Goal: Information Seeking & Learning: Learn about a topic

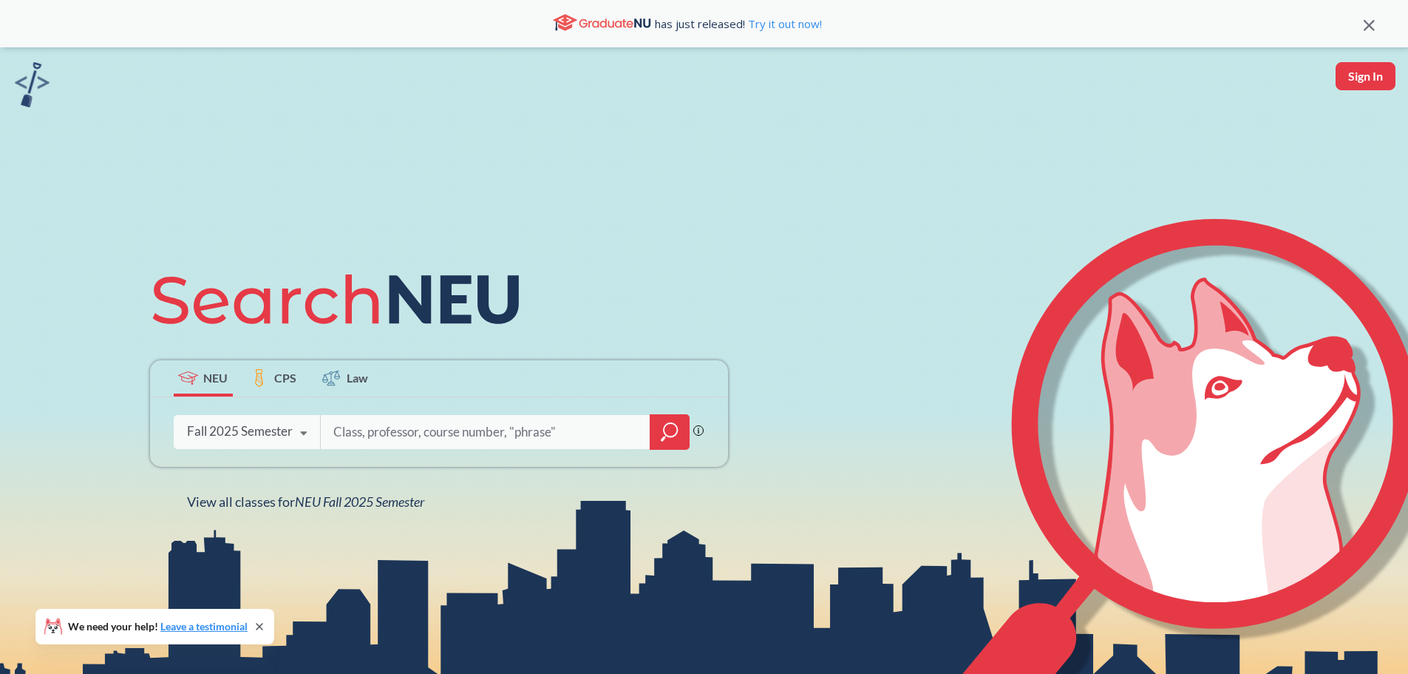
click at [1365, 81] on button "Sign In" at bounding box center [1366, 76] width 60 height 28
select select "US"
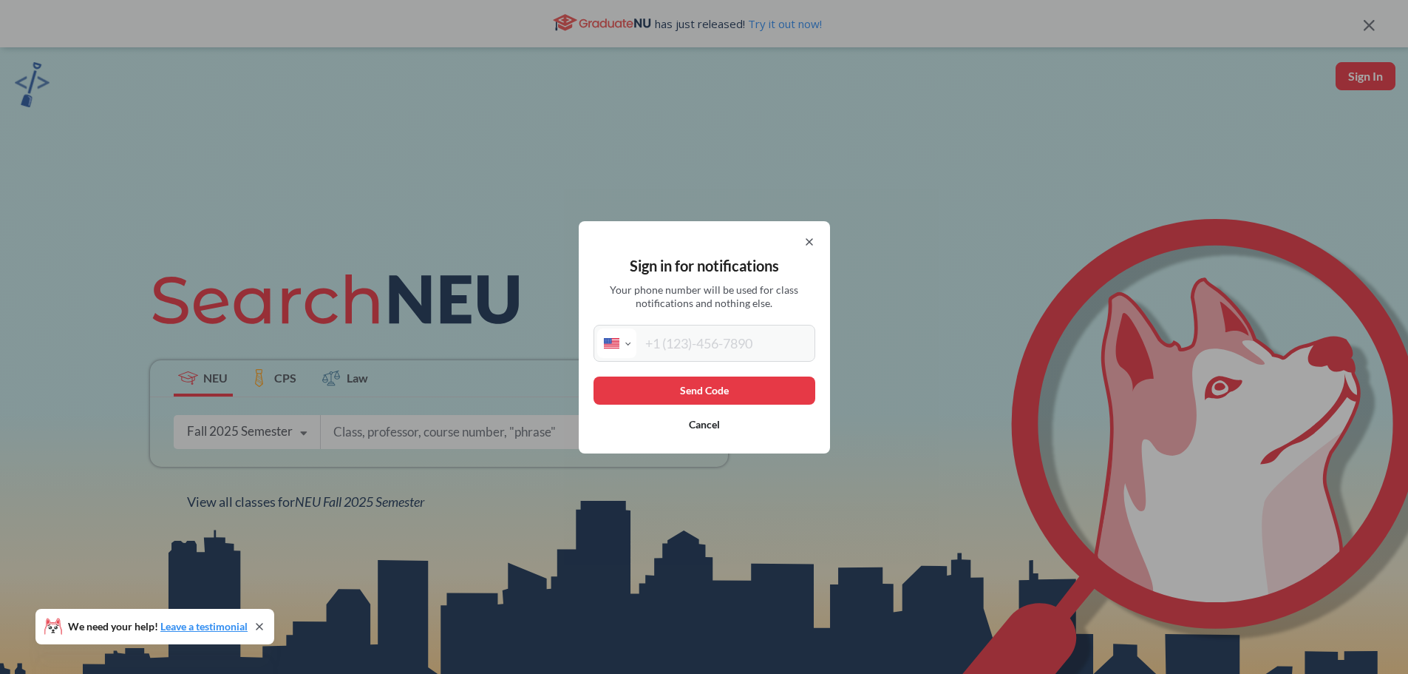
click at [723, 339] on input "tel" at bounding box center [724, 343] width 175 height 30
click at [807, 243] on div at bounding box center [705, 242] width 222 height 12
click at [813, 240] on icon at bounding box center [810, 242] width 6 height 6
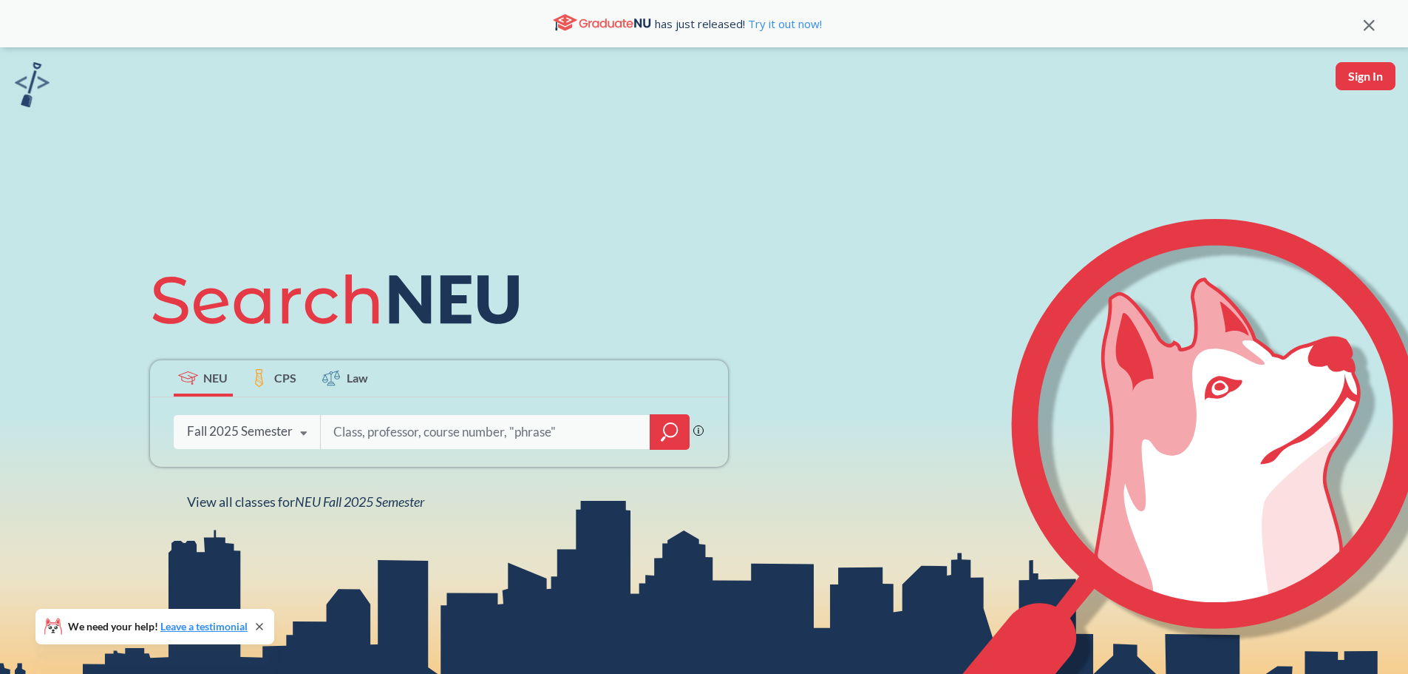
click at [402, 436] on input "search" at bounding box center [486, 431] width 308 height 31
click at [1195, 361] on icon at bounding box center [1227, 446] width 263 height 336
click at [381, 427] on input "search" at bounding box center [486, 431] width 308 height 31
paste input "18650"
type input "18650"
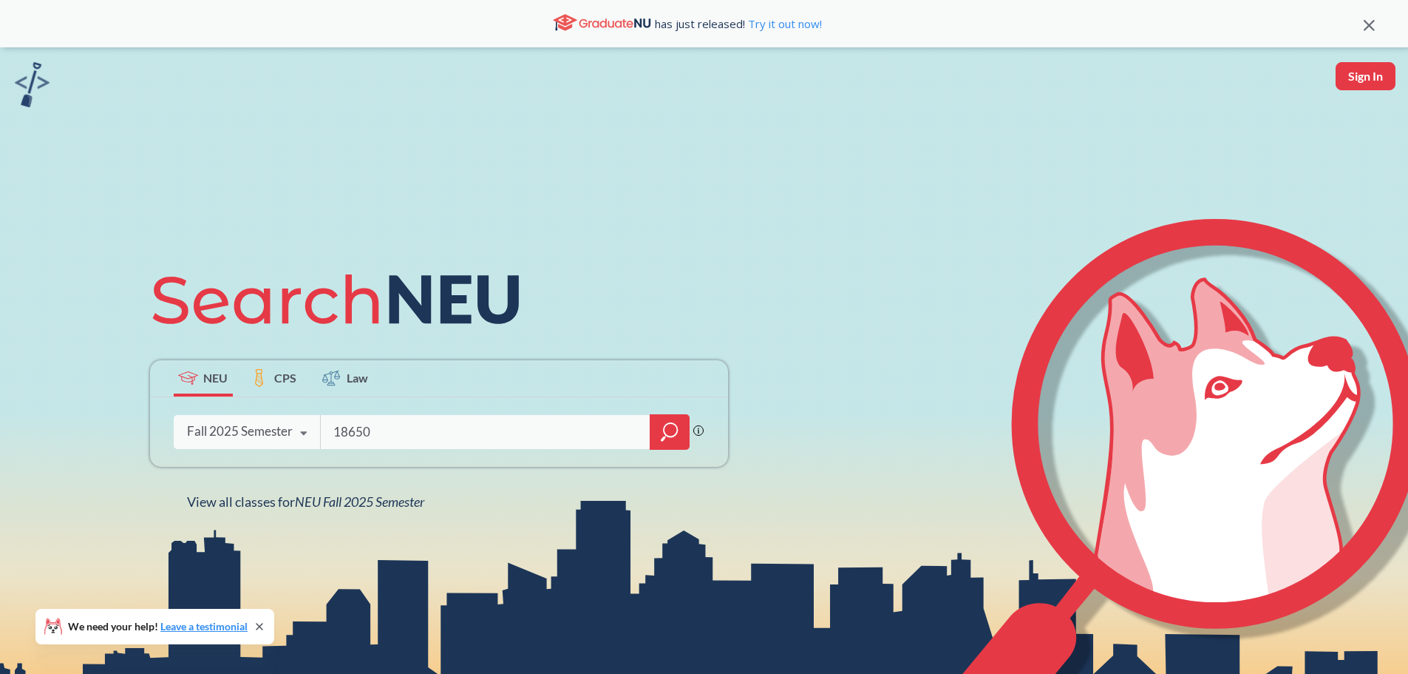
click at [680, 432] on div at bounding box center [670, 431] width 40 height 35
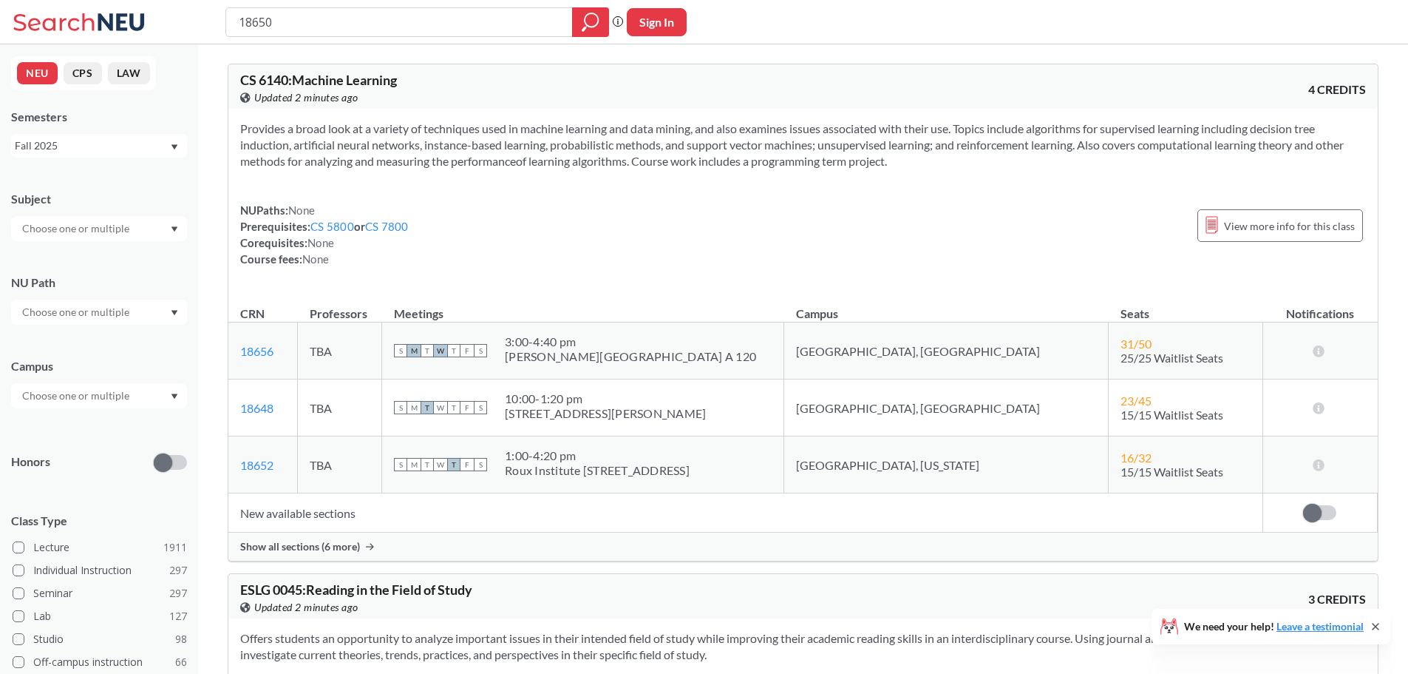
click at [337, 549] on span "Show all sections (6 more)" at bounding box center [300, 546] width 120 height 13
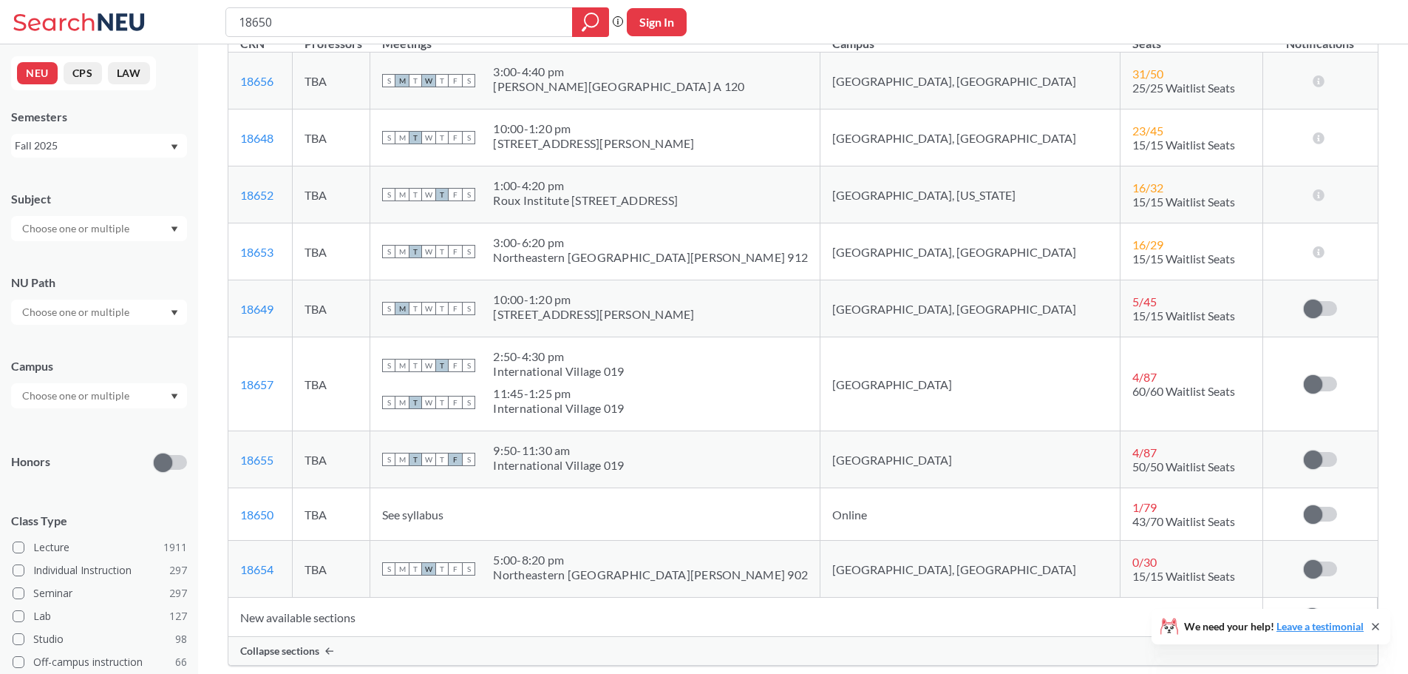
scroll to position [296, 0]
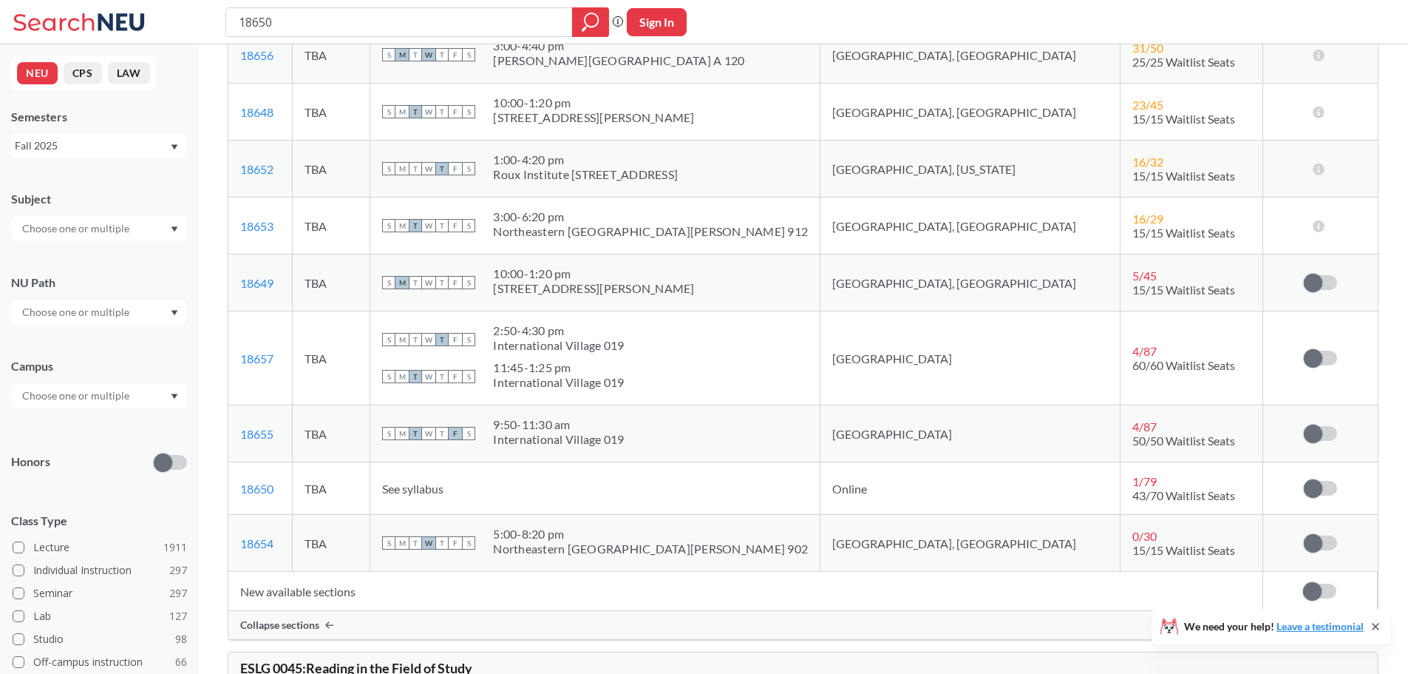
click at [444, 490] on span "See syllabus" at bounding box center [412, 488] width 61 height 14
click at [1121, 485] on td "1 / 79 43/70 Waitlist Seats" at bounding box center [1192, 488] width 142 height 52
click at [252, 491] on link "18650" at bounding box center [256, 488] width 33 height 14
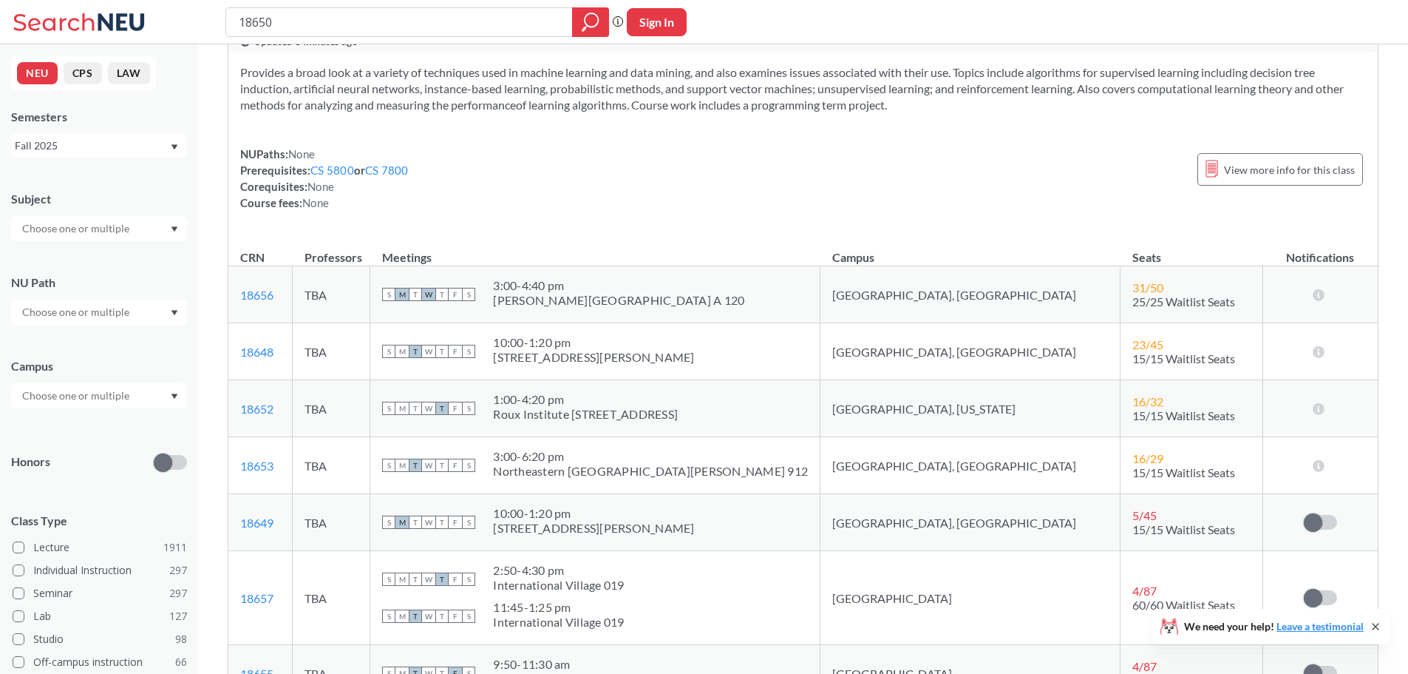
scroll to position [0, 0]
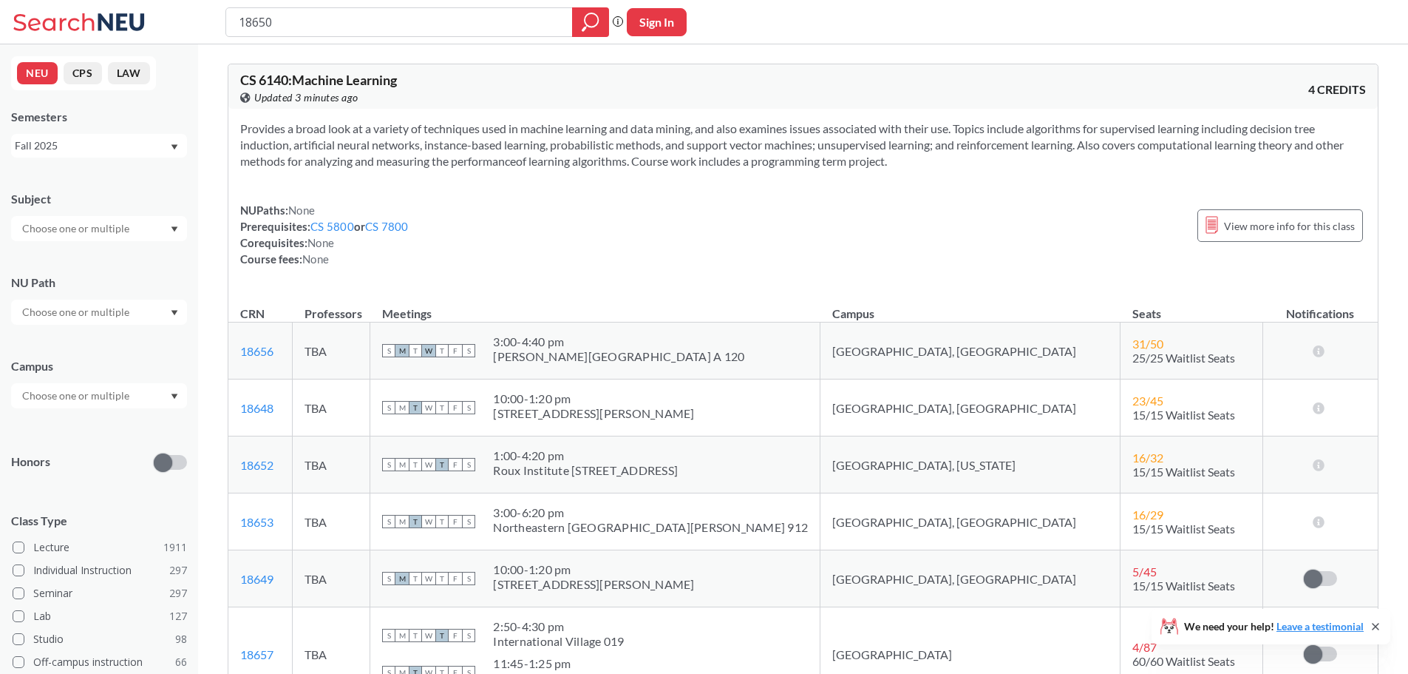
drag, startPoint x: 395, startPoint y: 40, endPoint x: 378, endPoint y: 30, distance: 19.9
click at [391, 38] on div "18650 Phrase search guarantees the exact search appears in the results. Ex. If …" at bounding box center [704, 22] width 1408 height 44
drag, startPoint x: 378, startPoint y: 30, endPoint x: 0, endPoint y: -13, distance: 380.2
click at [0, 0] on html "18650 Phrase search guarantees the exact search appears in the results. Ex. If …" at bounding box center [704, 337] width 1408 height 674
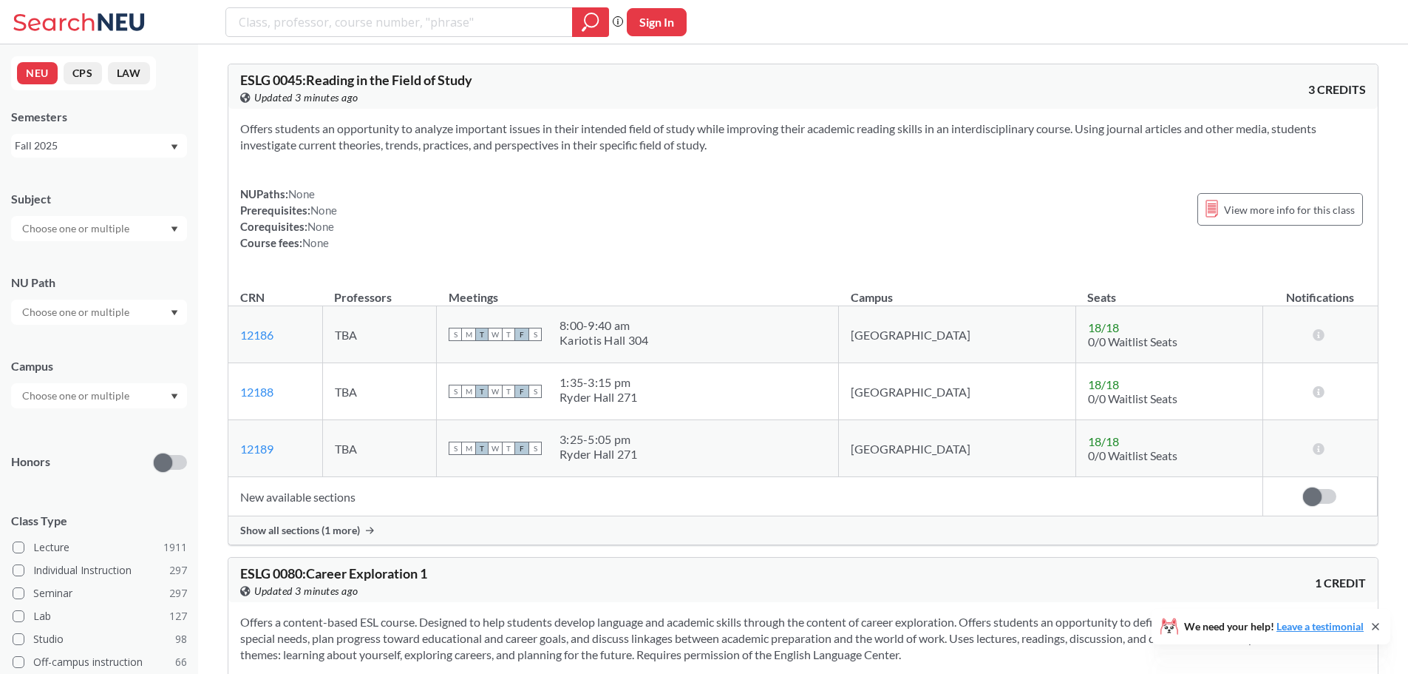
click at [95, 234] on input "text" at bounding box center [77, 229] width 124 height 18
click at [121, 203] on div "Subject" at bounding box center [99, 199] width 176 height 16
click at [123, 223] on input "text" at bounding box center [77, 229] width 124 height 18
click at [91, 256] on div "CS ( 115 )" at bounding box center [102, 254] width 167 height 16
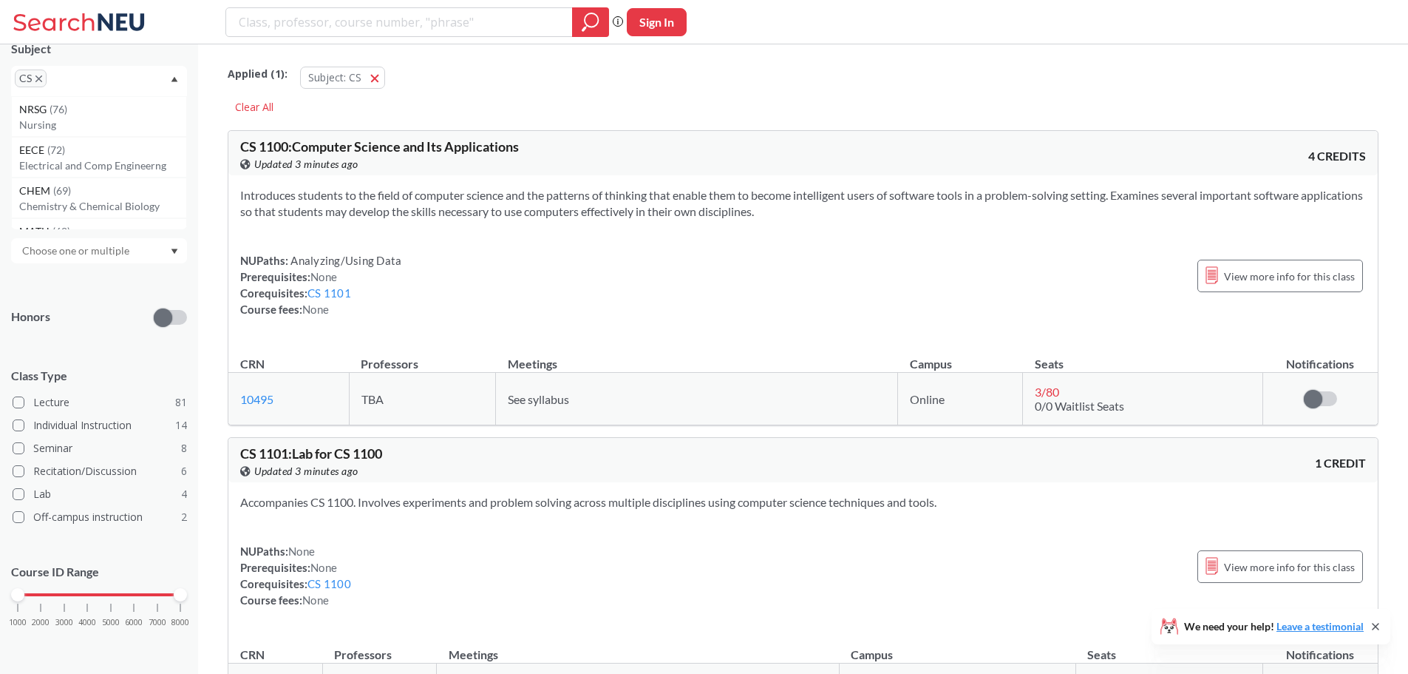
scroll to position [151, 0]
click at [91, 350] on div "Subject CS NRSG ( 76 ) Nursing EECE ( 72 ) Electrical and Comp Engineerng CHEM …" at bounding box center [99, 340] width 176 height 630
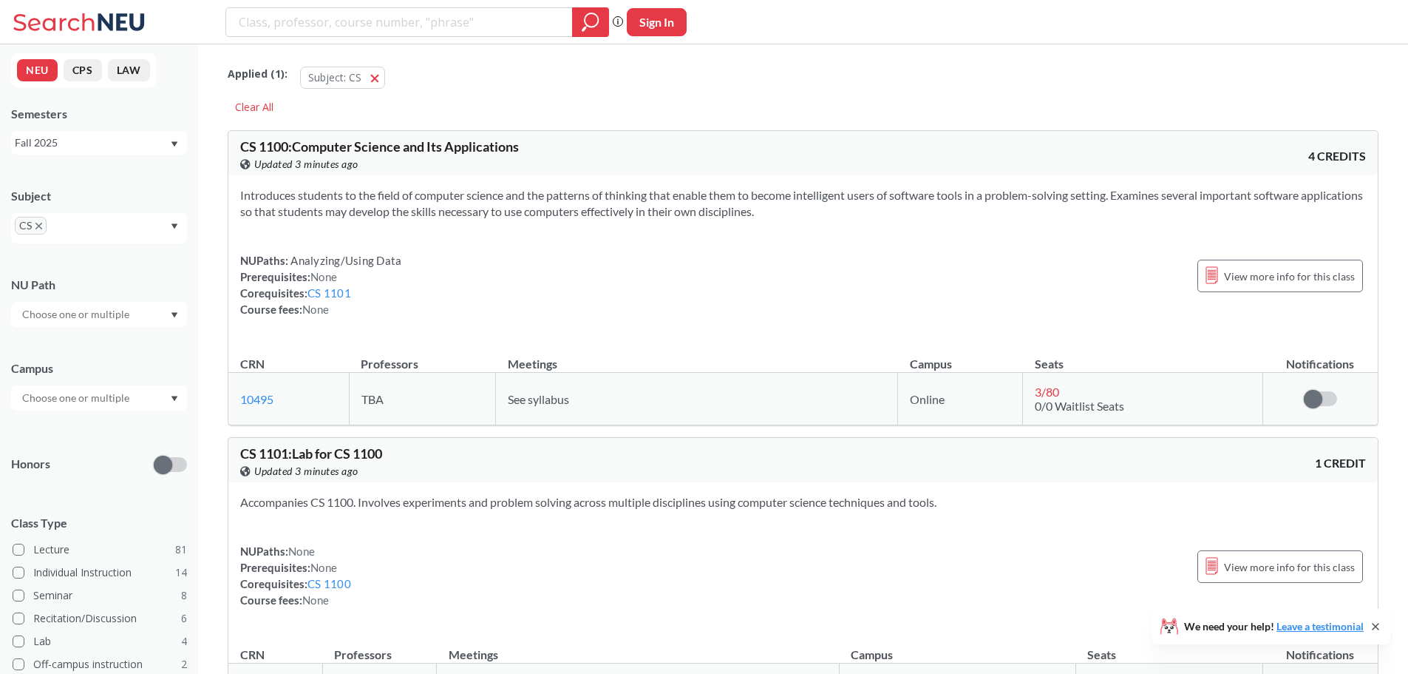
scroll to position [0, 0]
click at [79, 416] on div "Subject CS NU Path Campus Honors Class Type Lecture 81 Individual Instruction 1…" at bounding box center [99, 491] width 176 height 630
click at [96, 404] on input "text" at bounding box center [77, 401] width 124 height 18
click at [82, 506] on div "Online ( 32 )" at bounding box center [99, 515] width 176 height 41
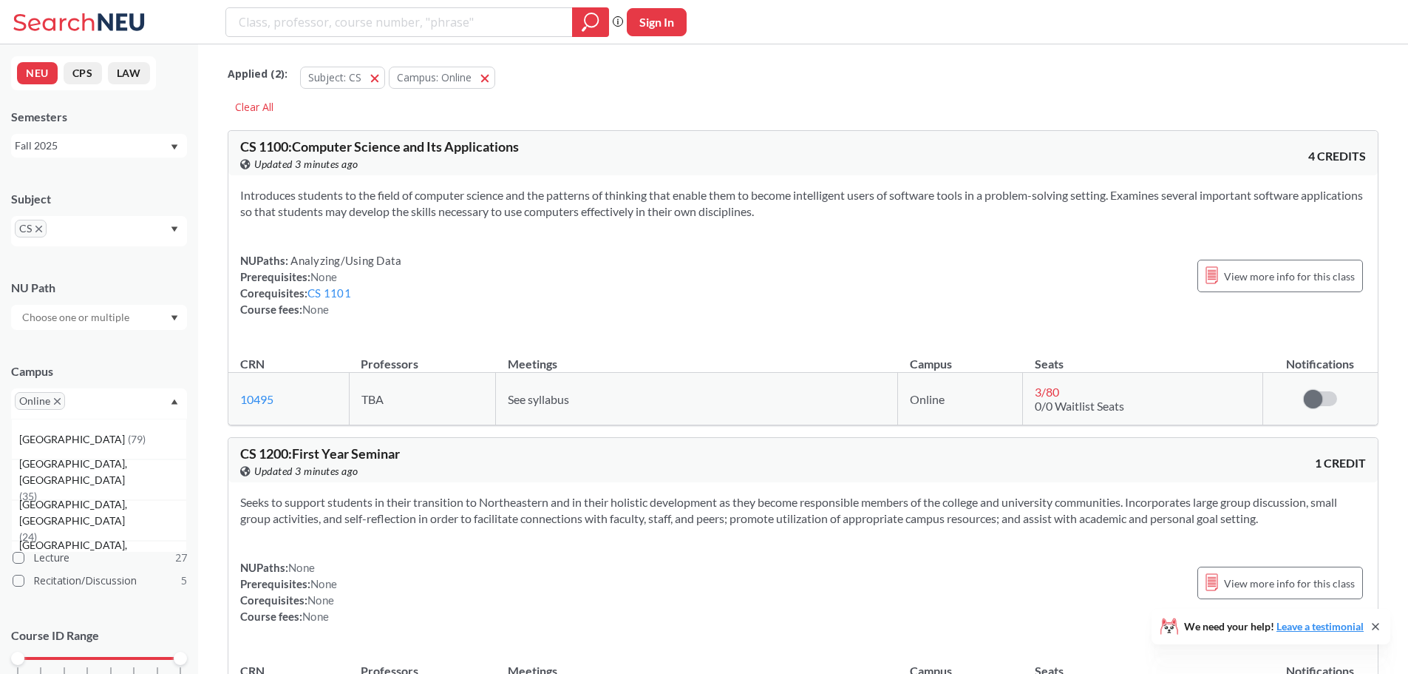
click at [113, 401] on div "Online" at bounding box center [99, 403] width 176 height 30
click at [153, 409] on div "Online" at bounding box center [99, 403] width 176 height 30
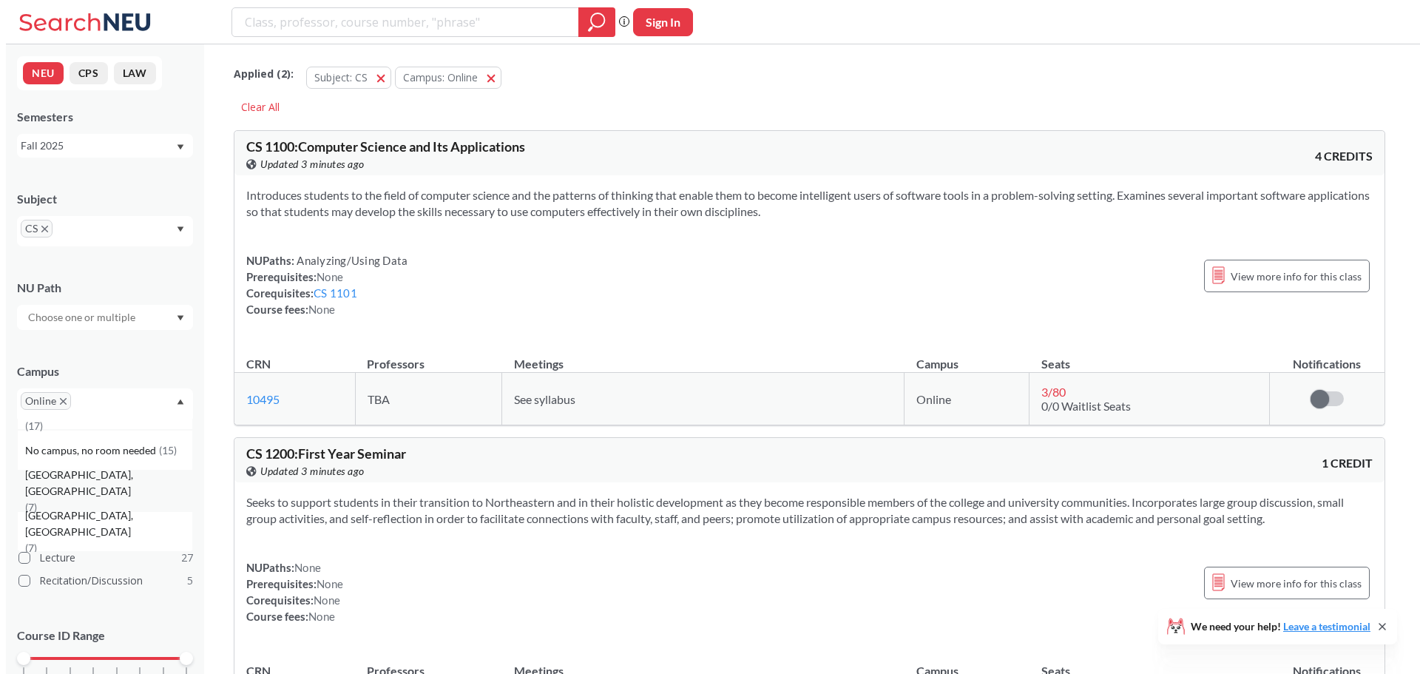
scroll to position [159, 0]
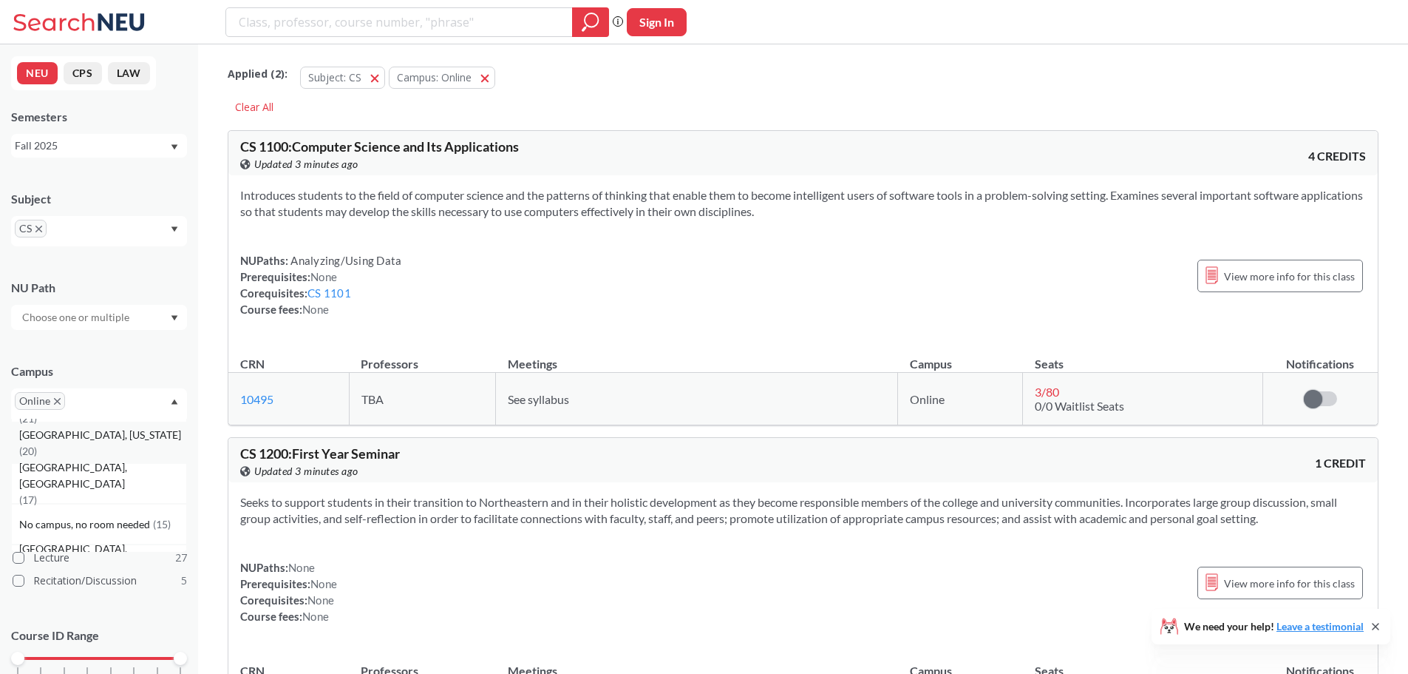
click at [37, 444] on span "( 20 )" at bounding box center [28, 450] width 18 height 13
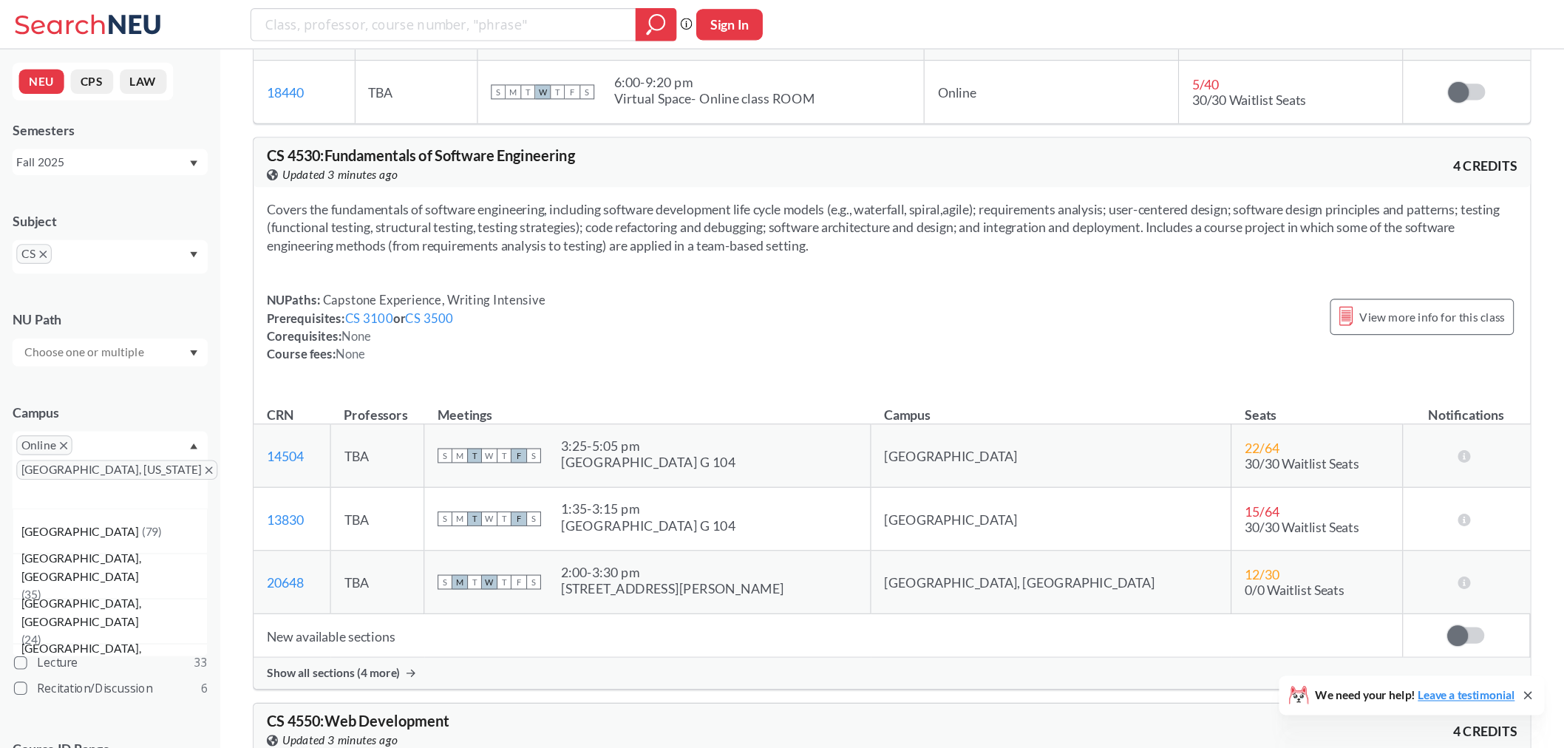
scroll to position [2366, 0]
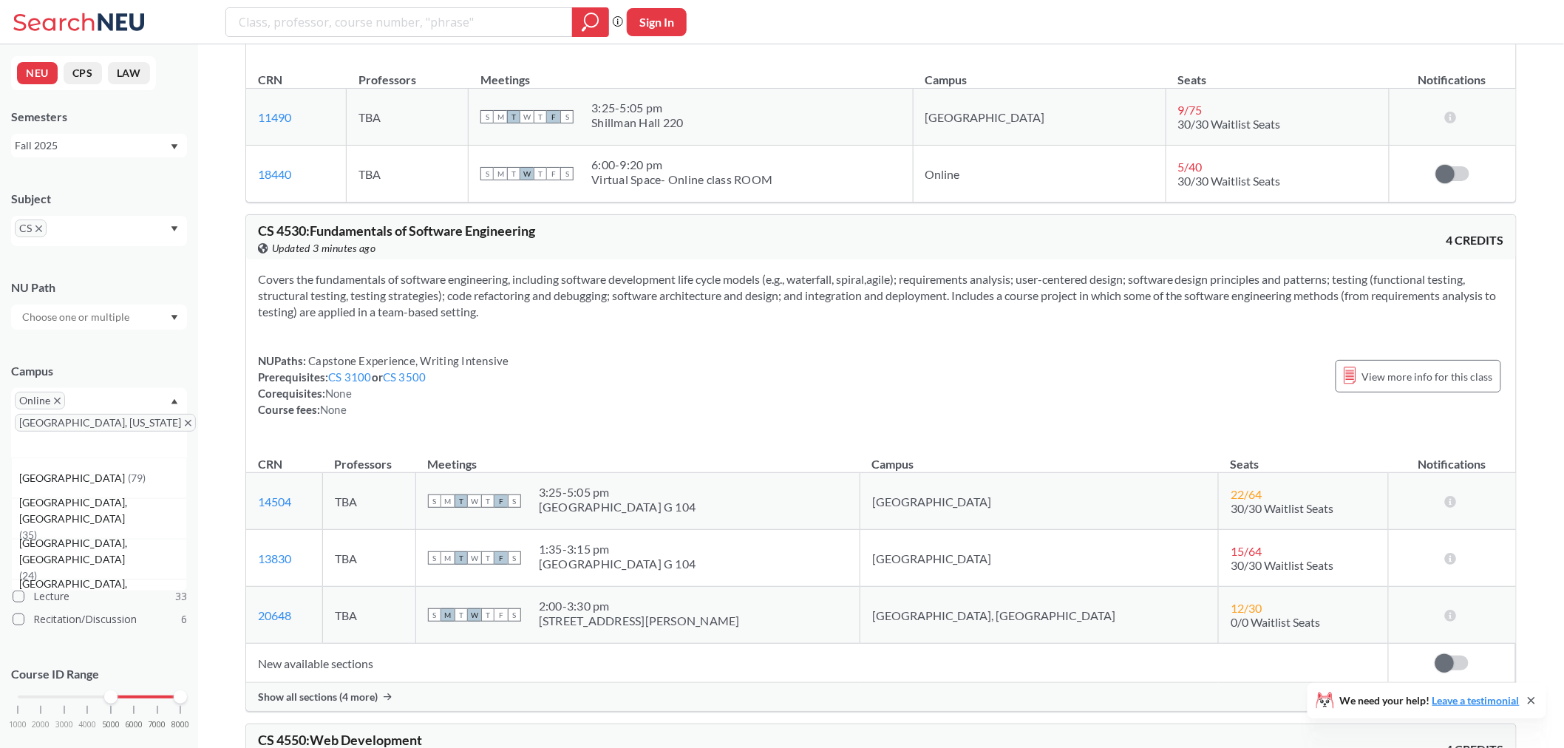
drag, startPoint x: 18, startPoint y: 678, endPoint x: 104, endPoint y: 684, distance: 86.0
click at [104, 673] on div "1000 2000 3000 4000 5000 6000 7000 8000" at bounding box center [99, 725] width 176 height 67
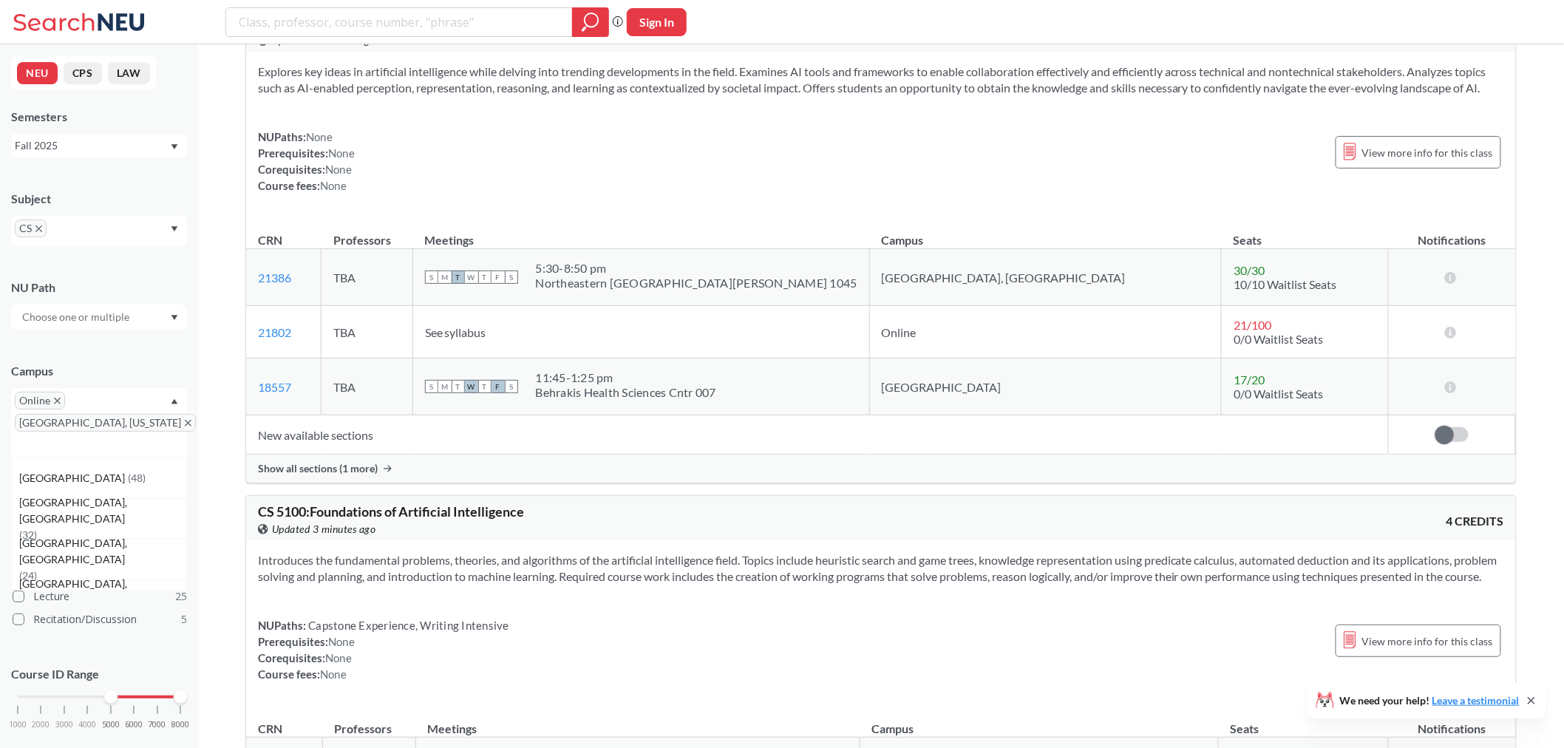
scroll to position [4353, 0]
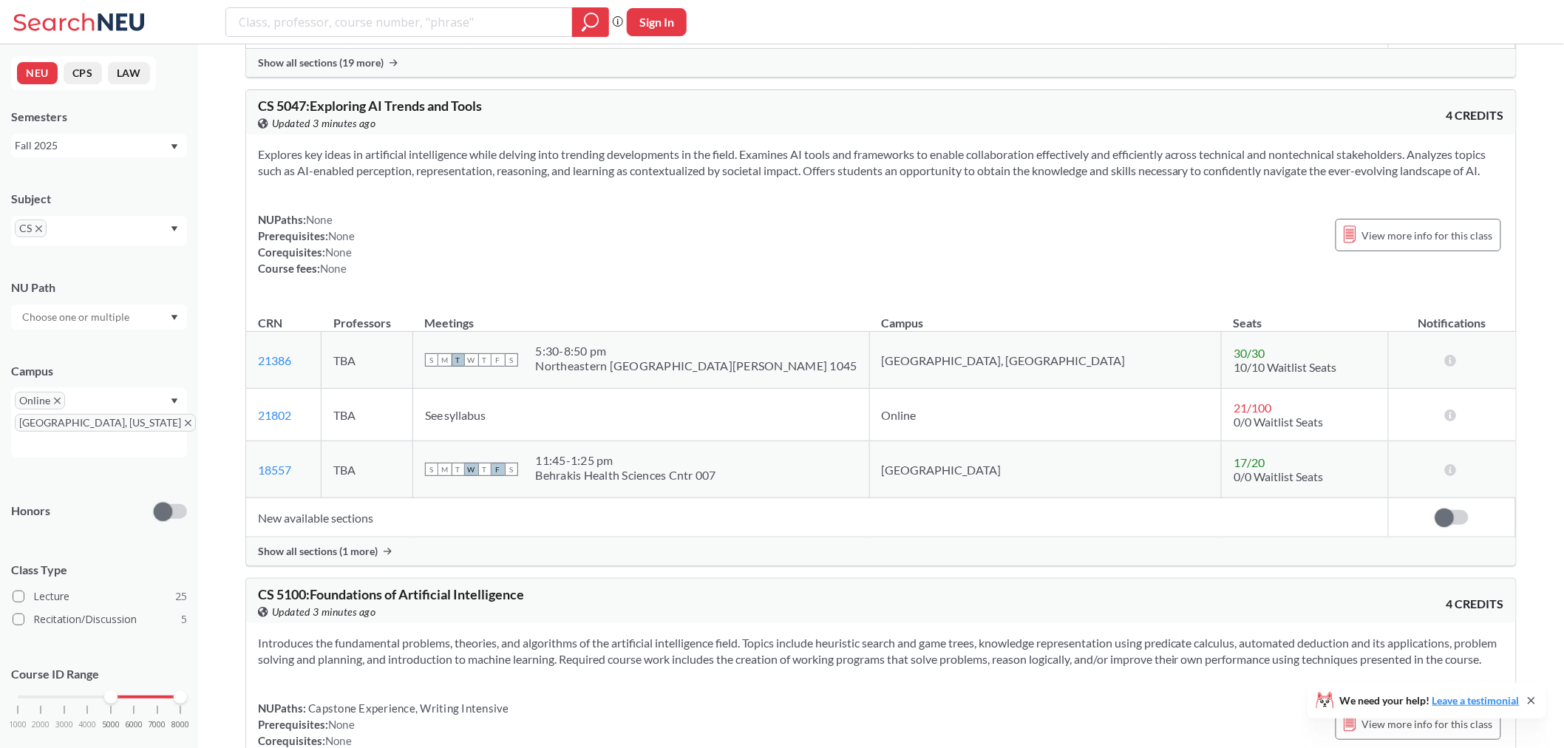
drag, startPoint x: 291, startPoint y: 209, endPoint x: 246, endPoint y: 173, distance: 57.3
click at [246, 173] on div "Explores key ideas in artificial intelligence while delving into trending devel…" at bounding box center [881, 218] width 1270 height 166
click at [409, 179] on section "Explores key ideas in artificial intelligence while delving into trending devel…" at bounding box center [881, 162] width 1247 height 33
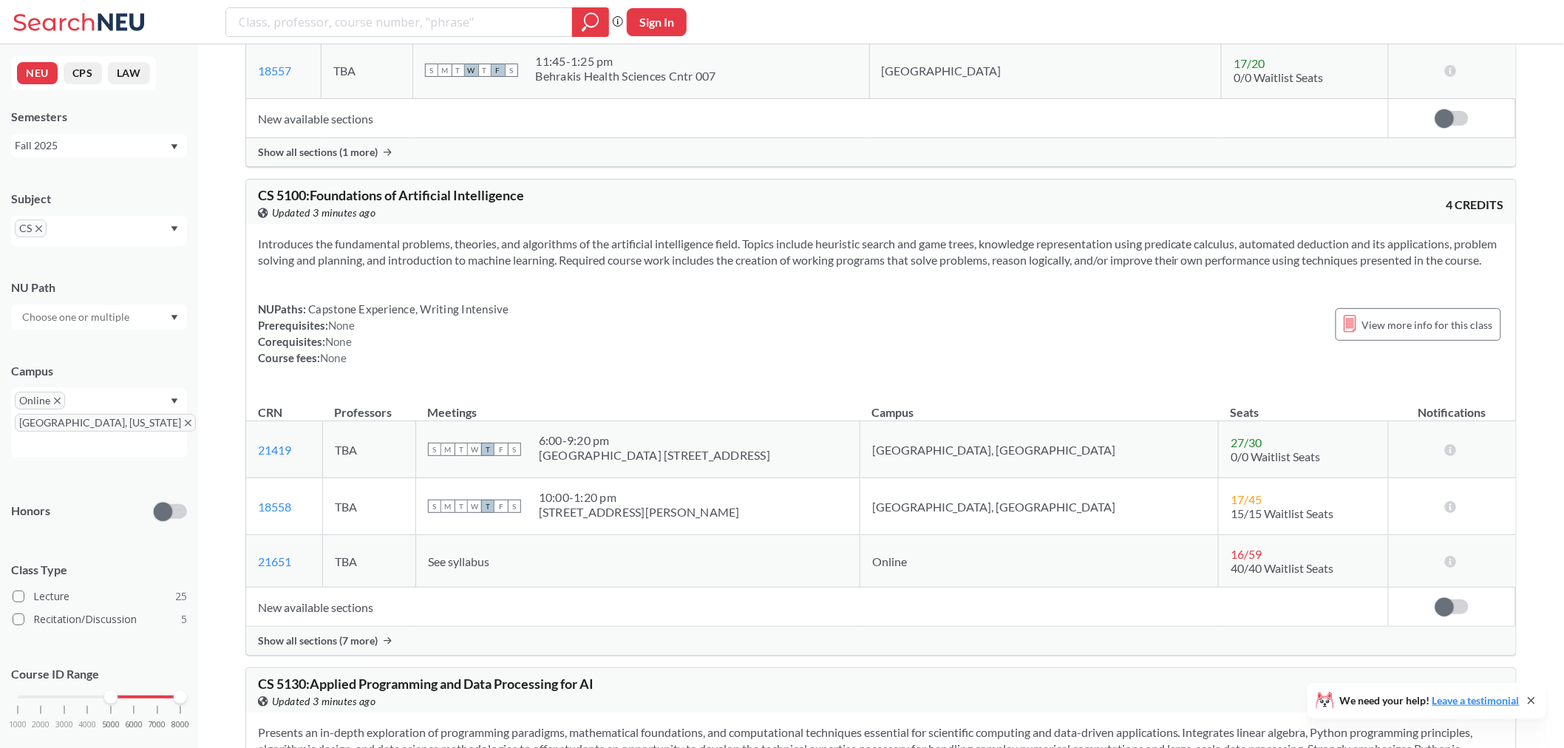
scroll to position [4764, 0]
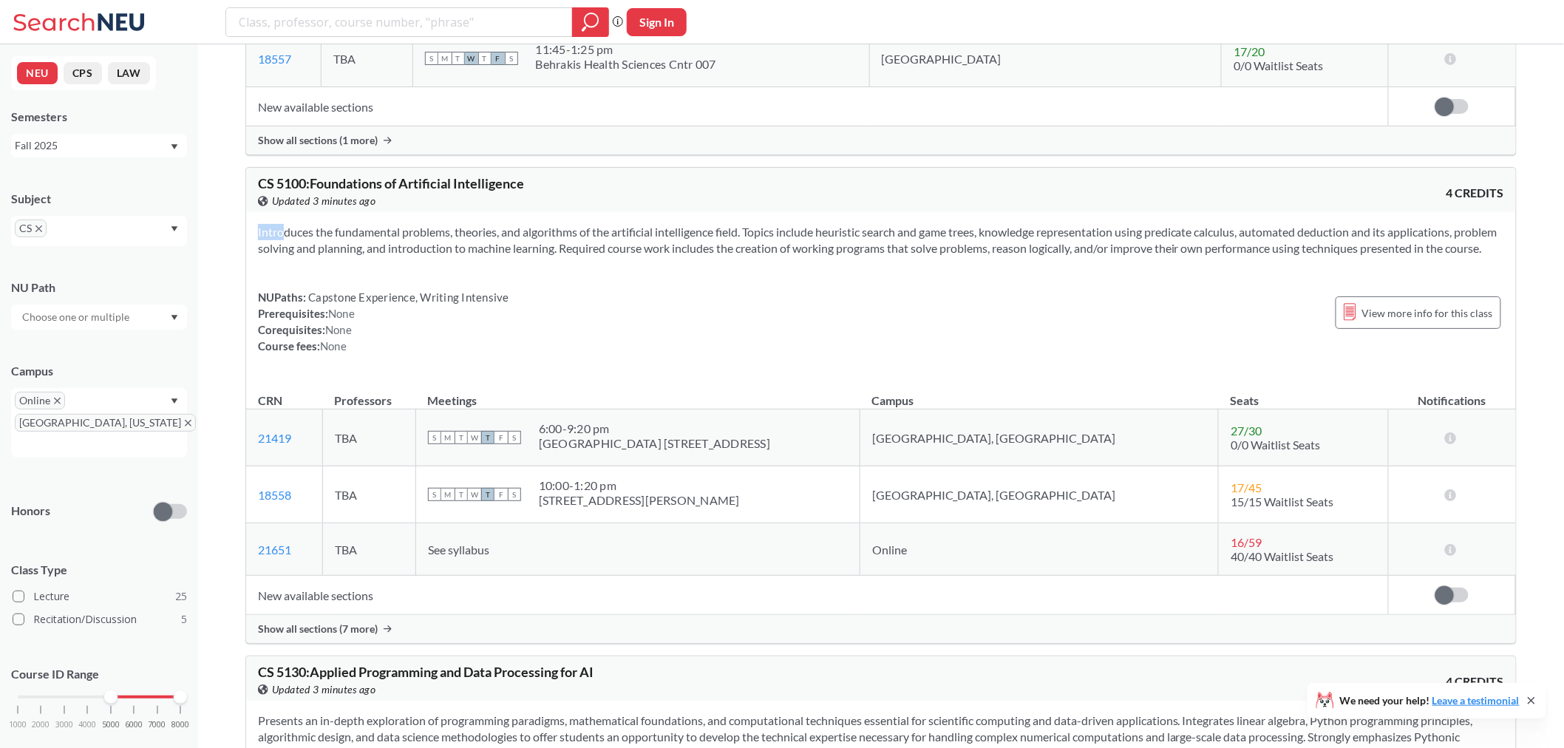
drag, startPoint x: 330, startPoint y: 316, endPoint x: 241, endPoint y: 278, distance: 97.4
click at [241, 278] on div "Applied ( 4 ): Subject: CS CS Campus: Online Online Campus: [GEOGRAPHIC_DATA], …" at bounding box center [881, 128] width 1331 height 9697
click at [653, 337] on div "Introduces the fundamental problems, theories, and algorithms of the artificial…" at bounding box center [881, 295] width 1270 height 166
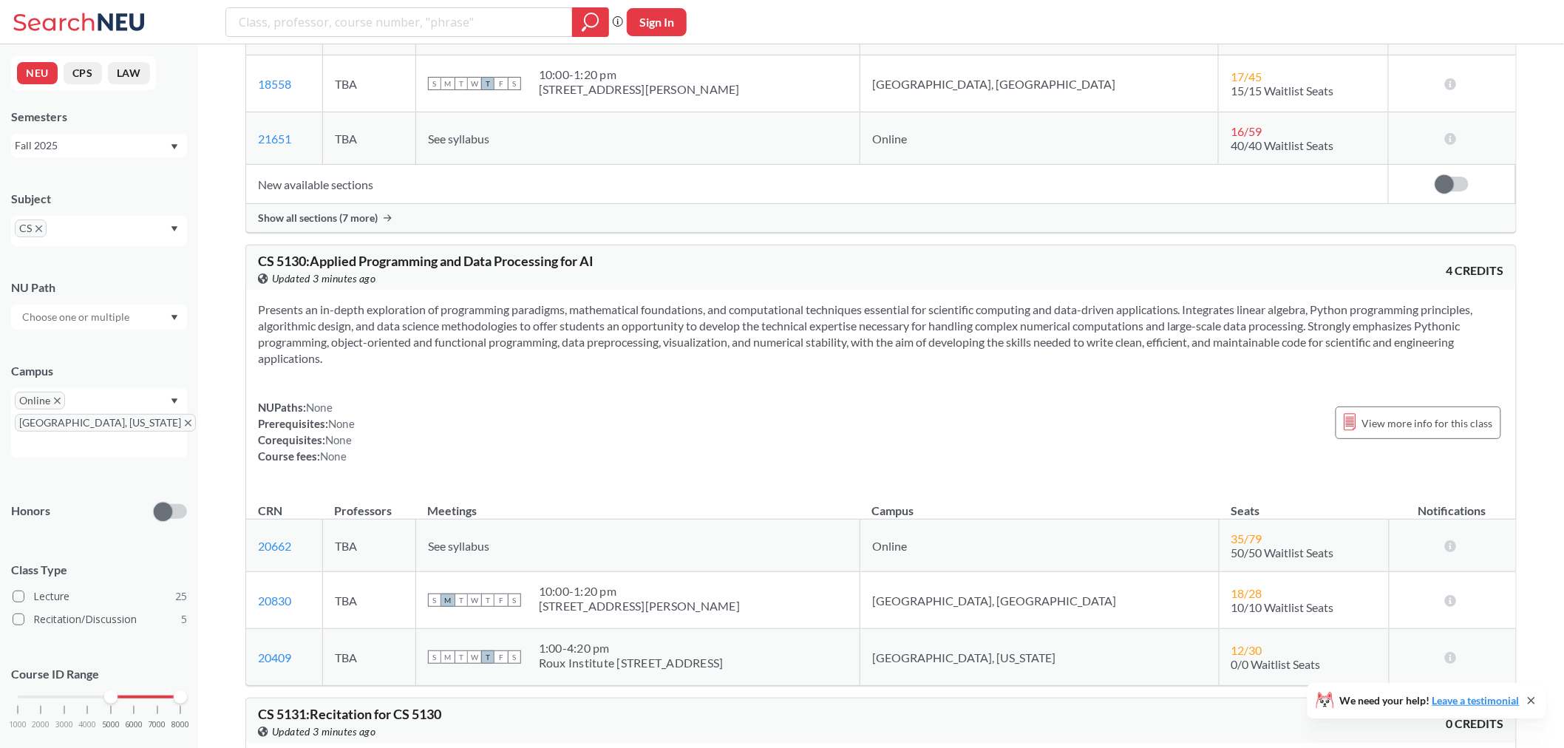
scroll to position [4928, 0]
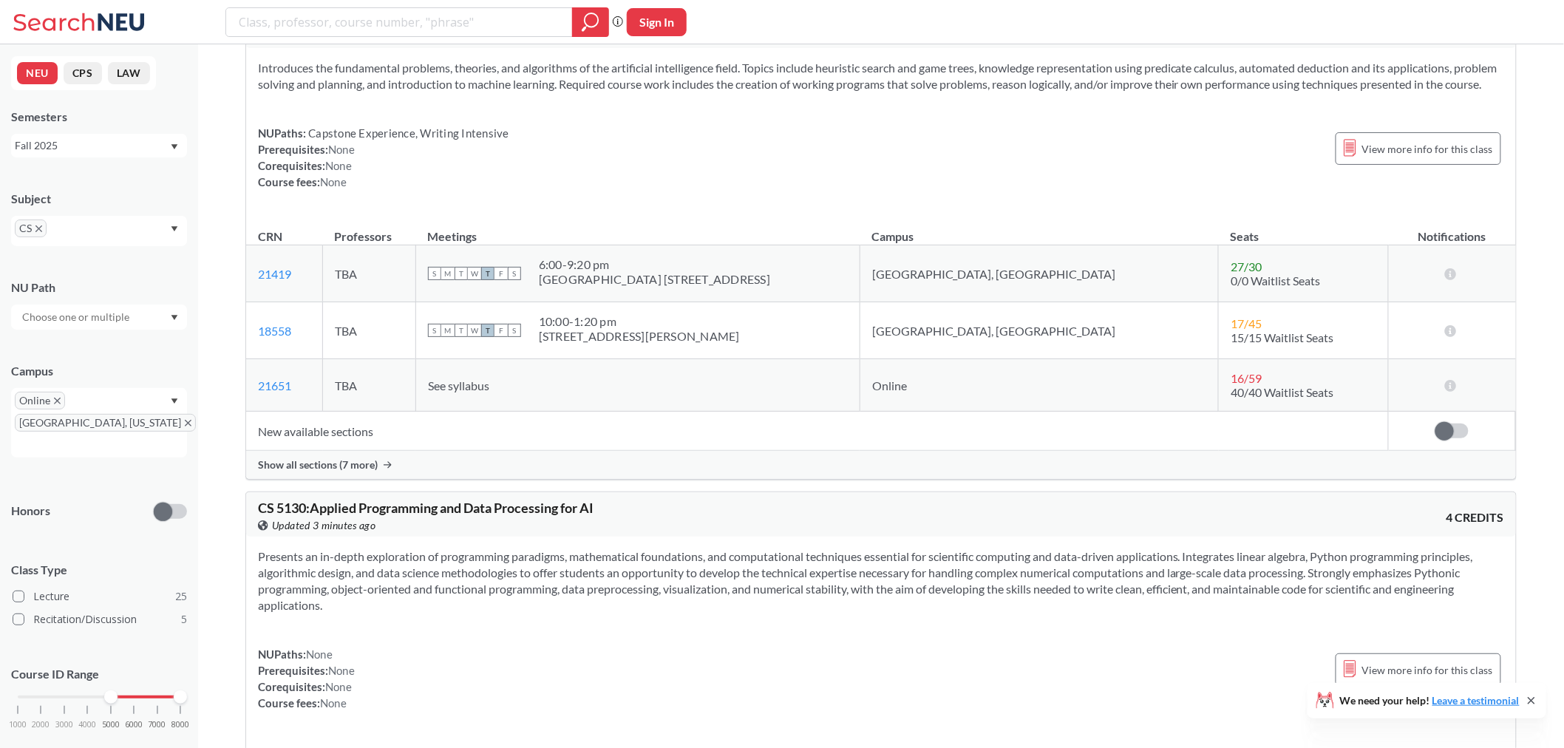
drag, startPoint x: 306, startPoint y: 59, endPoint x: 250, endPoint y: 59, distance: 56.2
click at [250, 48] on div "CS 5100 : Foundations of Artificial Intelligence View this course on Banner. Up…" at bounding box center [881, 26] width 1270 height 44
copy span "CS 5100"
click at [1319, 92] on section "Introduces the fundamental problems, theories, and algorithms of the artificial…" at bounding box center [881, 76] width 1247 height 33
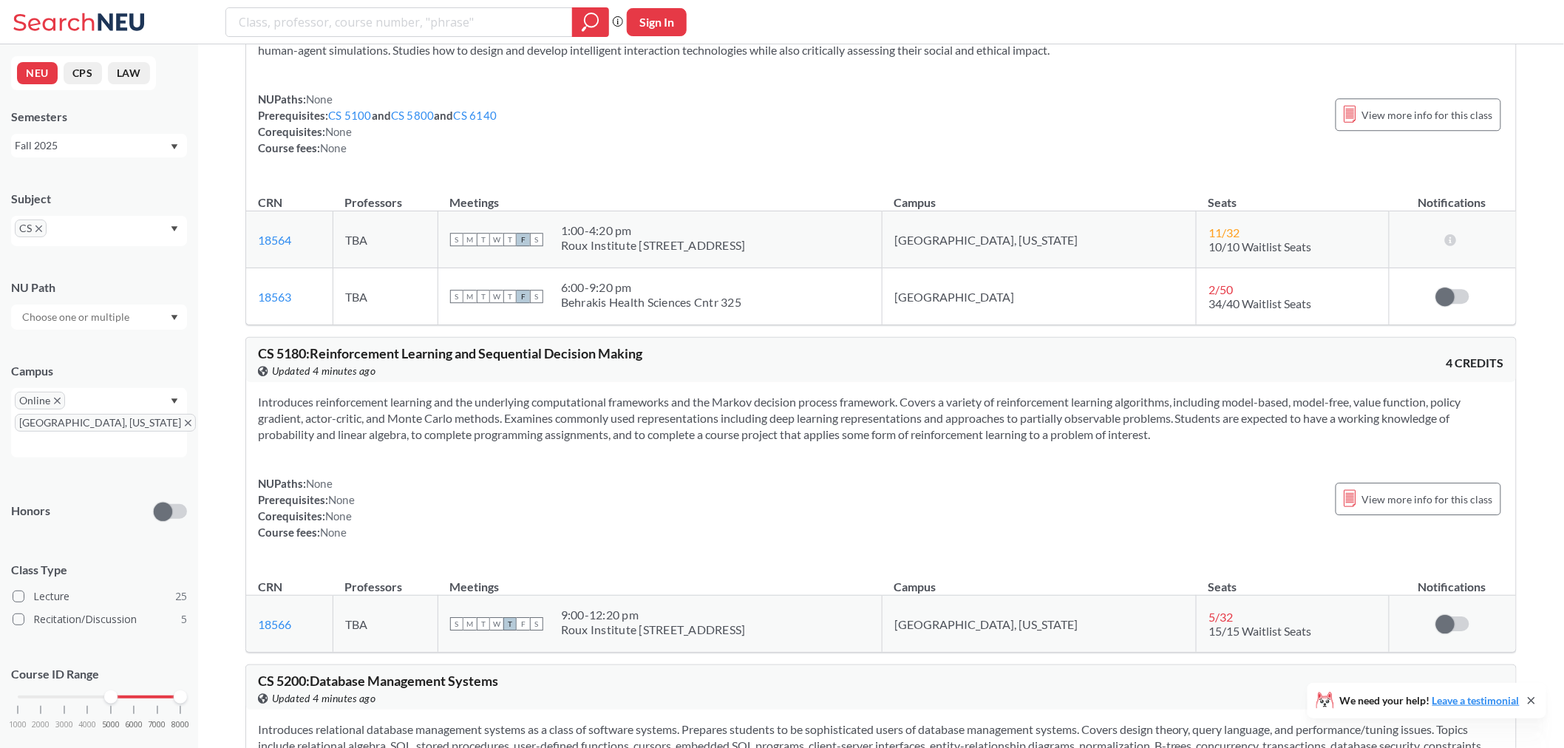
scroll to position [6407, 0]
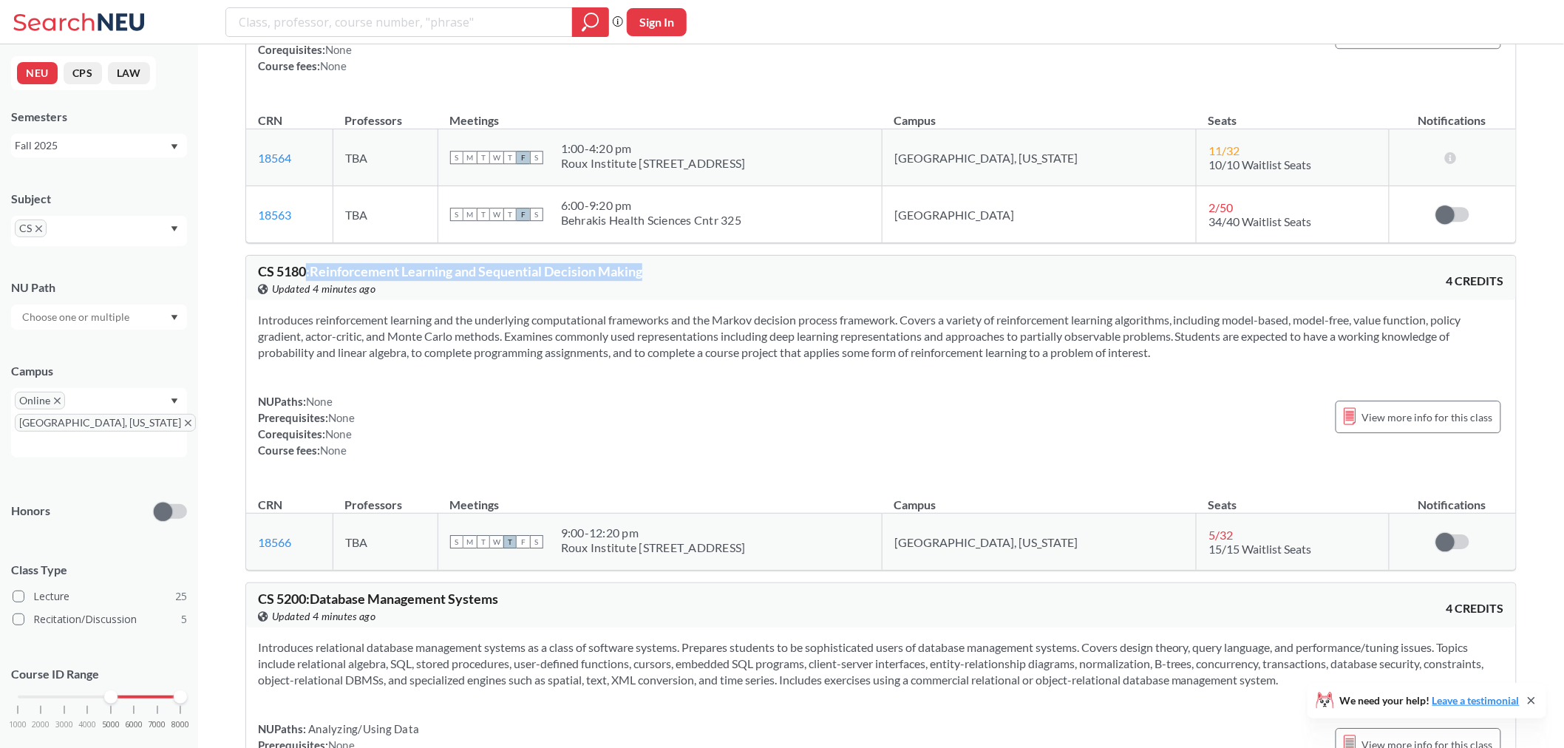
drag, startPoint x: 653, startPoint y: 331, endPoint x: 306, endPoint y: 323, distance: 346.8
click at [306, 297] on div "CS 5180 : Reinforcement Learning and Sequential Decision Making View this cours…" at bounding box center [569, 281] width 623 height 33
click at [417, 361] on div "Introduces reinforcement learning and the underlying computational frameworks a…" at bounding box center [881, 391] width 1270 height 182
click at [1393, 427] on span "View more info for this class" at bounding box center [1428, 417] width 131 height 18
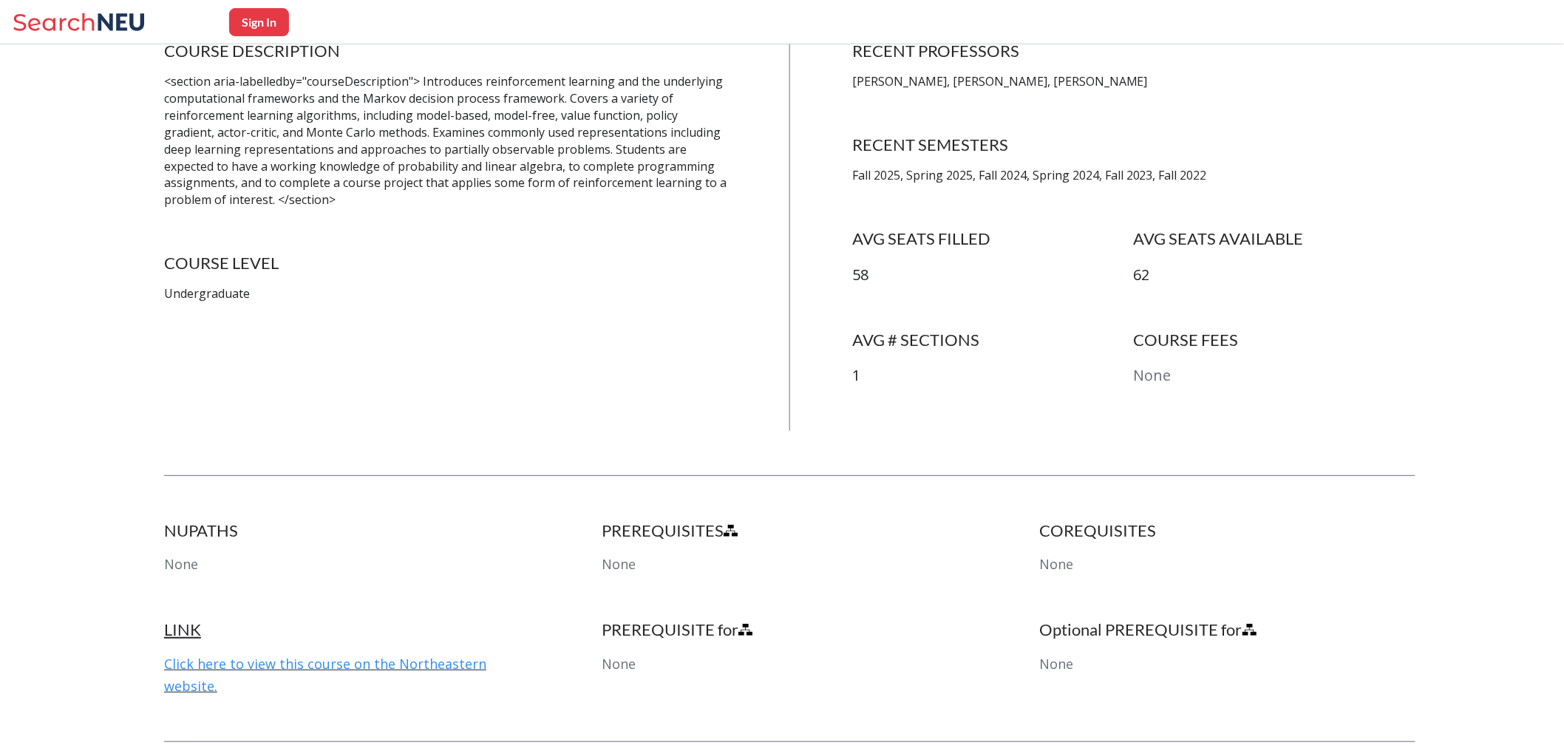
scroll to position [328, 0]
drag, startPoint x: 248, startPoint y: 292, endPoint x: 144, endPoint y: 293, distance: 103.5
click at [144, 293] on div "Sign In Back to Search Results CS5180 Reinforcement Learning and Sequential Dec…" at bounding box center [782, 461] width 1564 height 1357
click at [512, 373] on div "COURSE DESCRIPTION <section aria-labelledby="courseDescription"> Introduces rei…" at bounding box center [445, 234] width 563 height 390
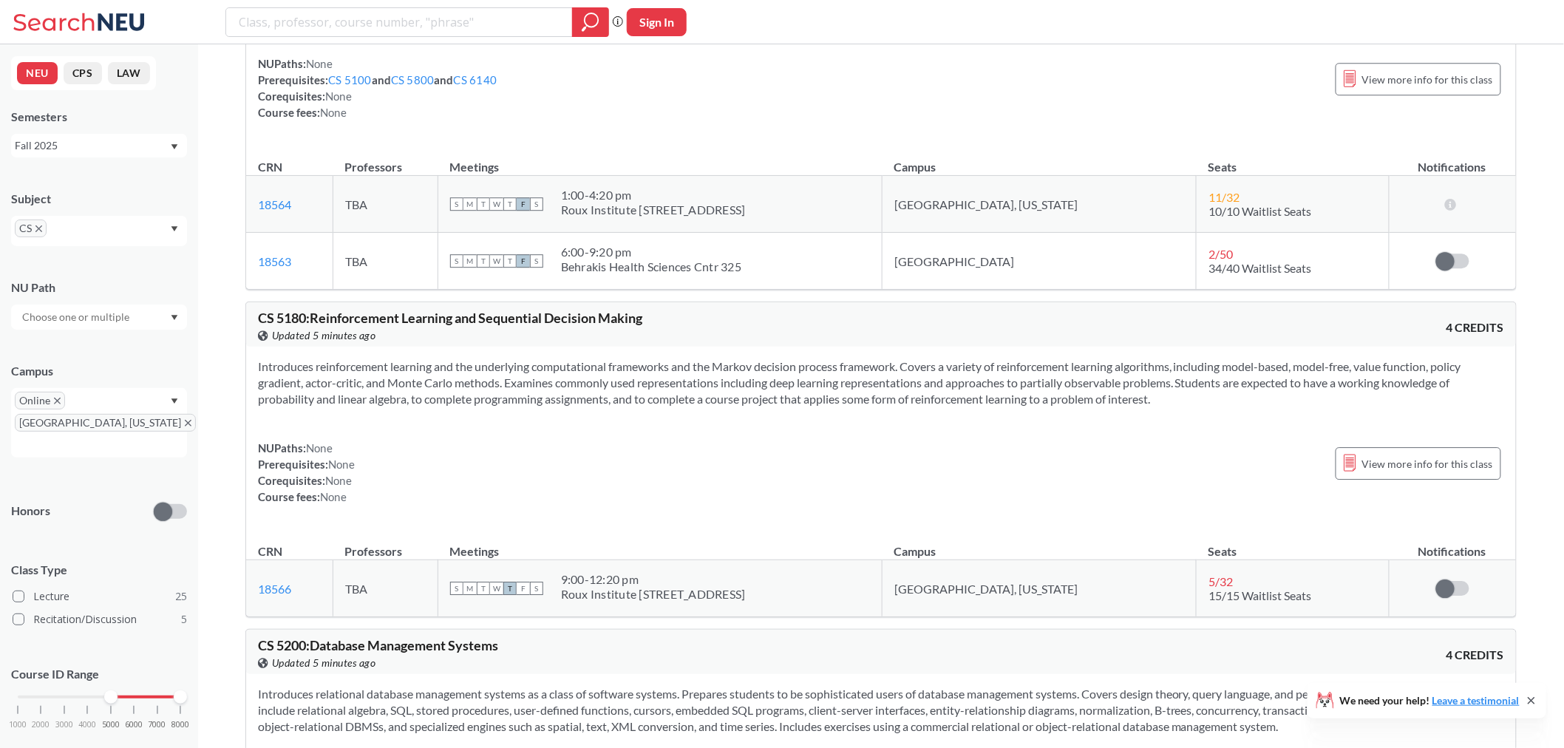
scroll to position [6571, 0]
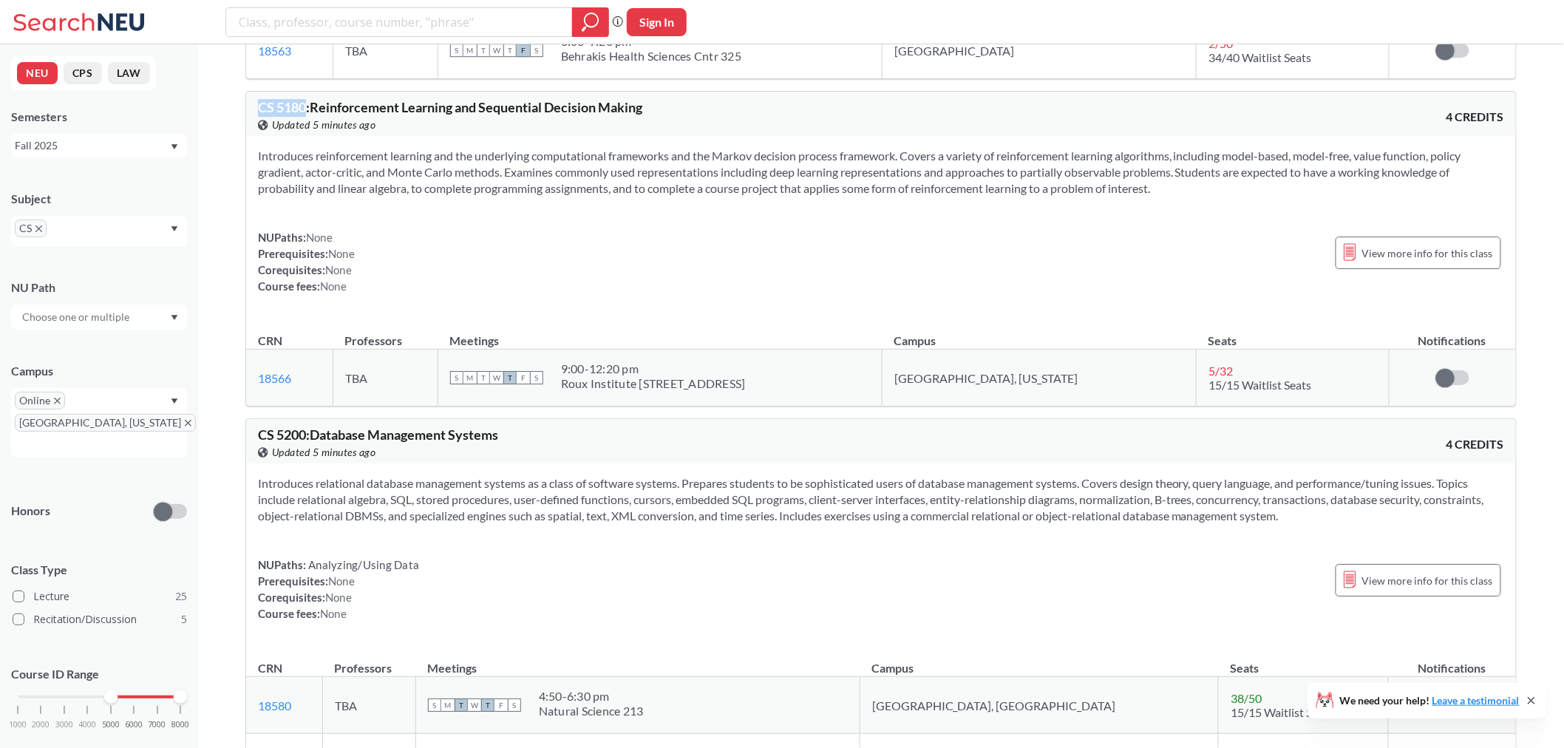
drag, startPoint x: 307, startPoint y: 167, endPoint x: 238, endPoint y: 167, distance: 68.8
copy span "CS 5180"
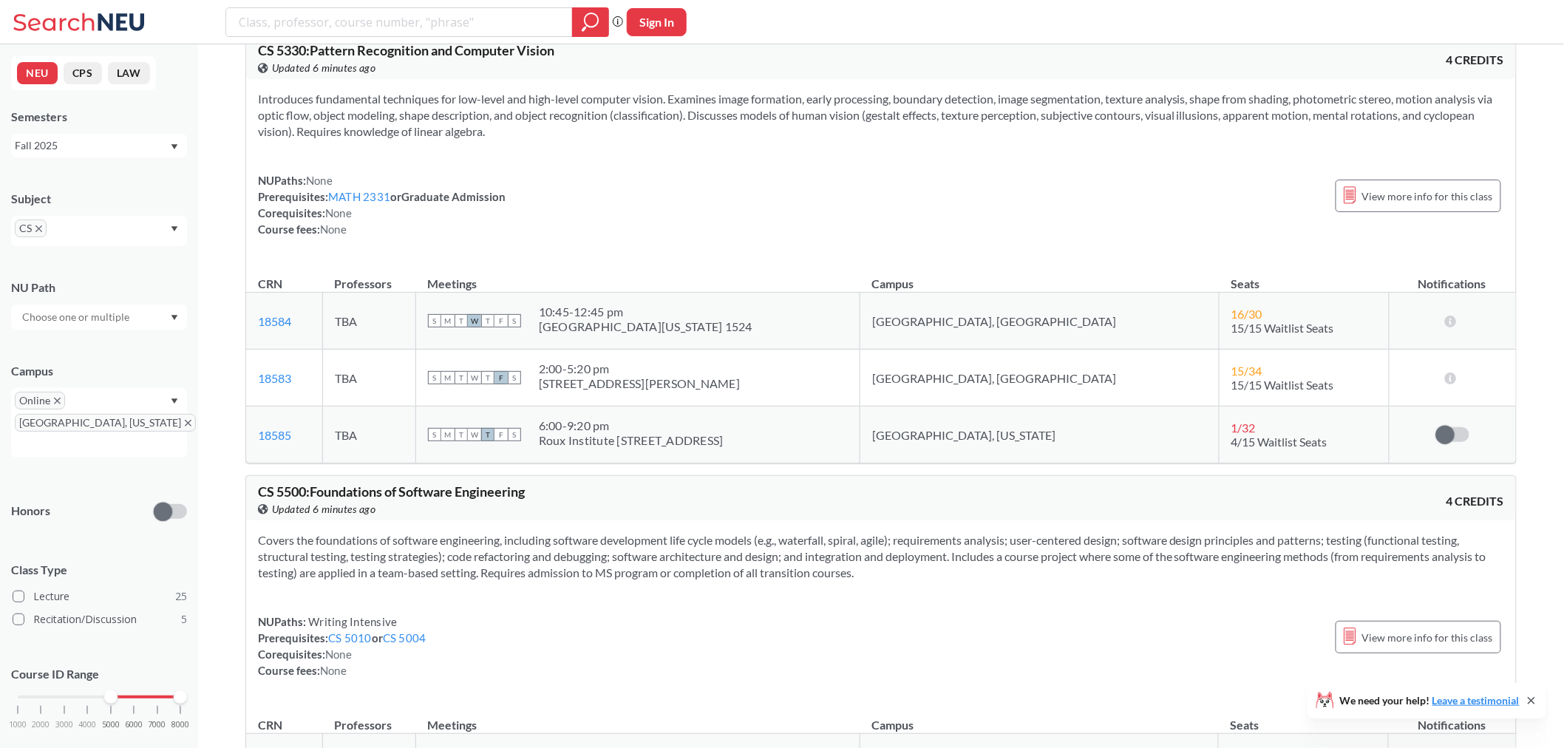
scroll to position [7558, 0]
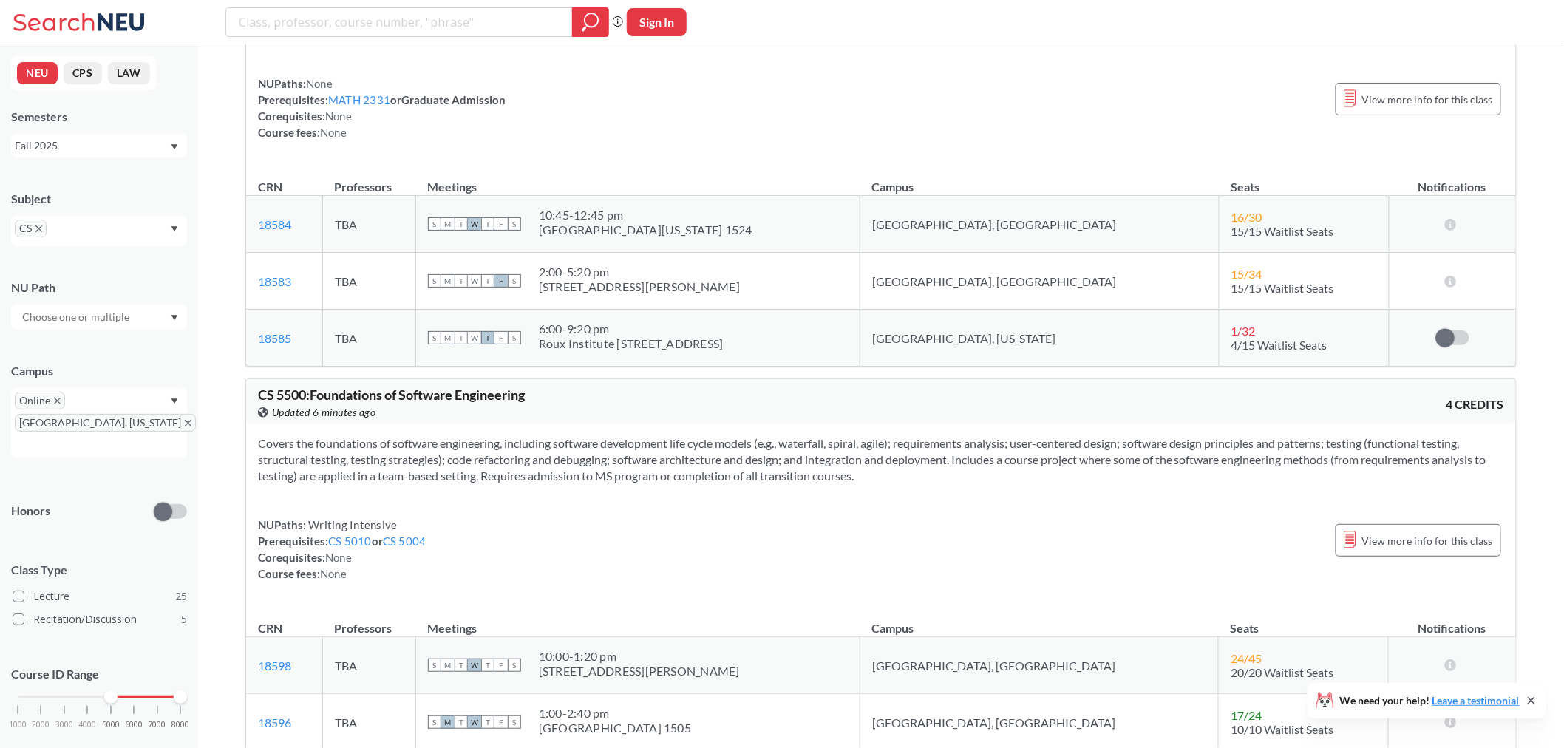
click at [275, 582] on div "NUPaths: Writing Intensive Prerequisites: CS 5010 or CS 5004 Corequisites: None…" at bounding box center [342, 549] width 169 height 65
click at [567, 560] on div "Covers the foundations of software engineering, including software development …" at bounding box center [881, 515] width 1270 height 182
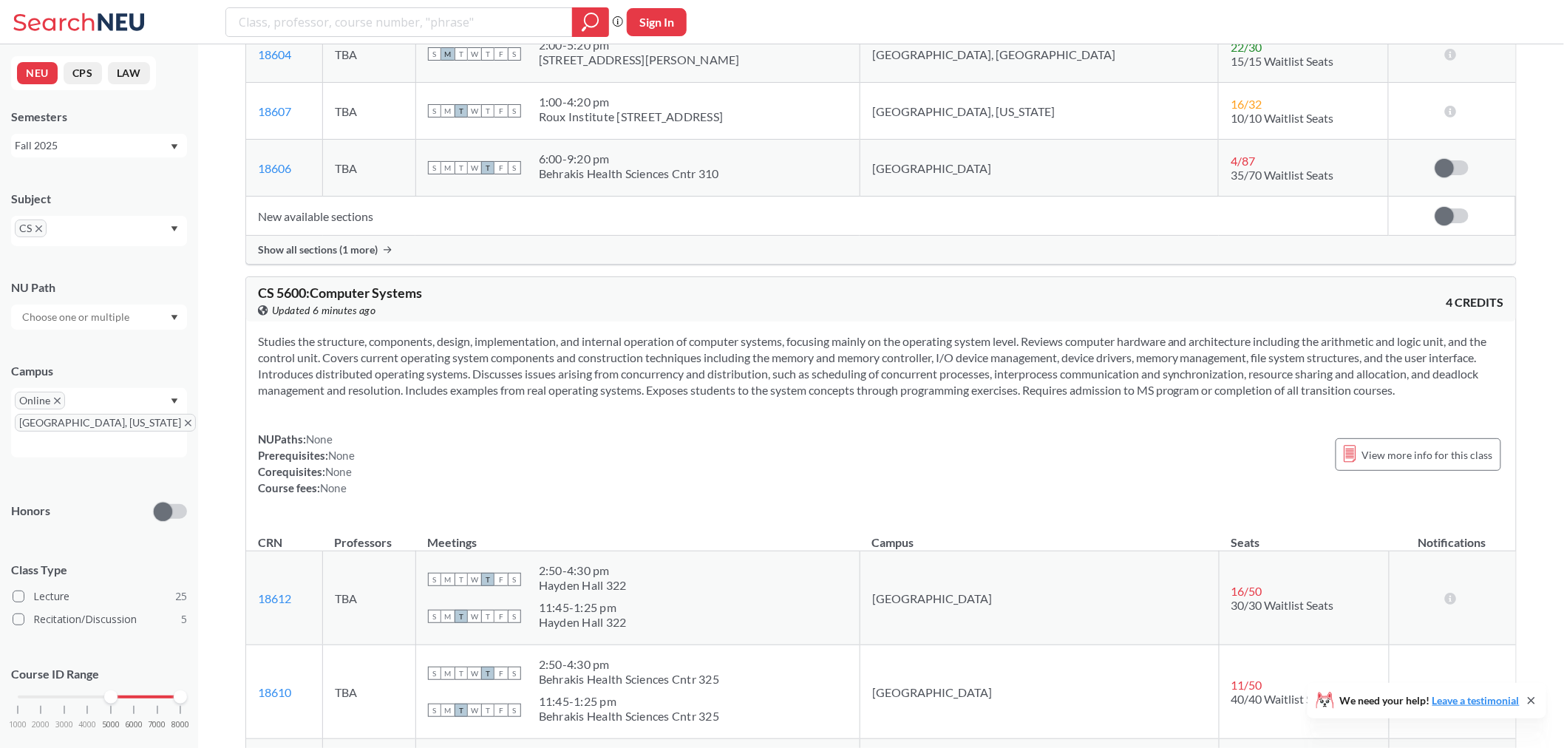
scroll to position [8707, 0]
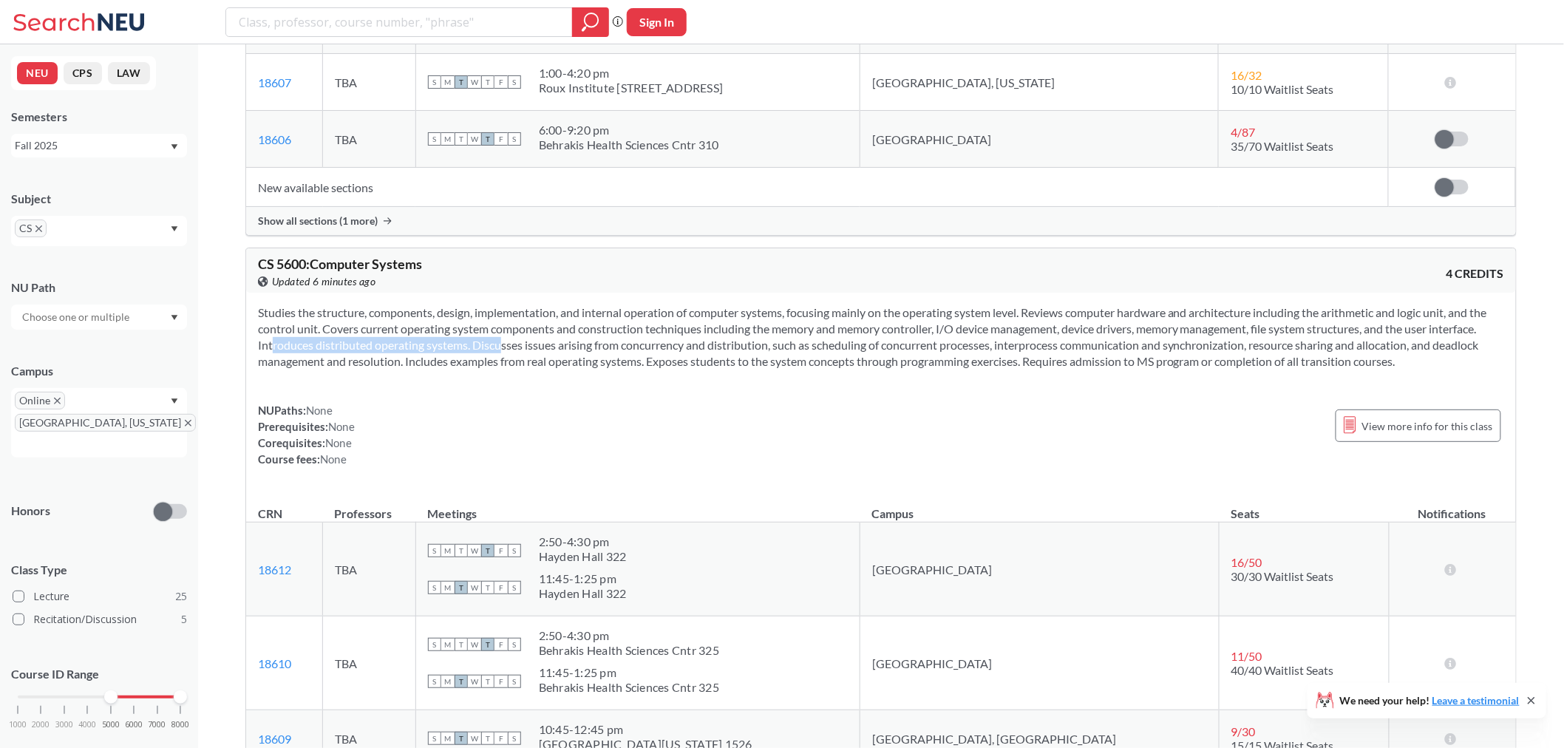
drag, startPoint x: 526, startPoint y: 407, endPoint x: 305, endPoint y: 405, distance: 221.1
click at [305, 370] on section "Studies the structure, components, design, implementation, and internal operati…" at bounding box center [881, 337] width 1247 height 65
click at [766, 467] on div "NUPaths: None Prerequisites: None Corequisites: None Course fees: None View mor…" at bounding box center [881, 434] width 1247 height 65
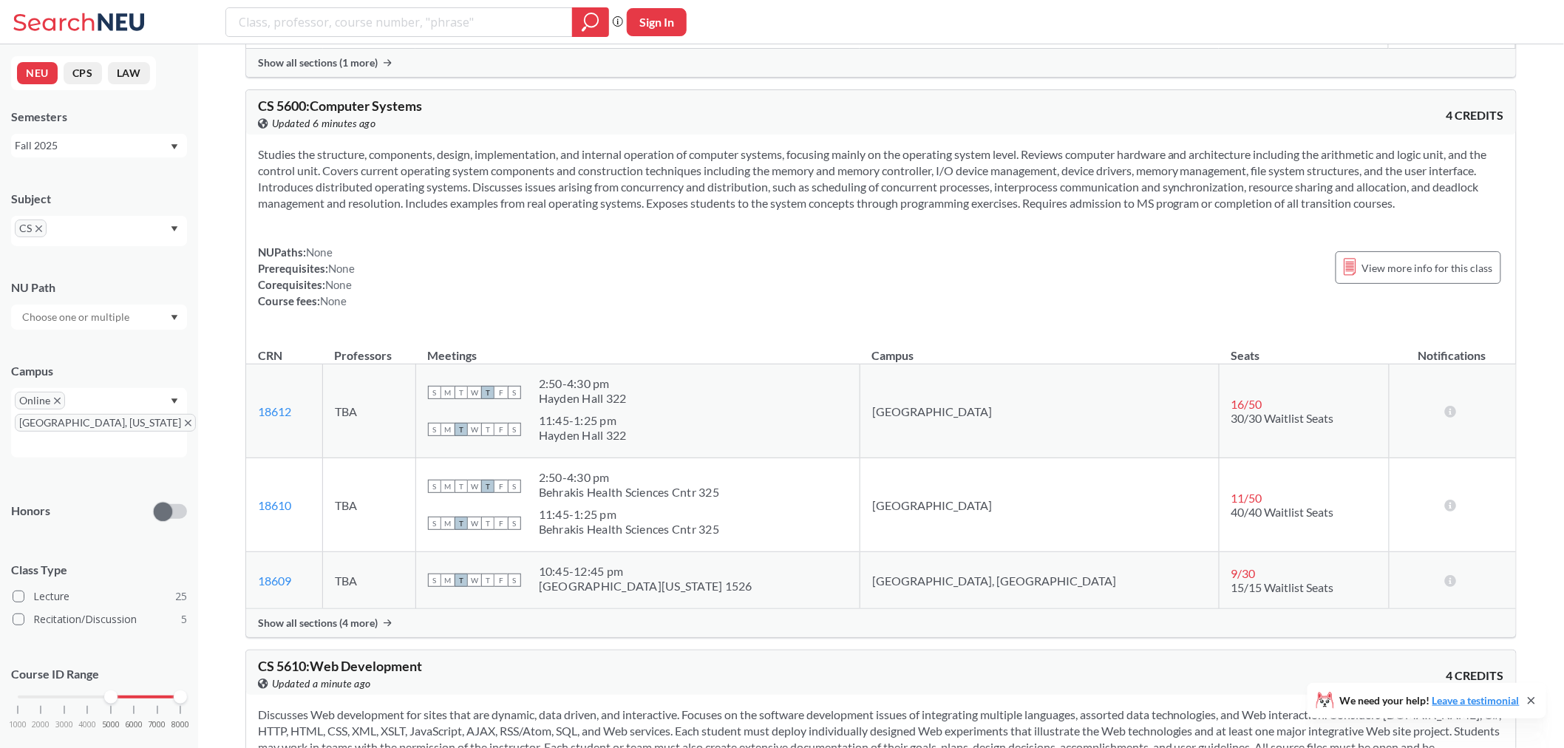
scroll to position [8872, 0]
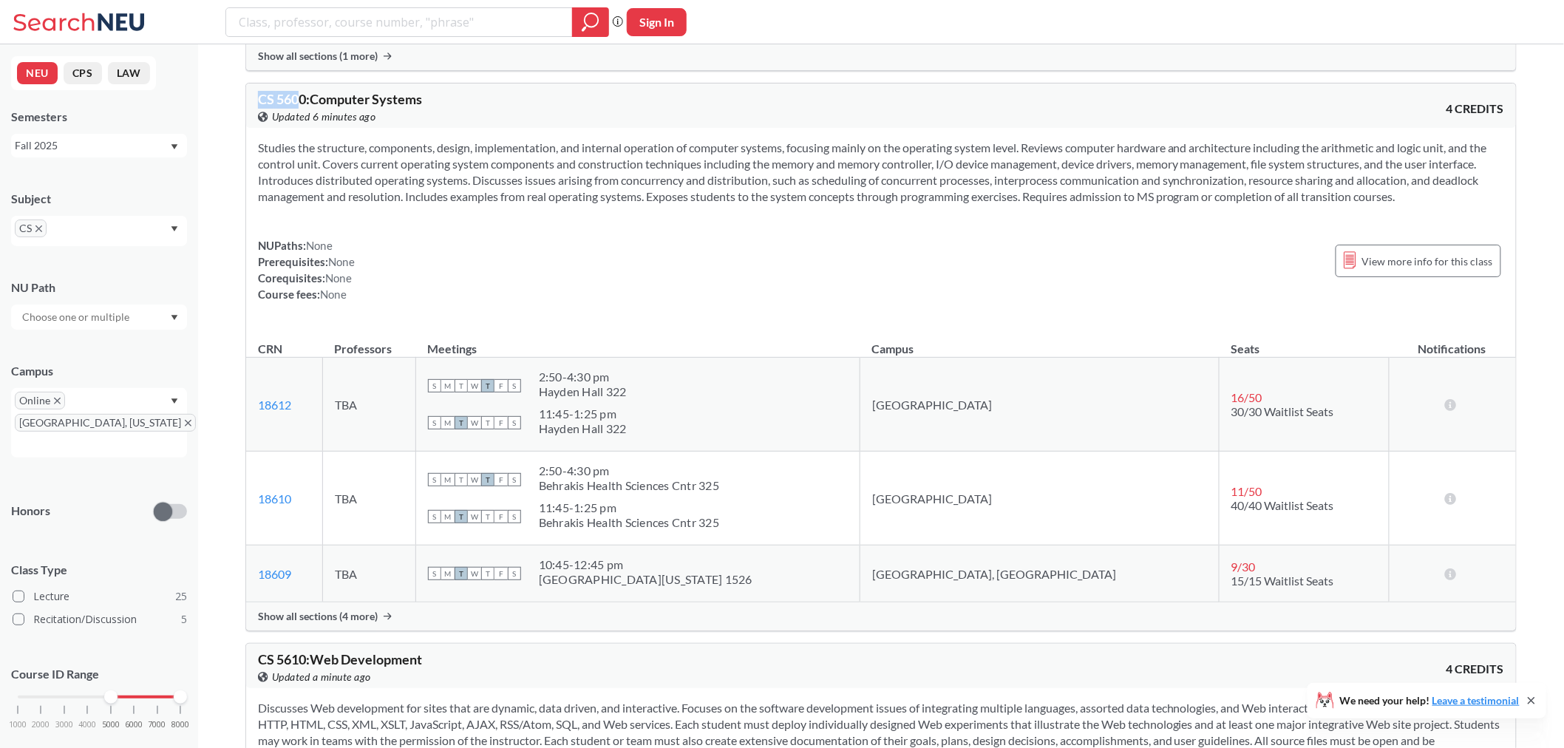
drag, startPoint x: 304, startPoint y: 155, endPoint x: 244, endPoint y: 152, distance: 60.0
click at [292, 107] on span "CS 5600 : Computer Systems" at bounding box center [340, 99] width 164 height 16
click at [302, 107] on span "CS 5600 : Computer Systems" at bounding box center [340, 99] width 164 height 16
drag, startPoint x: 304, startPoint y: 164, endPoint x: 260, endPoint y: 159, distance: 44.7
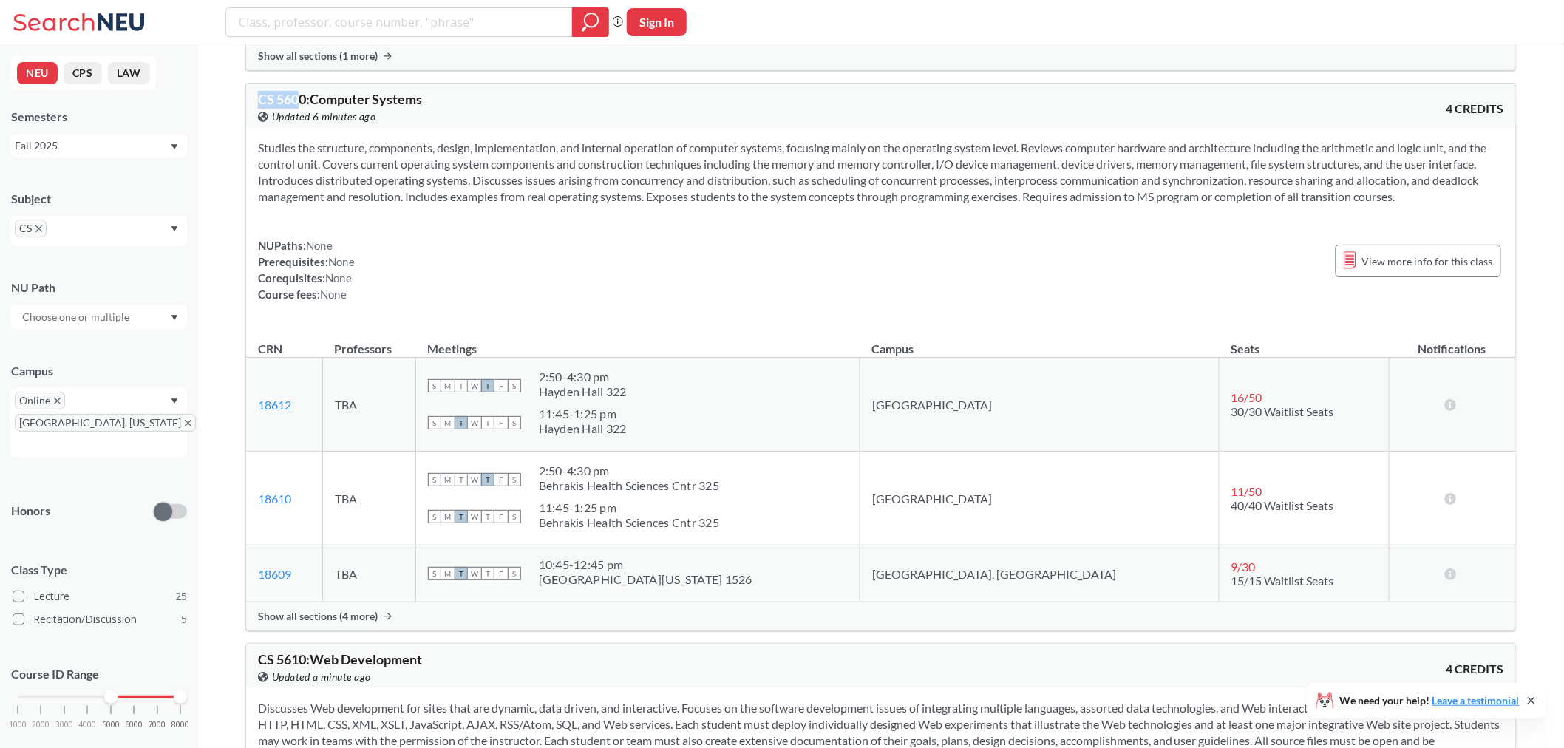
click at [260, 107] on span "CS 5600 : Computer Systems" at bounding box center [340, 99] width 164 height 16
drag, startPoint x: 260, startPoint y: 159, endPoint x: 297, endPoint y: 159, distance: 37.7
click at [297, 107] on span "CS 5600 : Computer Systems" at bounding box center [340, 99] width 164 height 16
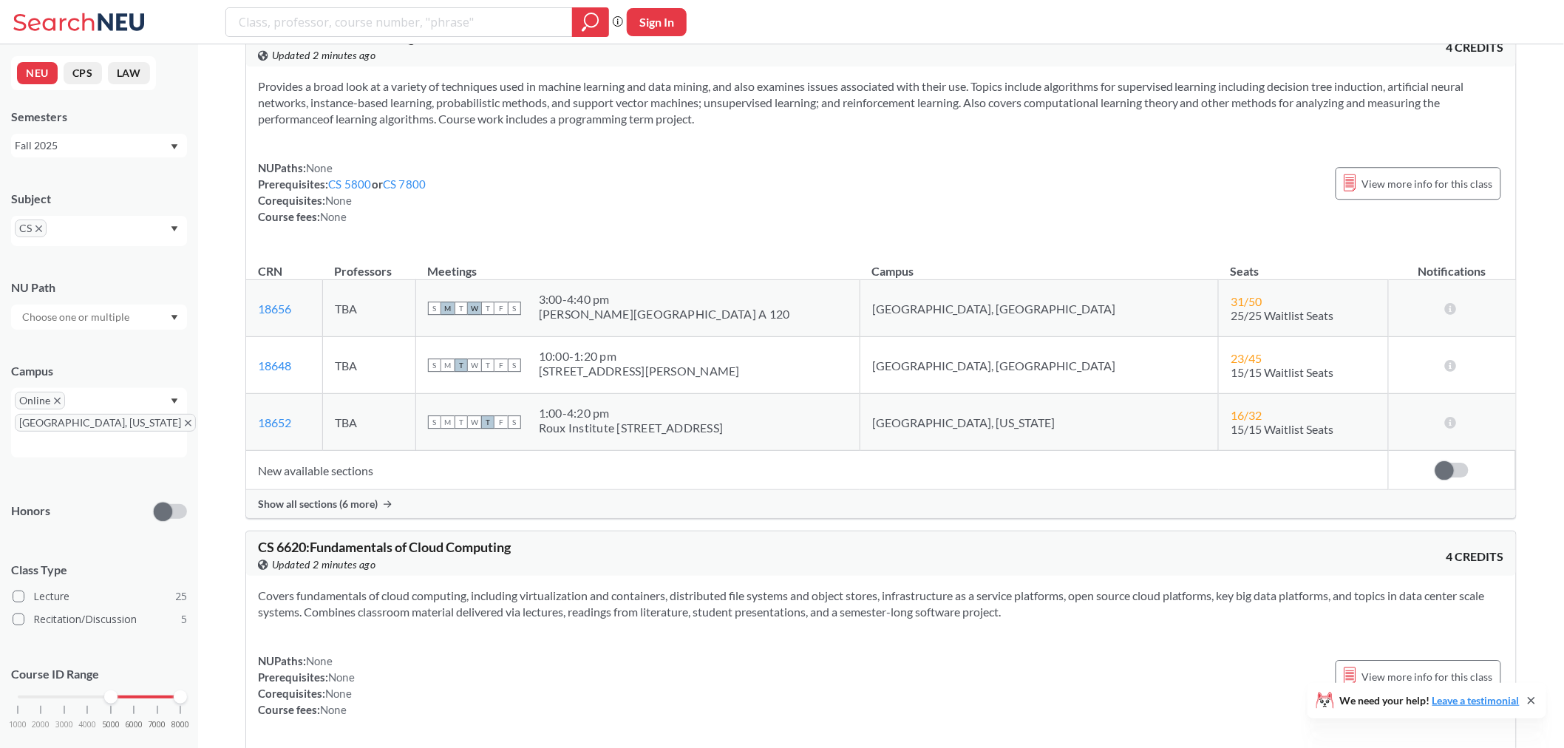
scroll to position [11007, 0]
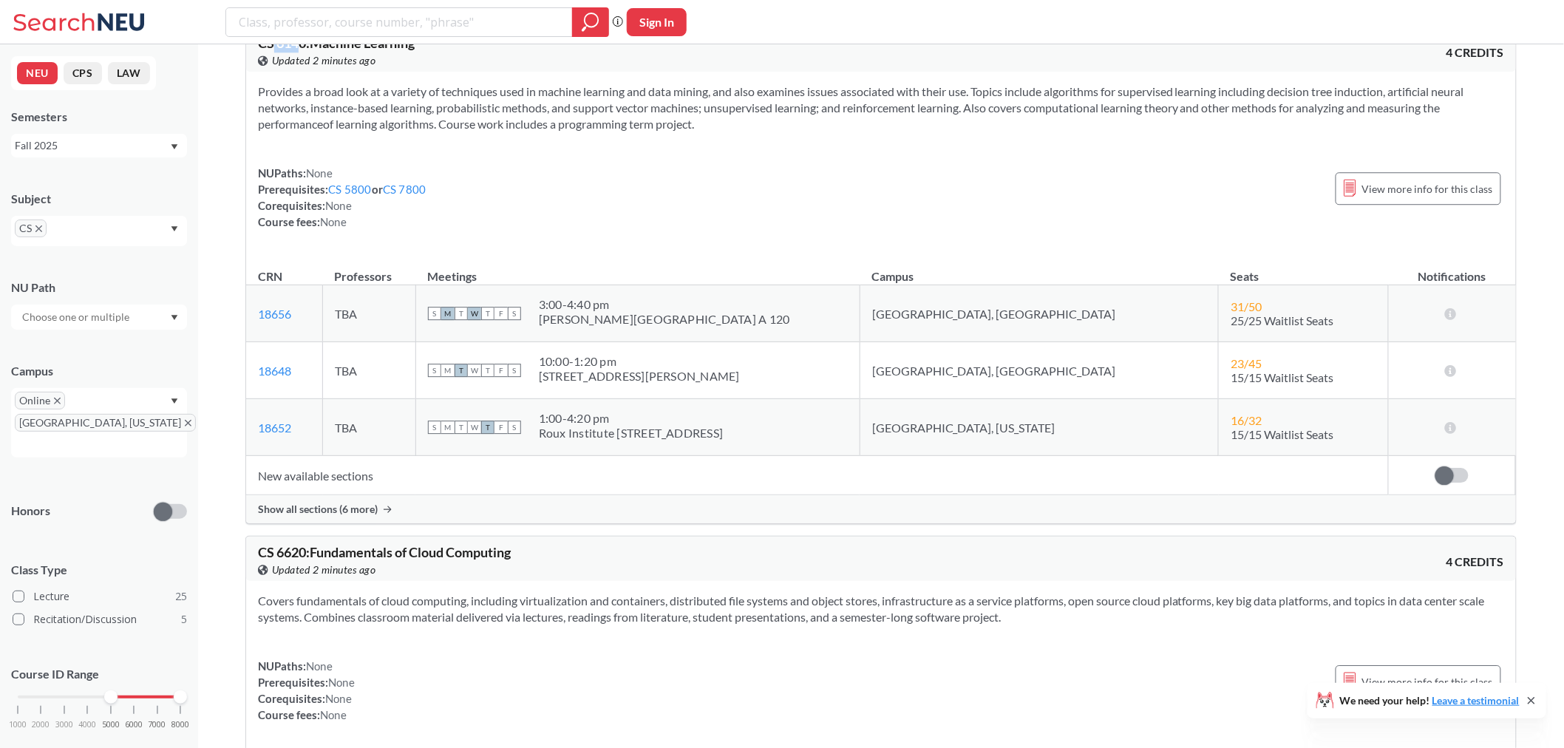
drag, startPoint x: 303, startPoint y: 112, endPoint x: 271, endPoint y: 106, distance: 32.3
click at [271, 51] on span "CS 6140 : Machine Learning" at bounding box center [336, 43] width 157 height 16
drag, startPoint x: 305, startPoint y: 112, endPoint x: 235, endPoint y: 101, distance: 70.4
copy span "CS 6140"
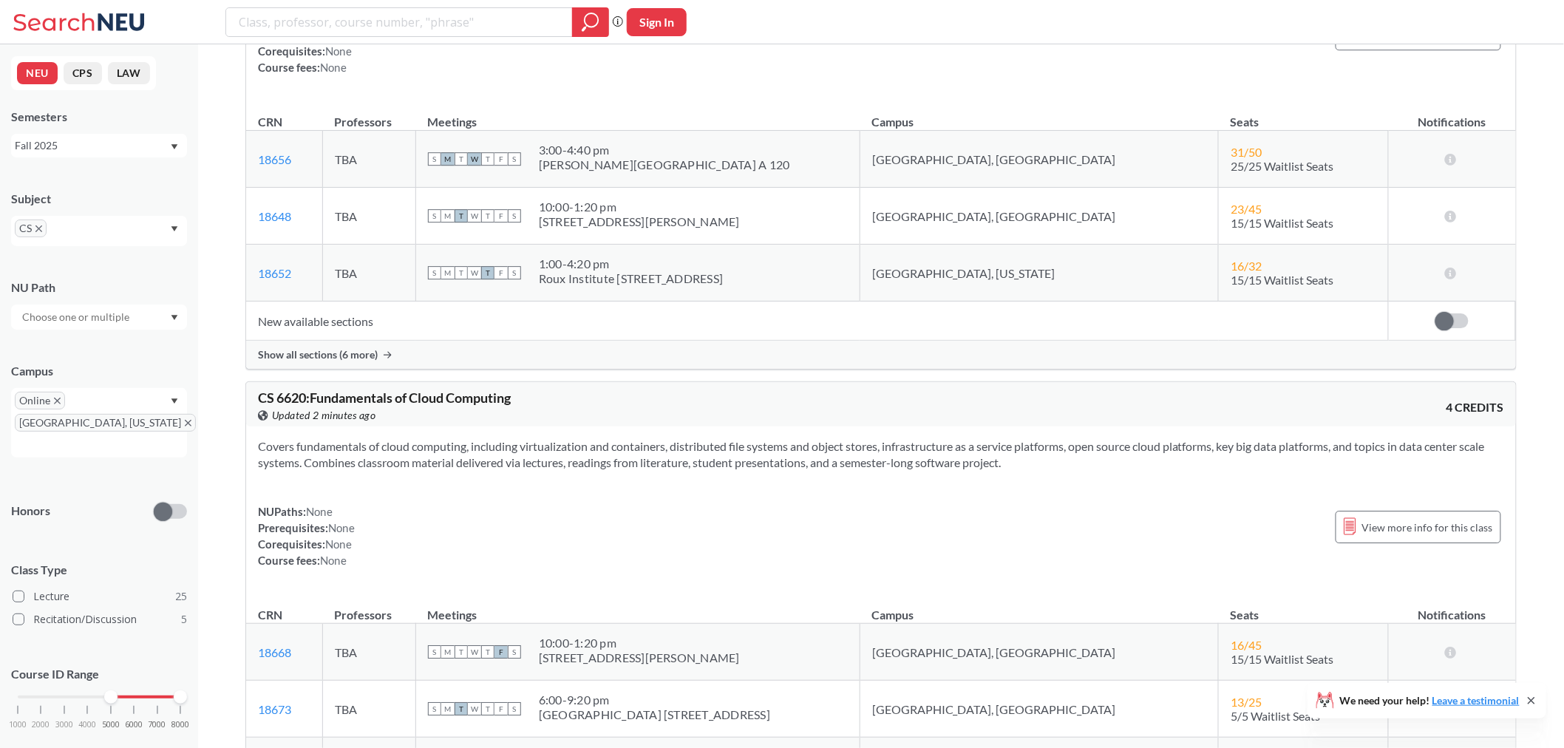
scroll to position [11254, 0]
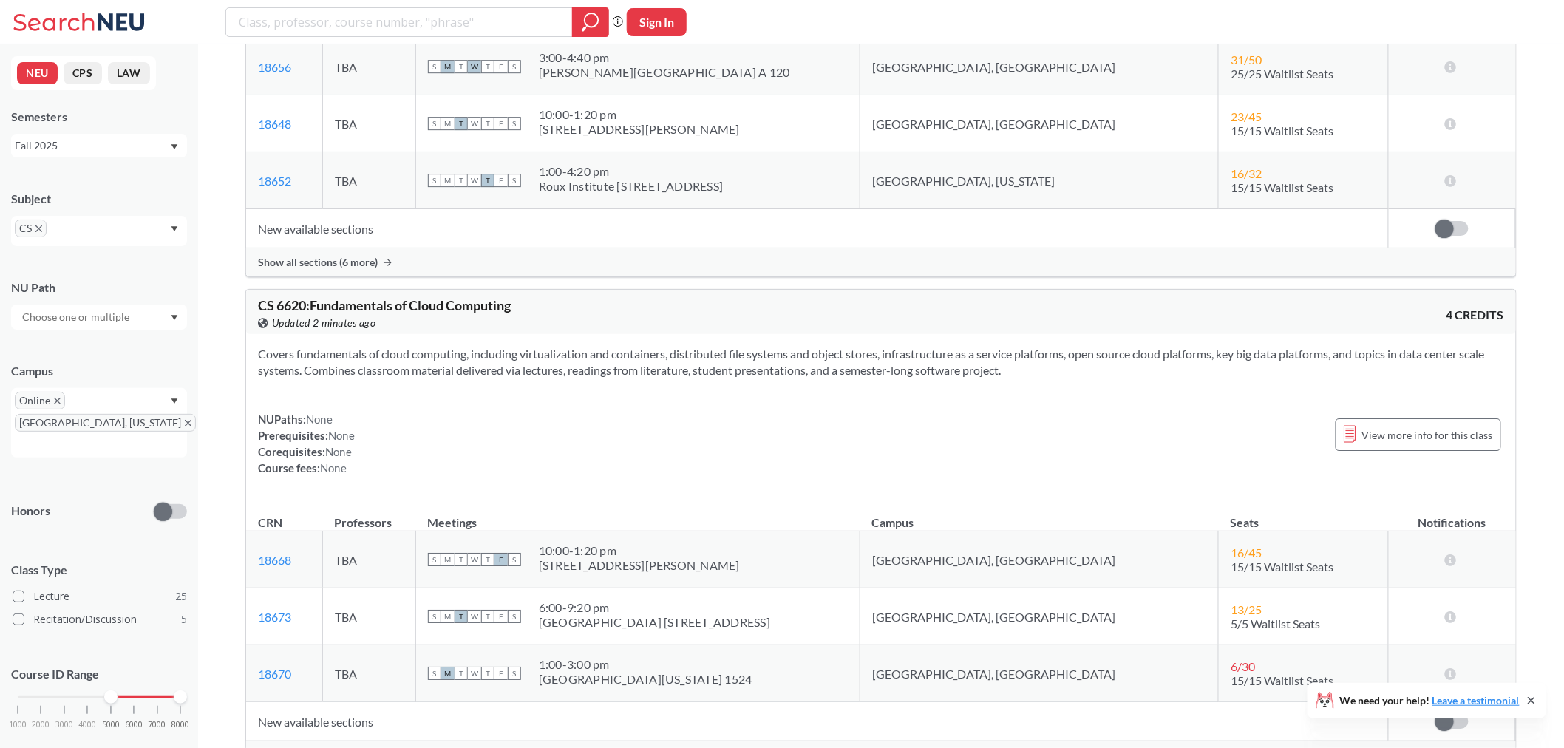
click at [356, 269] on span "Show all sections (6 more)" at bounding box center [318, 262] width 120 height 13
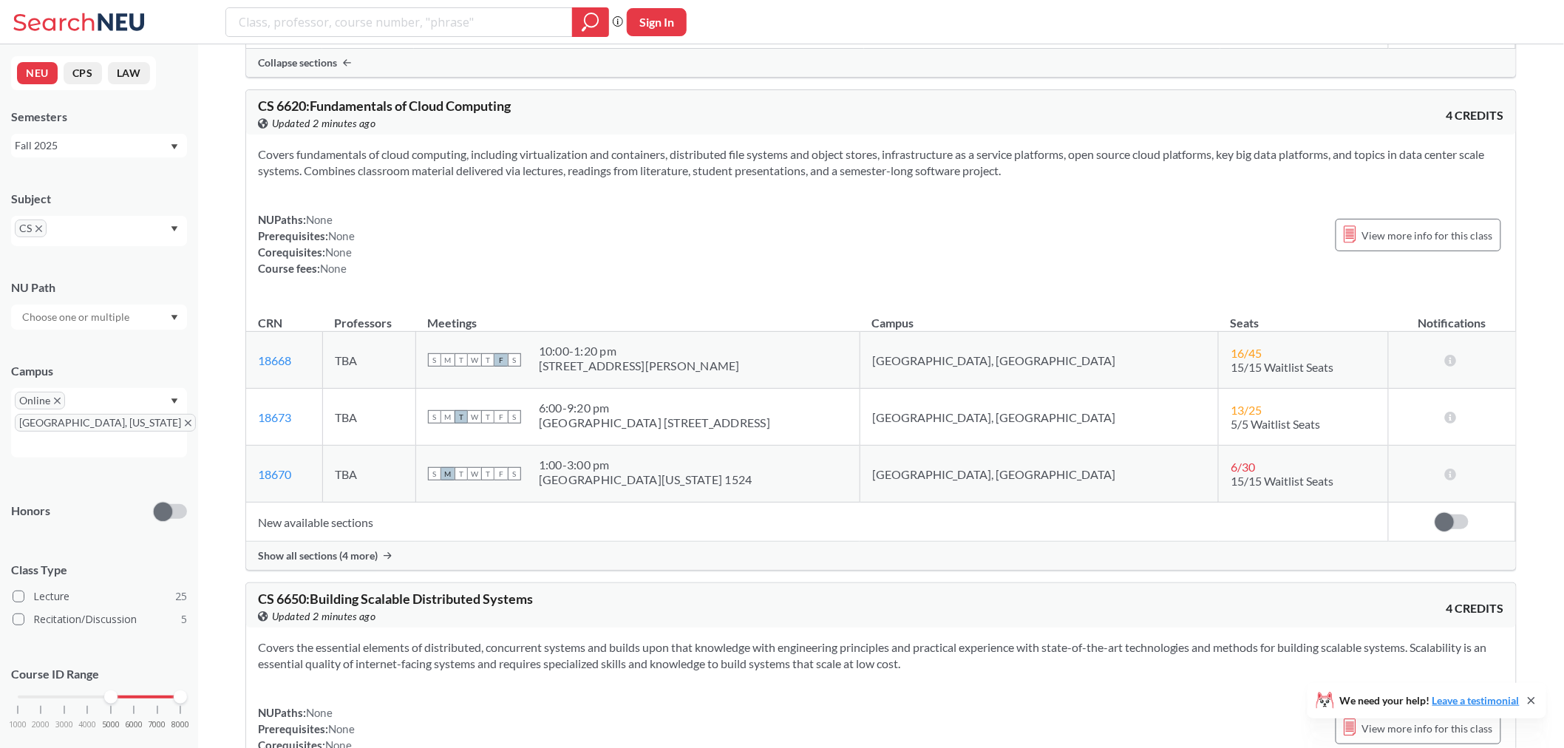
scroll to position [11829, 0]
drag, startPoint x: 531, startPoint y: 167, endPoint x: 271, endPoint y: 165, distance: 260.3
click at [271, 130] on div "CS 6620 : Fundamentals of Cloud Computing View this course on Banner. Updated 2…" at bounding box center [569, 114] width 623 height 33
click at [540, 177] on section "Covers fundamentals of cloud computing, including virtualization and containers…" at bounding box center [881, 161] width 1247 height 33
click at [290, 561] on span "Show all sections (4 more)" at bounding box center [318, 554] width 120 height 13
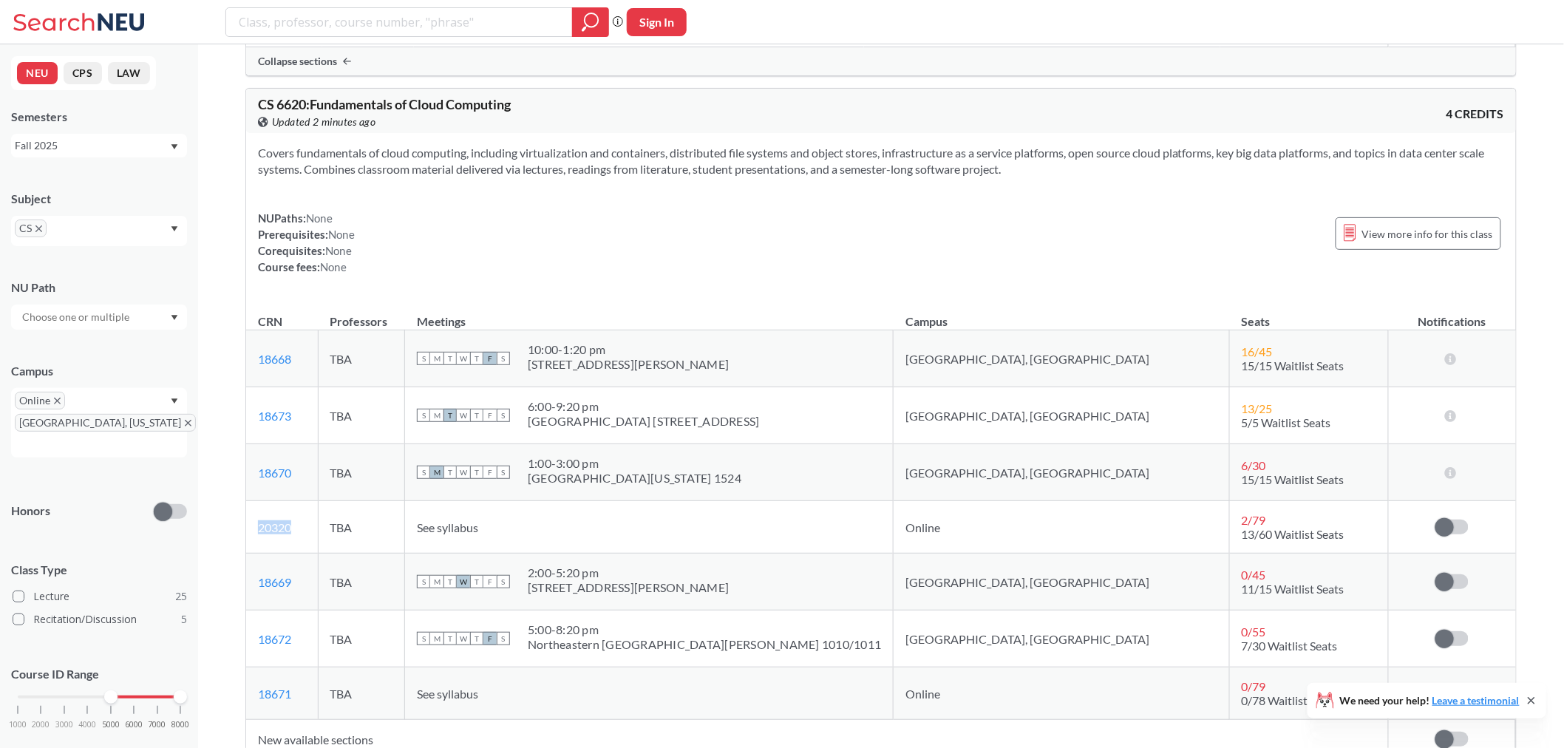
drag, startPoint x: 306, startPoint y: 601, endPoint x: 247, endPoint y: 601, distance: 59.1
click at [247, 554] on td "20320 View this section on Banner." at bounding box center [282, 527] width 72 height 52
copy link "20320"
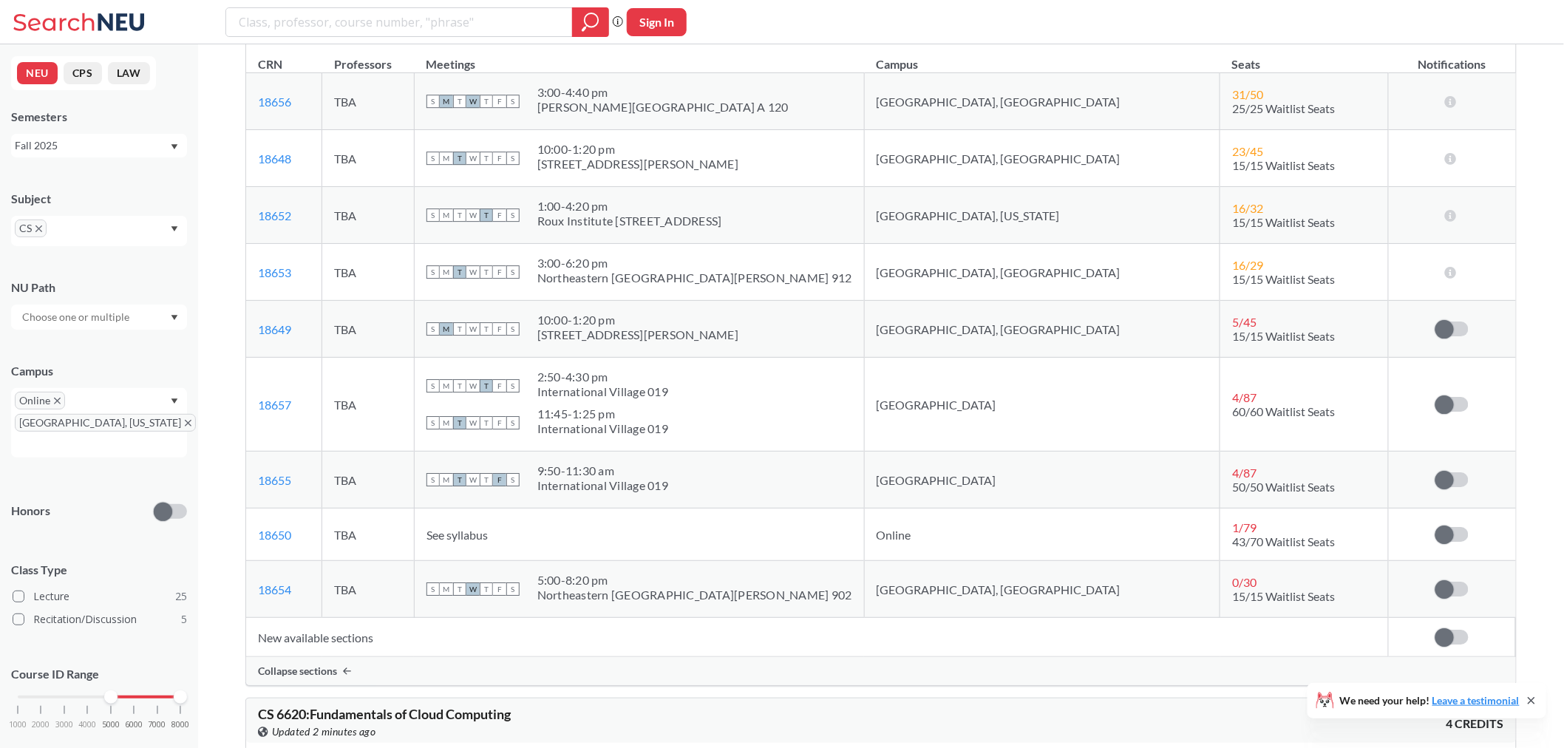
scroll to position [11254, 0]
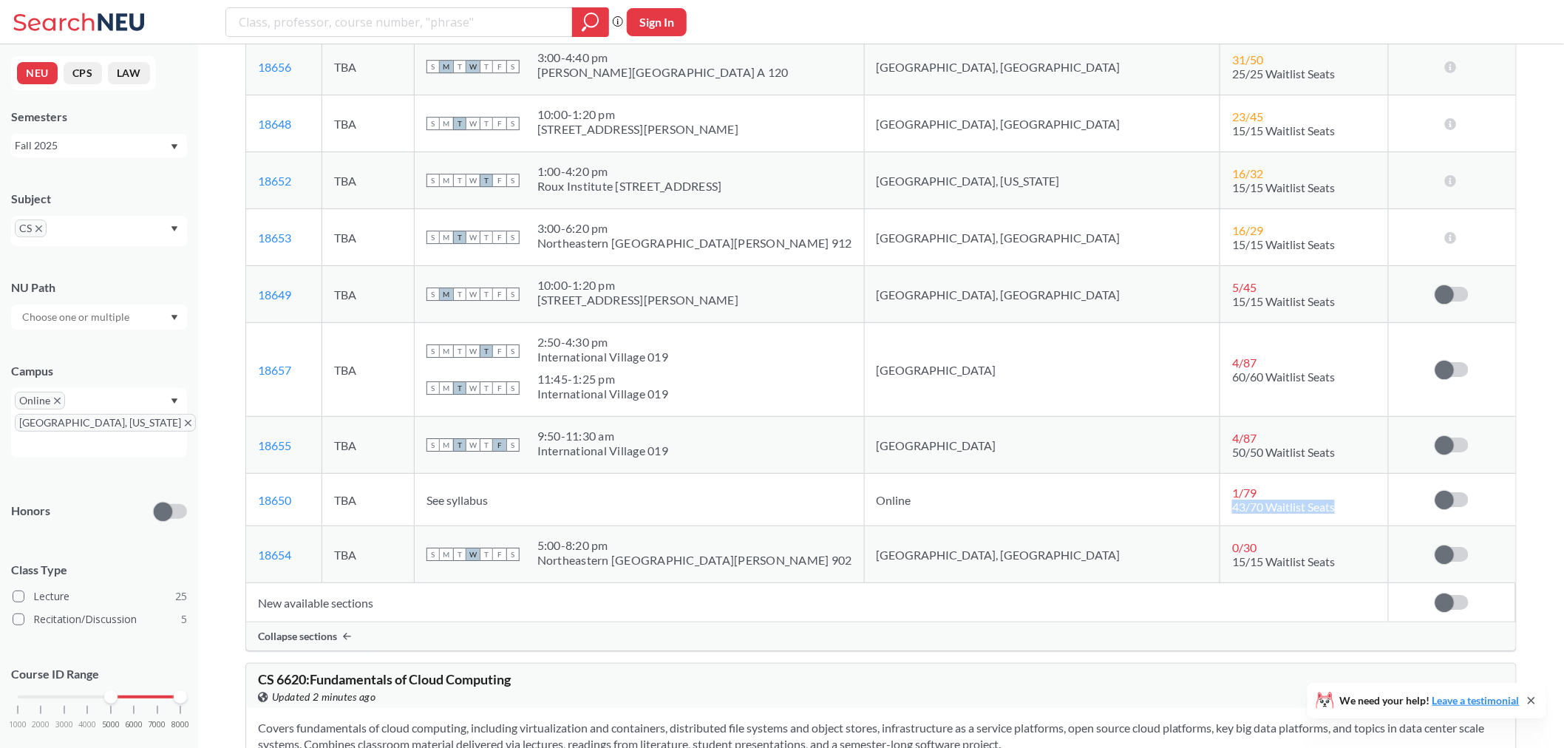
drag, startPoint x: 1149, startPoint y: 574, endPoint x: 1277, endPoint y: 574, distance: 127.9
click at [1277, 526] on td "1 / 79 43/70 Waitlist Seats" at bounding box center [1305, 500] width 169 height 52
drag, startPoint x: 686, startPoint y: 240, endPoint x: 599, endPoint y: 234, distance: 87.4
click at [599, 197] on div "S M T W T F S 1:00 - 4:20 pm Roux Institute [STREET_ADDRESS]" at bounding box center [640, 180] width 426 height 33
drag, startPoint x: 1201, startPoint y: 563, endPoint x: 1161, endPoint y: 559, distance: 40.2
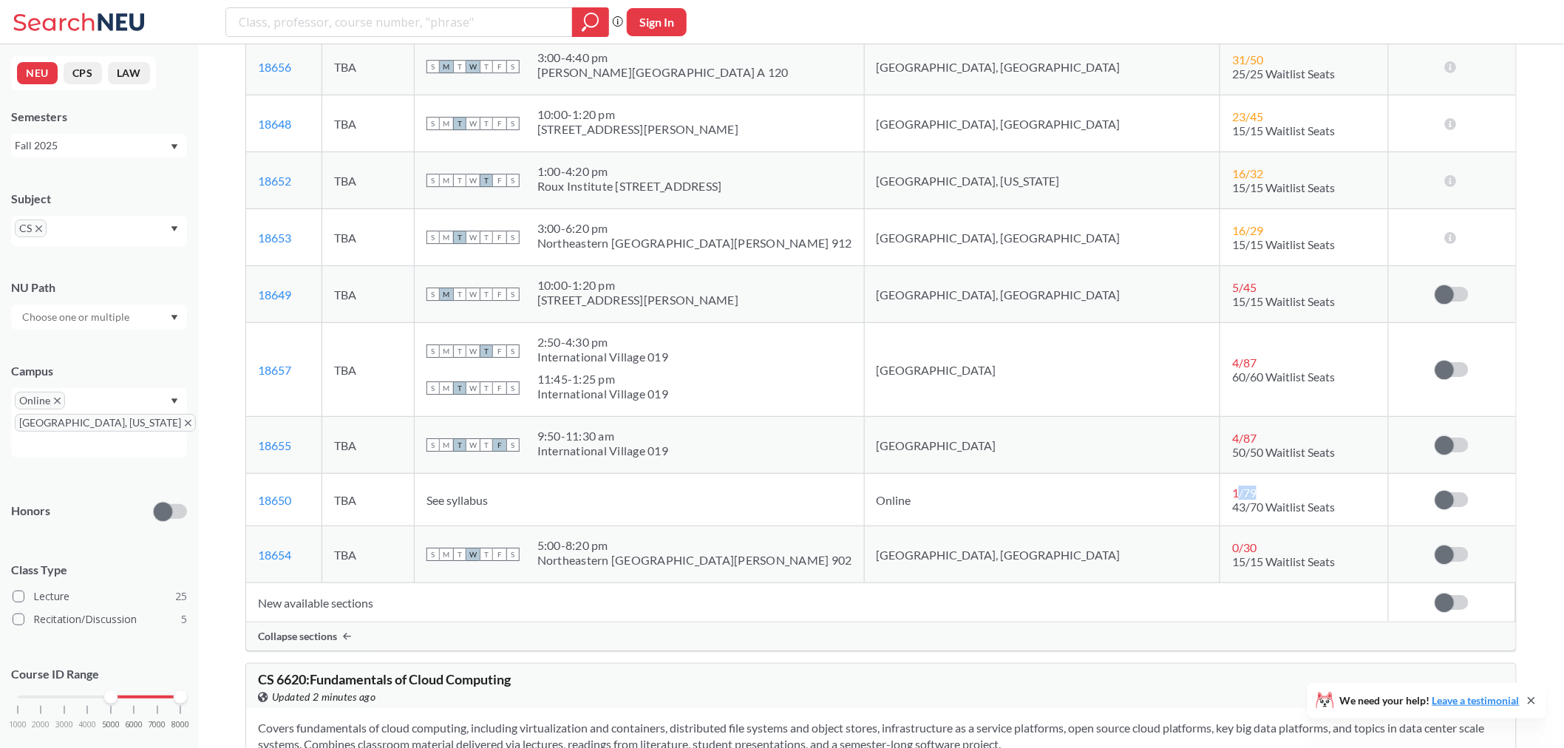
click at [1232, 500] on div "1 / 79" at bounding box center [1250, 493] width 36 height 14
drag, startPoint x: 1265, startPoint y: 575, endPoint x: 1122, endPoint y: 572, distance: 143.5
click at [1122, 526] on tr "18650 View this section on Banner. TBA See syllabus Online 1 / 79 43/70 Waitlis…" at bounding box center [881, 500] width 1270 height 52
click at [1058, 526] on td "Online" at bounding box center [1042, 500] width 356 height 52
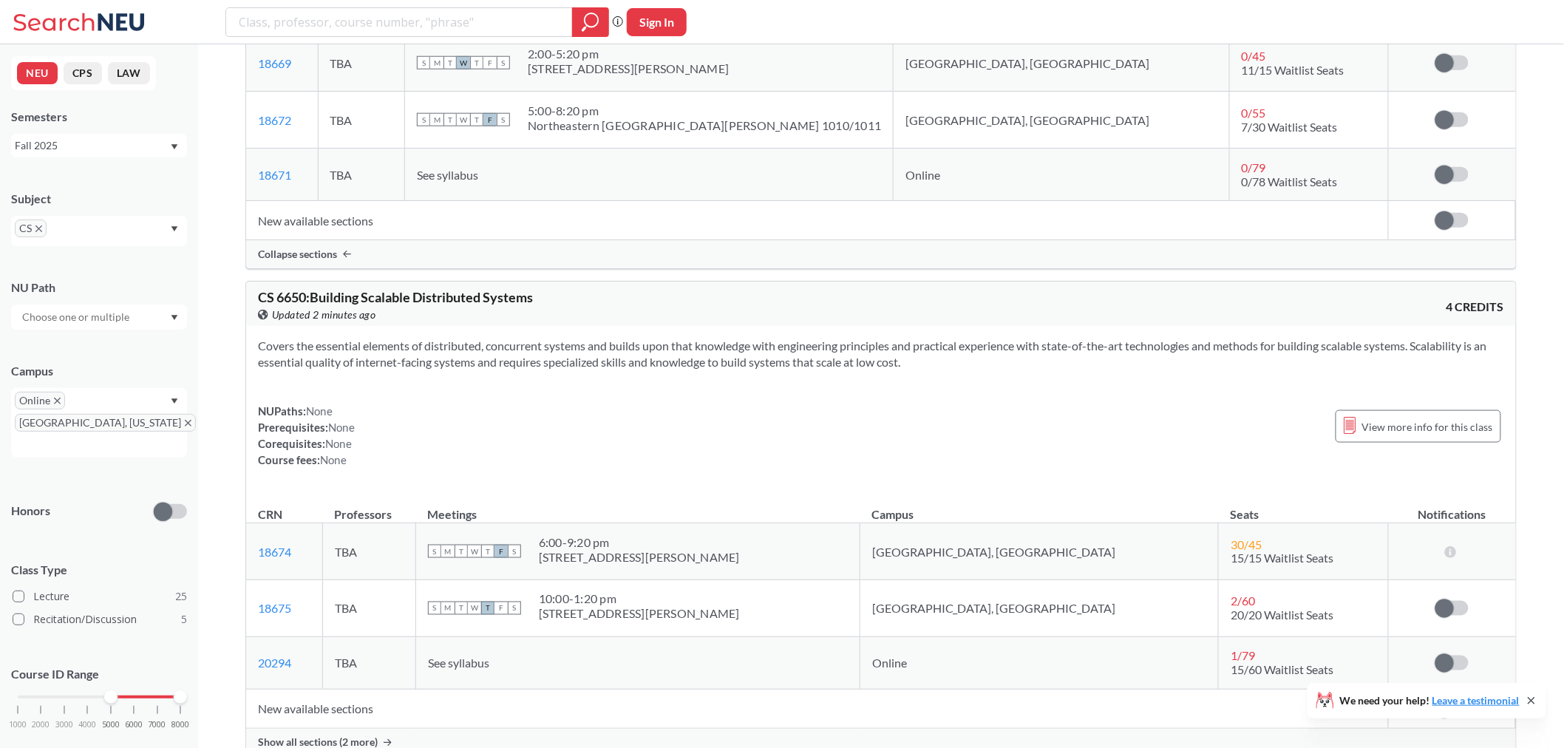
scroll to position [12486, 0]
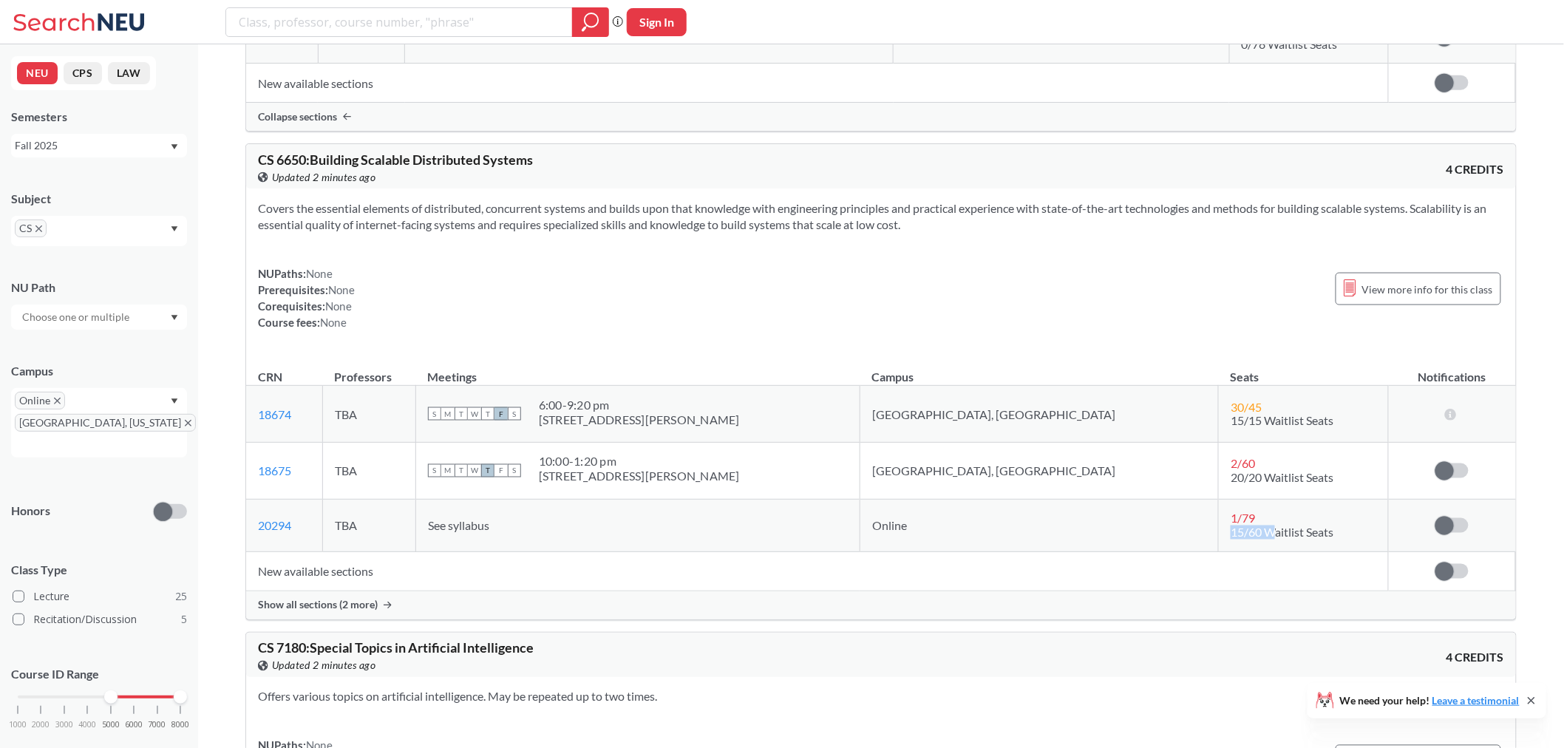
drag, startPoint x: 1135, startPoint y: 603, endPoint x: 1177, endPoint y: 605, distance: 42.2
click at [1219, 552] on td "1 / 79 15/60 Waitlist Seats" at bounding box center [1304, 526] width 170 height 52
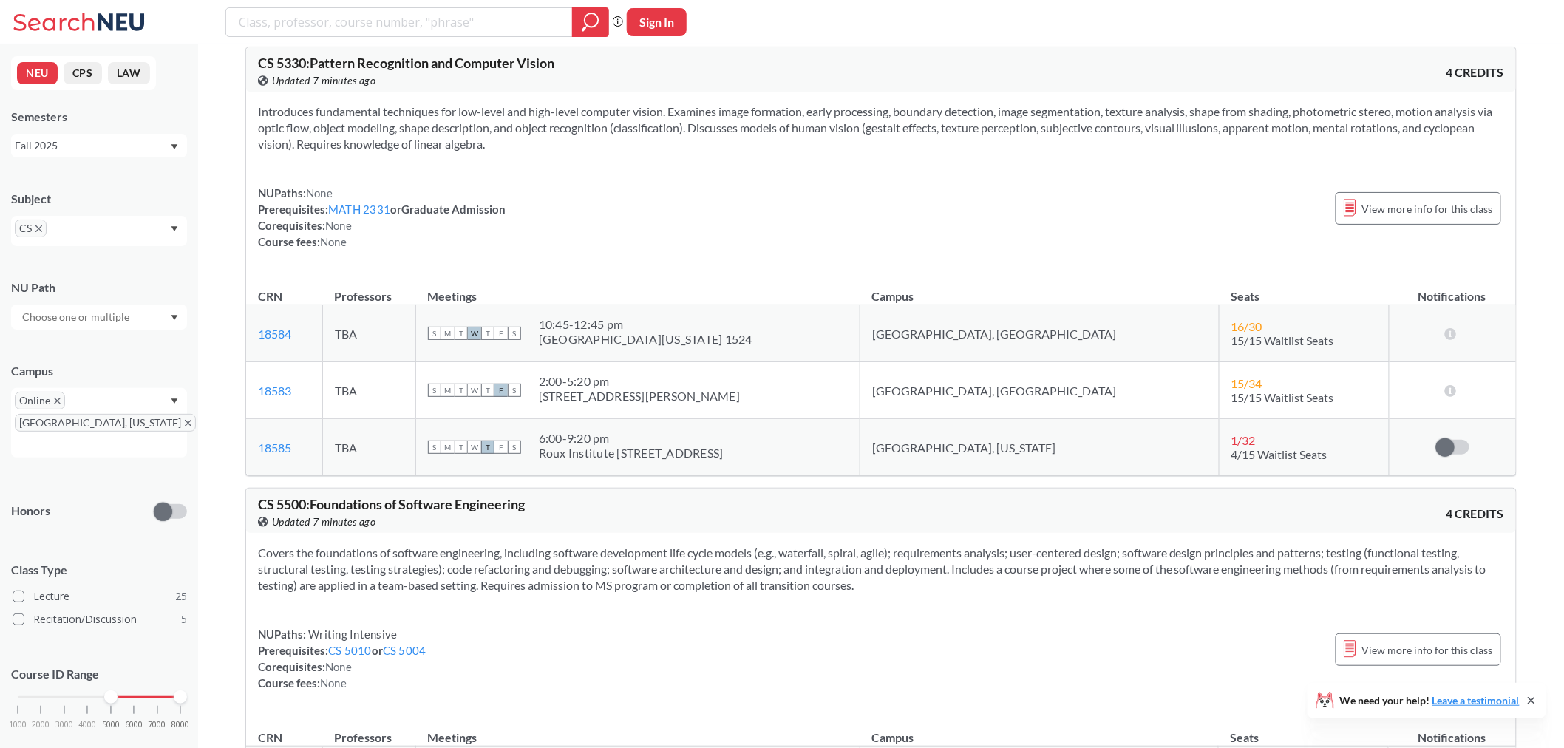
scroll to position [7284, 0]
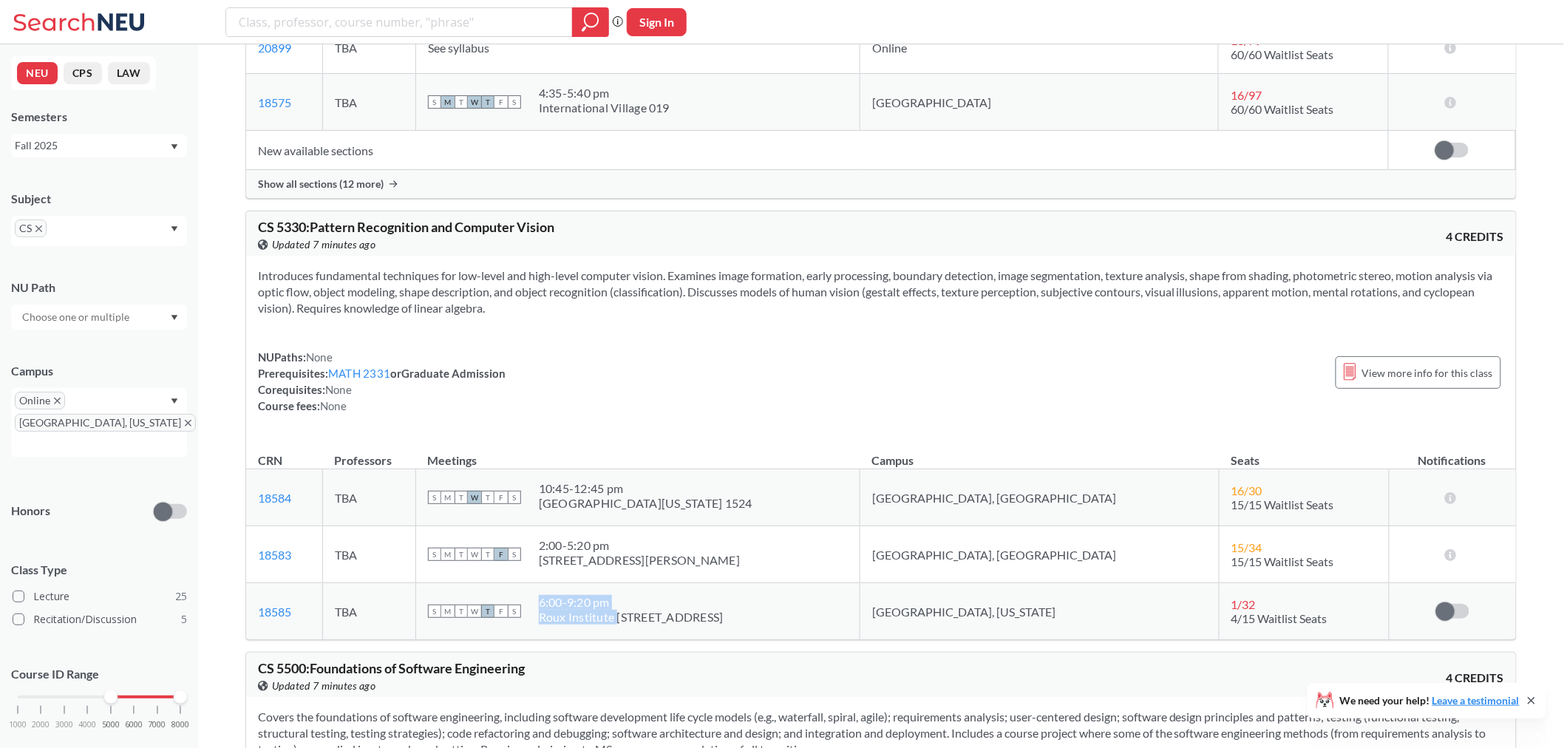
drag, startPoint x: 602, startPoint y: 666, endPoint x: 684, endPoint y: 674, distance: 82.5
click at [684, 625] on span "6:00 - 9:20 pm Roux Institute [STREET_ADDRESS]" at bounding box center [631, 610] width 185 height 30
click at [693, 610] on div "6:00 - 9:20 pm" at bounding box center [631, 602] width 185 height 15
drag, startPoint x: 695, startPoint y: 666, endPoint x: 595, endPoint y: 668, distance: 99.8
click at [595, 628] on div "S M T W T F S 6:00 - 9:20 pm Roux Institute [STREET_ADDRESS]" at bounding box center [638, 611] width 420 height 33
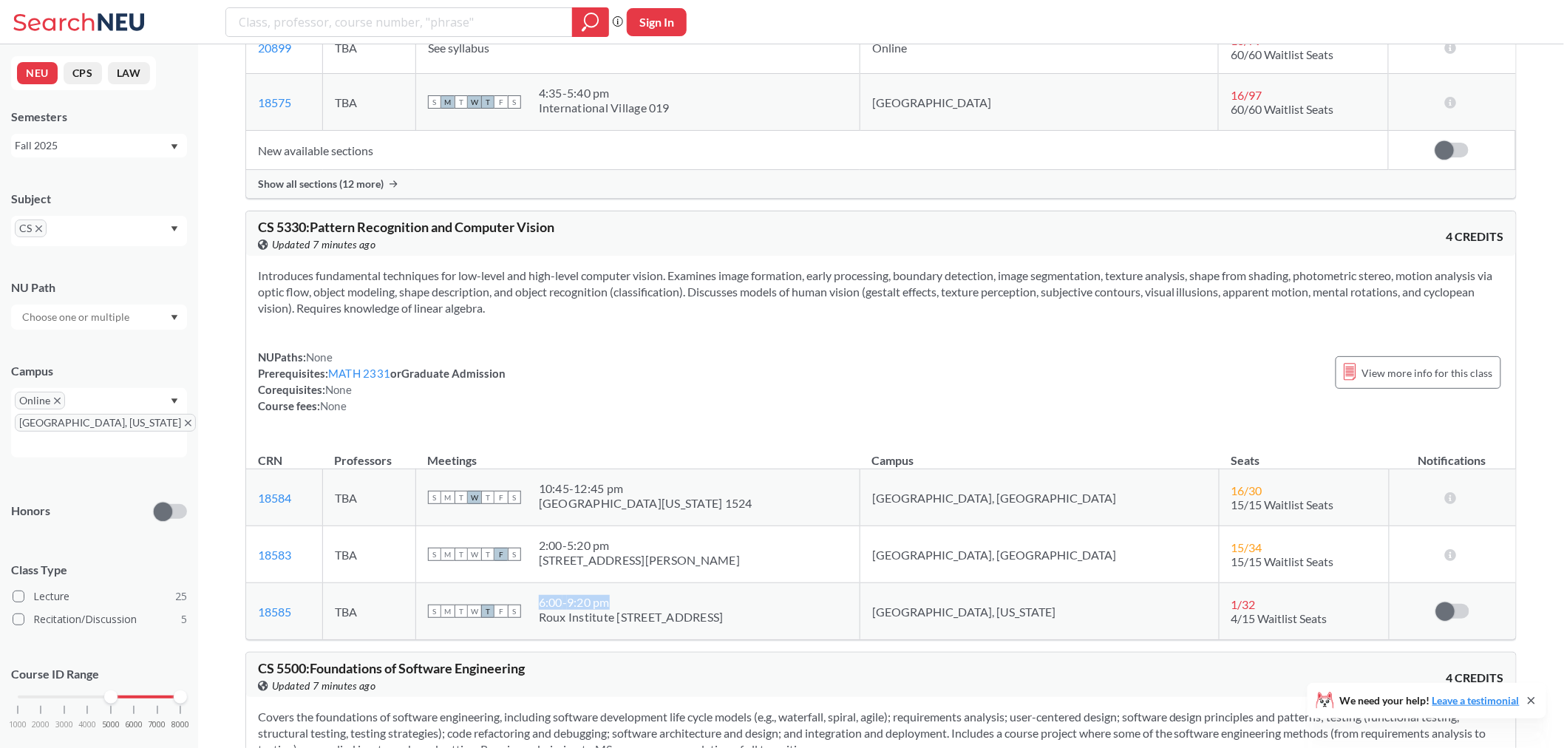
click at [682, 610] on div "6:00 - 9:20 pm" at bounding box center [631, 602] width 185 height 15
click at [688, 610] on div "6:00 - 9:20 pm" at bounding box center [631, 602] width 185 height 15
click at [271, 619] on link "18585" at bounding box center [274, 612] width 33 height 14
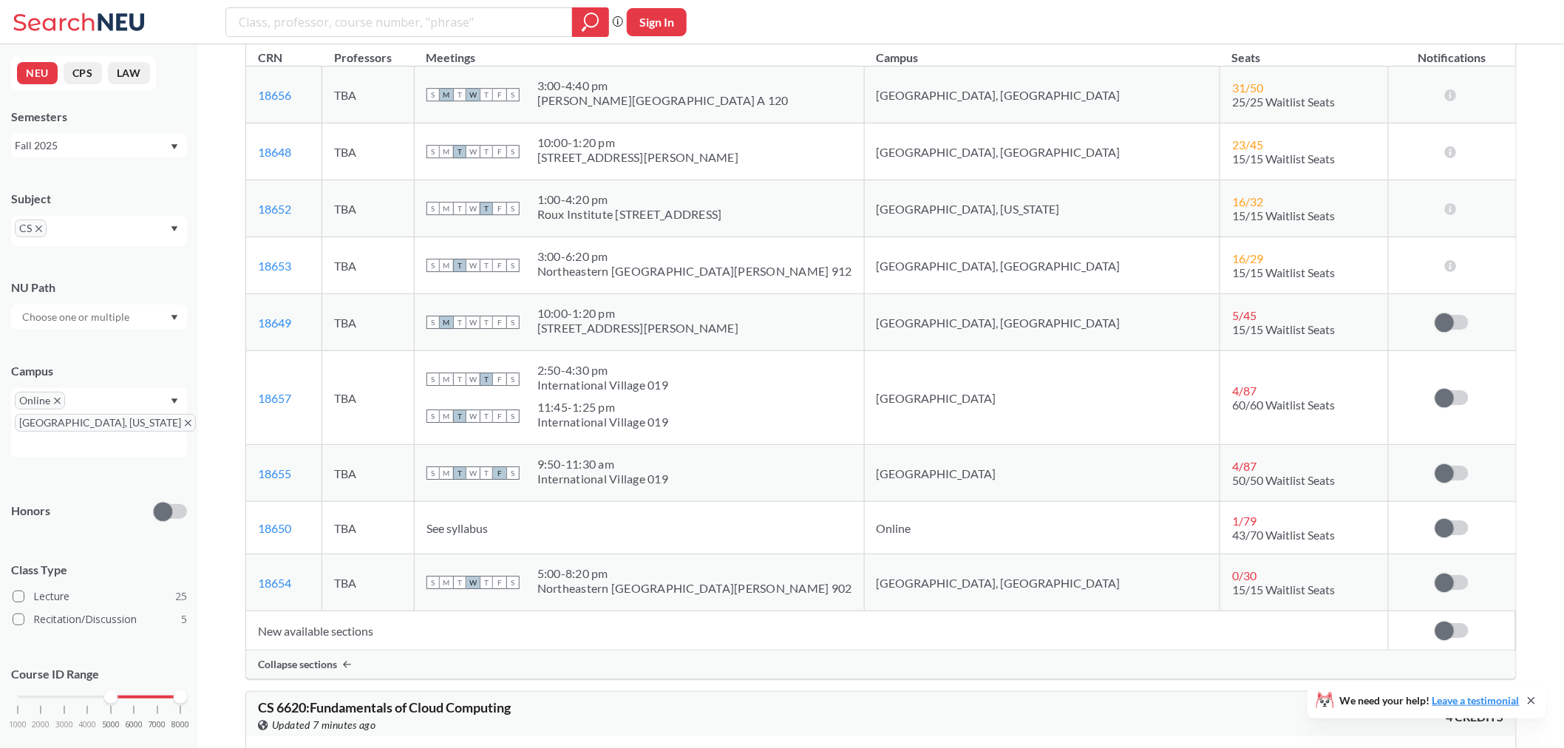
scroll to position [11227, 0]
drag, startPoint x: 1270, startPoint y: 599, endPoint x: 1131, endPoint y: 580, distance: 140.3
click at [1131, 554] on tr "18650 View this section on Banner. TBA See syllabus Online 1 / 79 43/70 Waitlis…" at bounding box center [881, 527] width 1270 height 52
click at [1106, 554] on td "Online" at bounding box center [1042, 527] width 356 height 52
drag, startPoint x: 694, startPoint y: 262, endPoint x: 590, endPoint y: 268, distance: 103.6
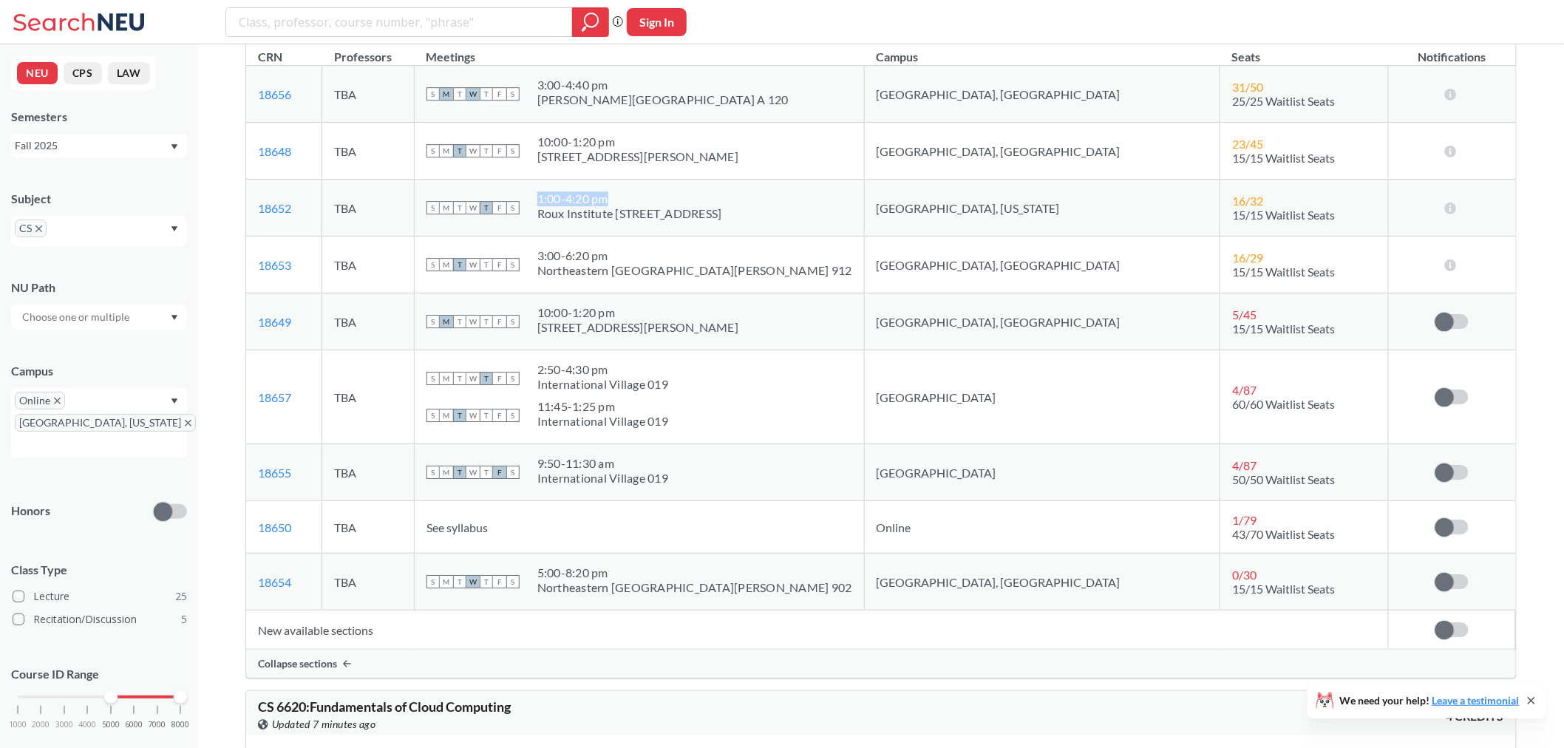
click at [590, 224] on div "S M T W T F S 1:00 - 4:20 pm Roux Institute [STREET_ADDRESS]" at bounding box center [640, 207] width 426 height 33
click at [852, 224] on div "S M T W T F S 1:00 - 4:20 pm Roux Institute [STREET_ADDRESS]" at bounding box center [640, 207] width 426 height 33
drag, startPoint x: 688, startPoint y: 268, endPoint x: 589, endPoint y: 268, distance: 99.8
click at [589, 224] on div "S M T W T F S 1:00 - 4:20 pm Roux Institute [STREET_ADDRESS]" at bounding box center [640, 207] width 426 height 33
click at [745, 237] on td "S M T W T F S 1:00 - 4:20 pm Roux Institute [STREET_ADDRESS]" at bounding box center [639, 208] width 450 height 57
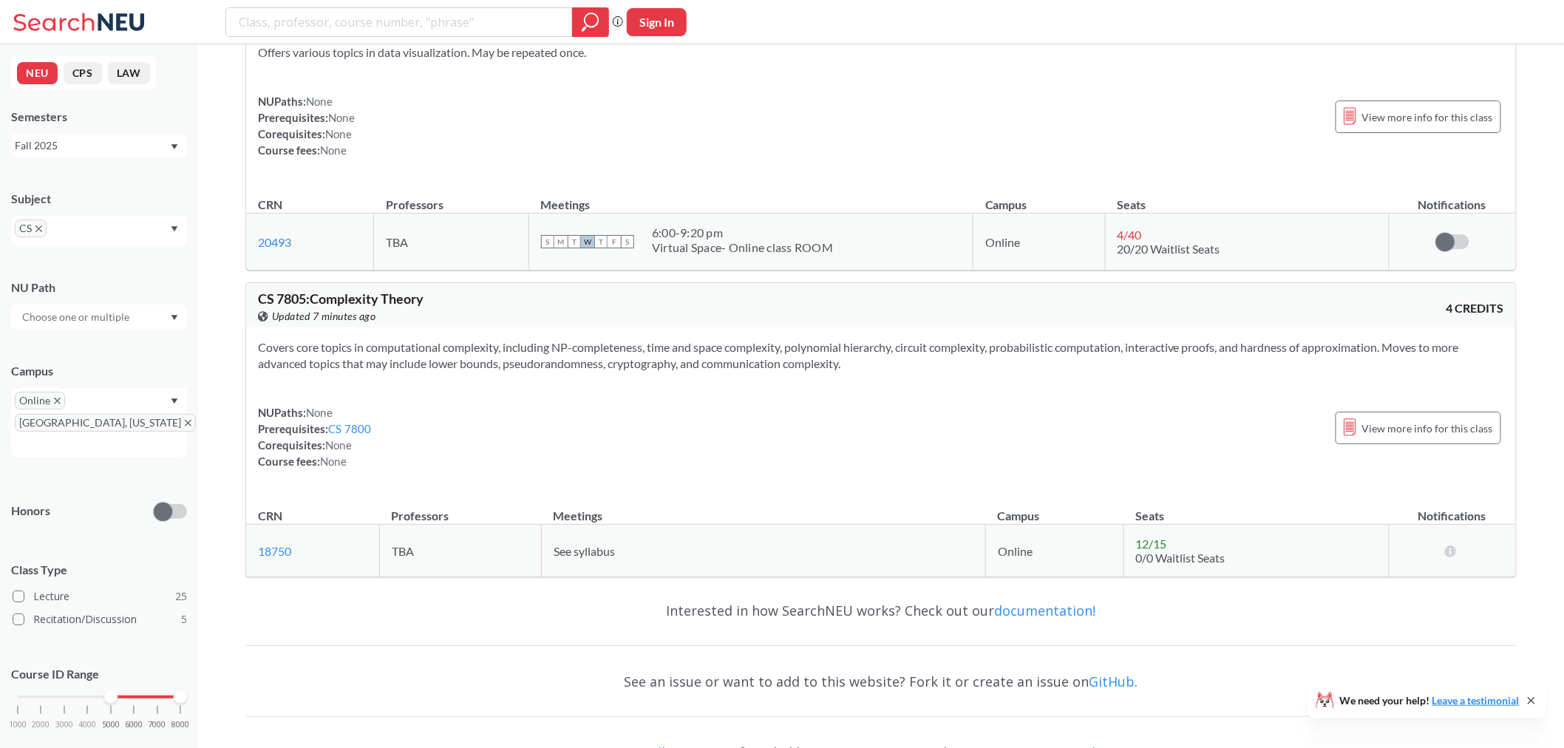
scroll to position [13938, 0]
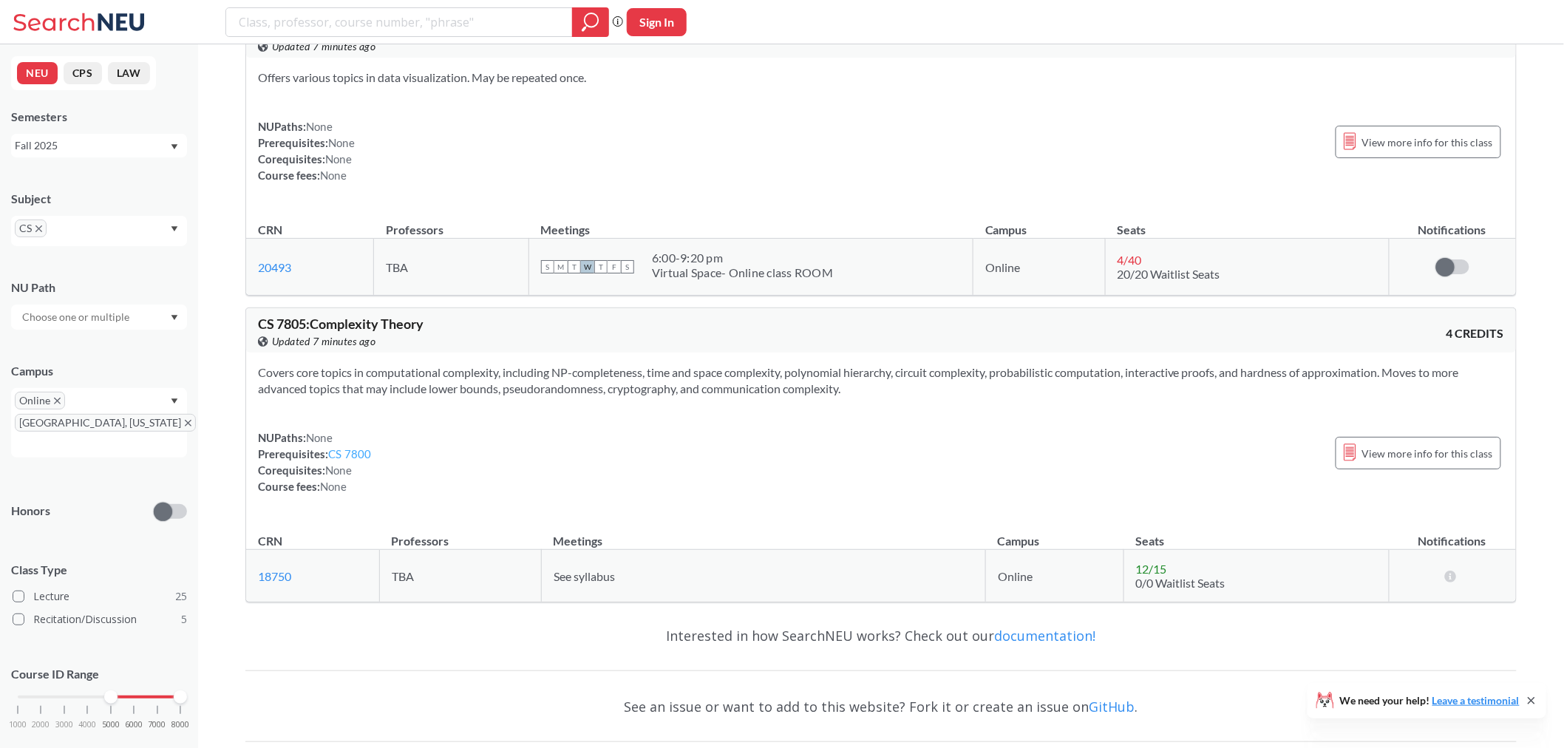
click at [359, 461] on link "CS 7800" at bounding box center [350, 453] width 44 height 13
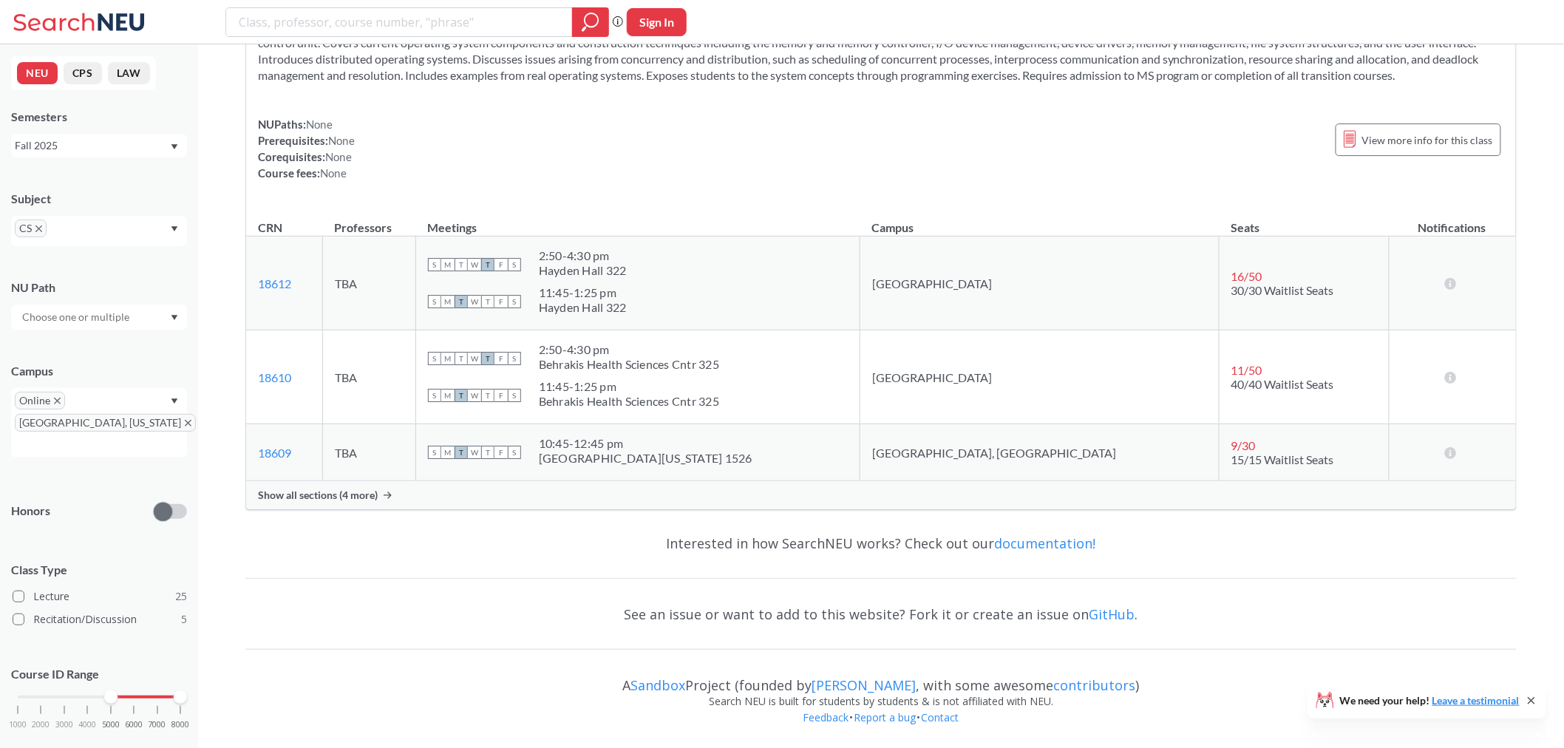
scroll to position [13509, 0]
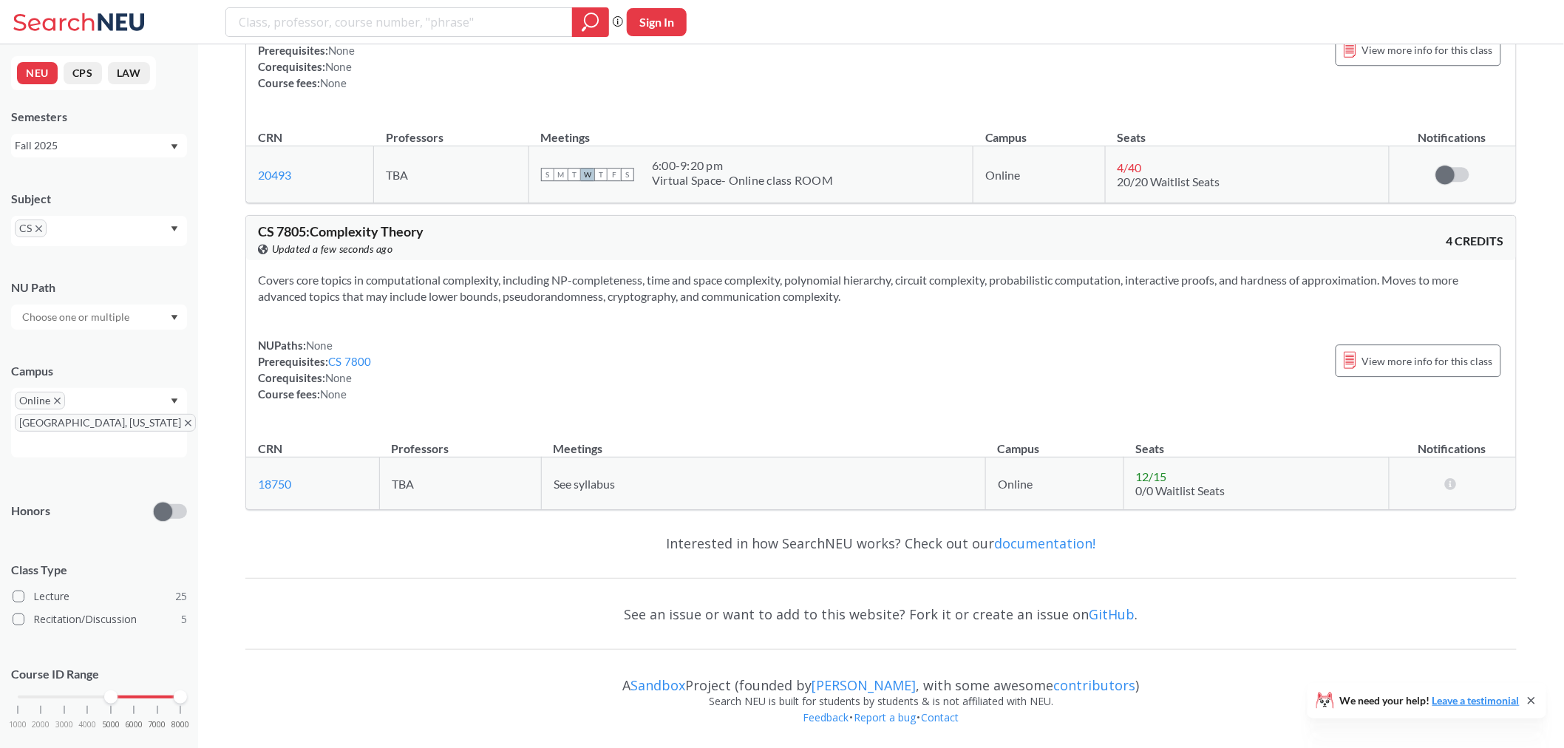
click at [137, 216] on div "CS" at bounding box center [99, 231] width 176 height 30
click at [61, 306] on p "Data Science" at bounding box center [102, 304] width 167 height 15
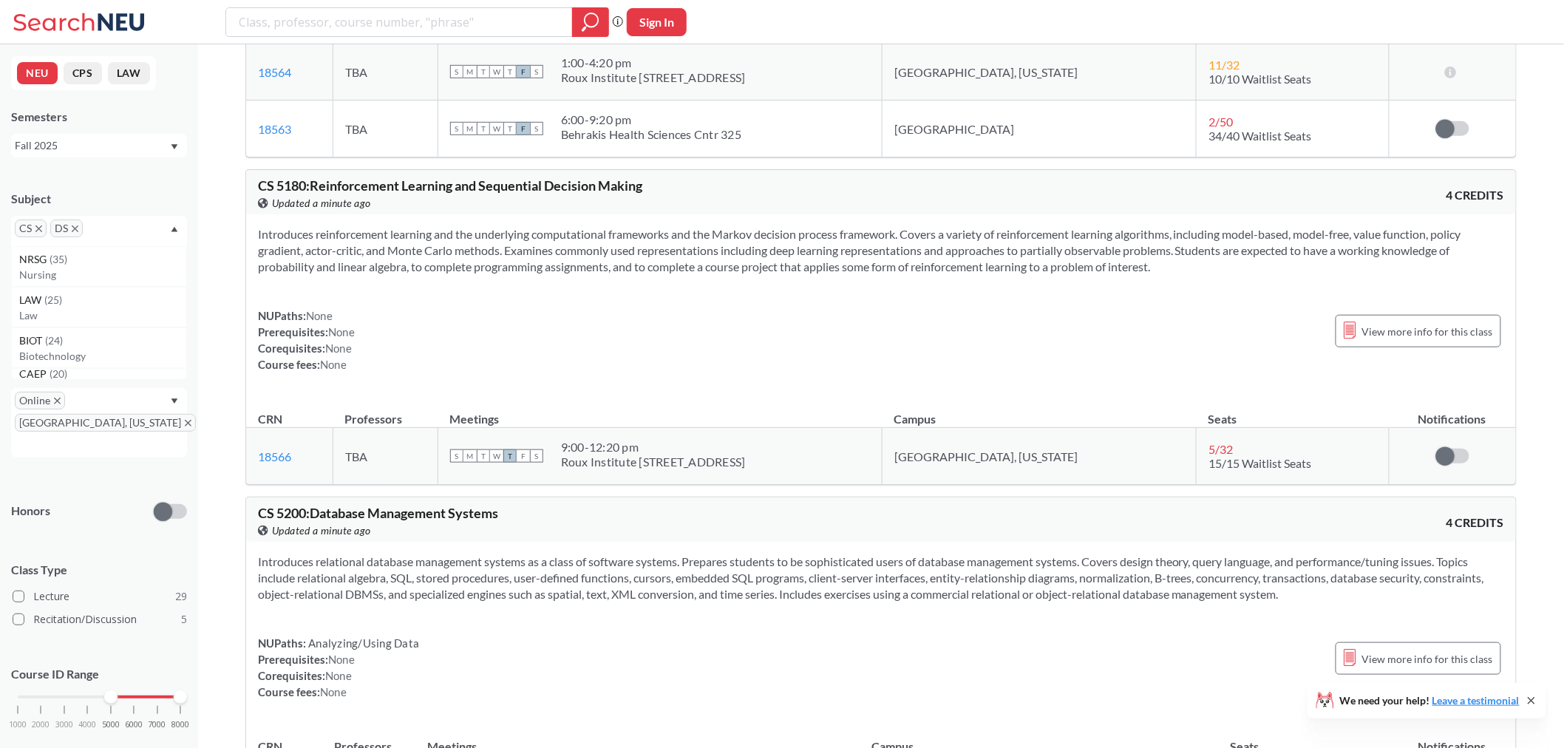
scroll to position [7393, 0]
click at [41, 230] on icon "X to remove pill" at bounding box center [38, 228] width 7 height 7
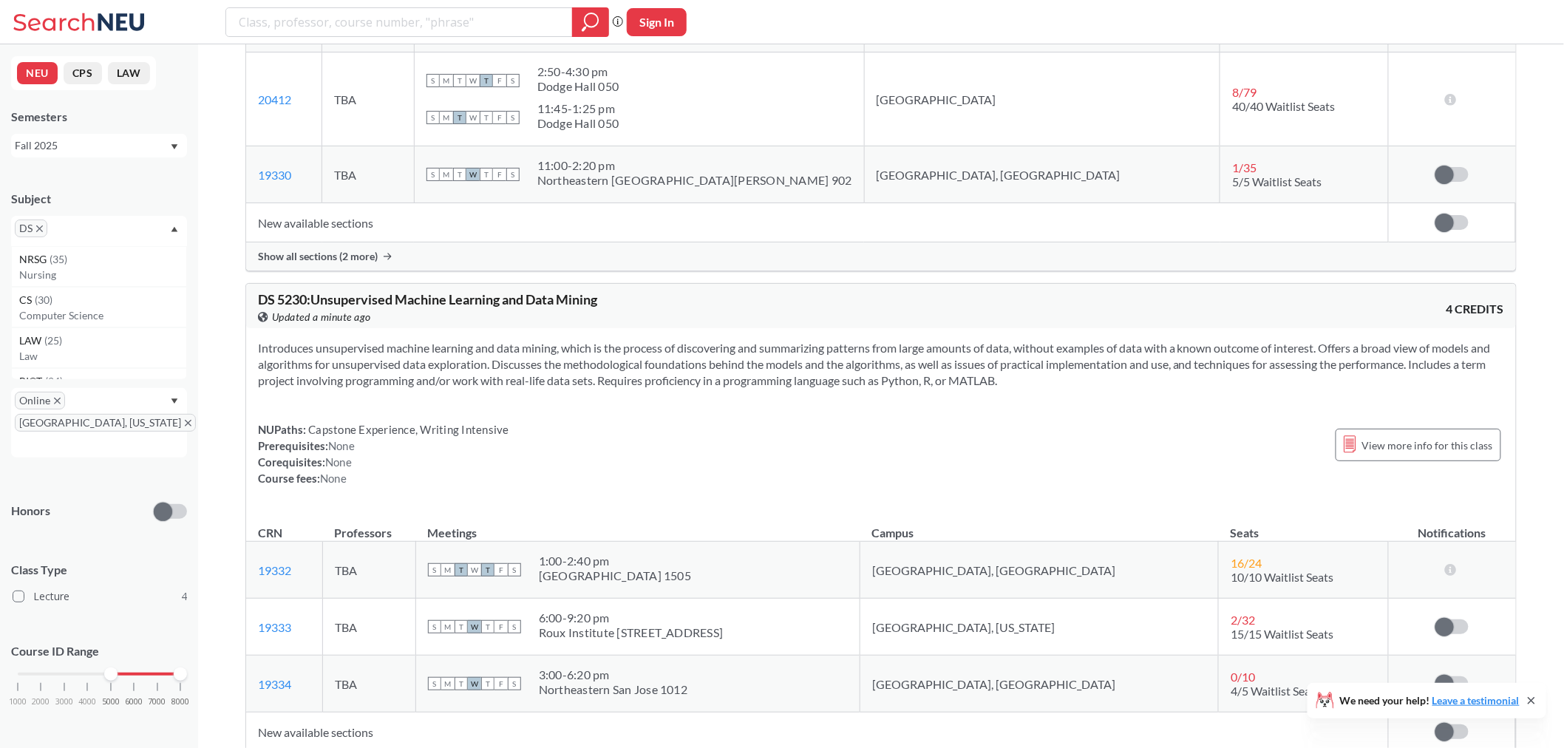
scroll to position [773, 0]
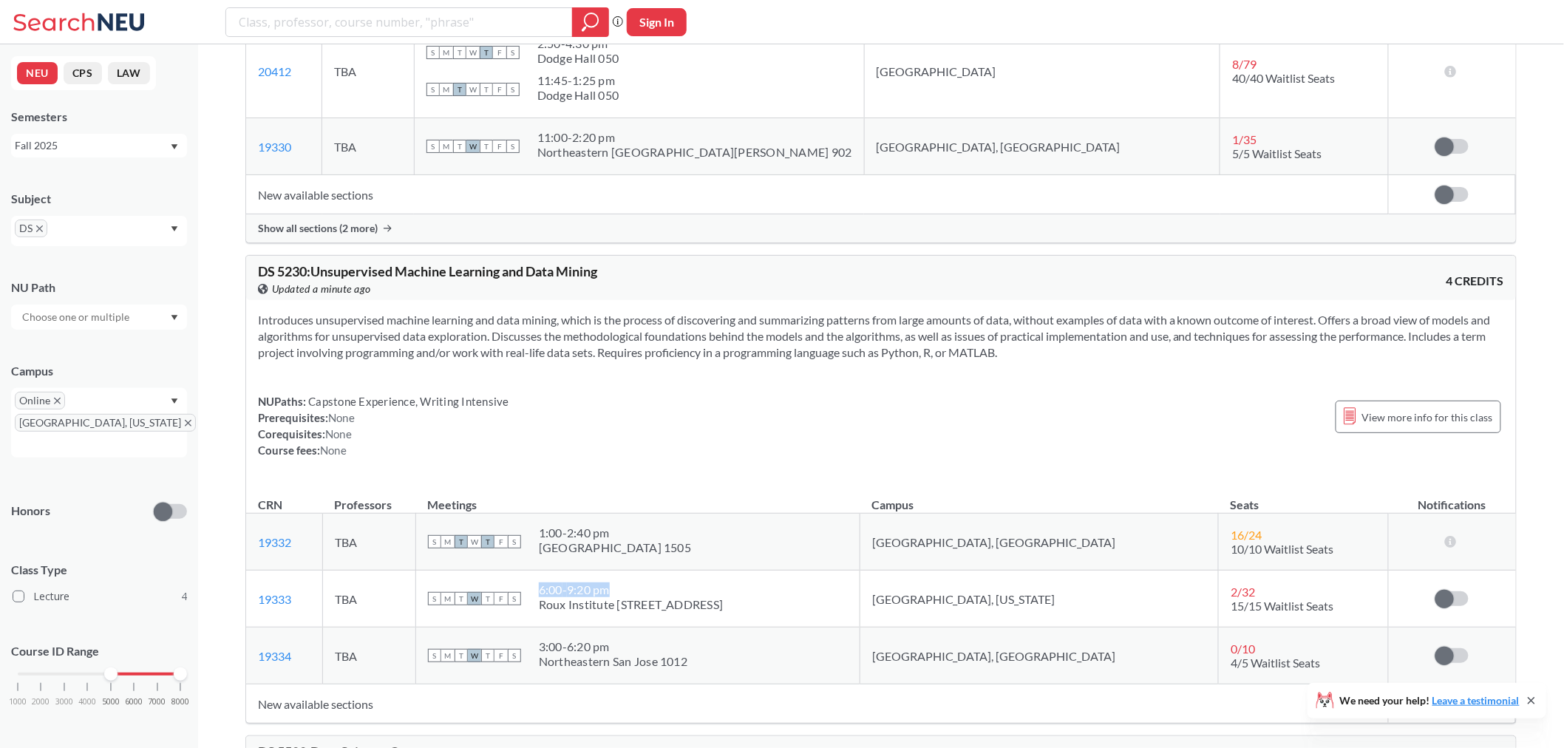
drag, startPoint x: 686, startPoint y: 586, endPoint x: 607, endPoint y: 587, distance: 79.1
click at [607, 587] on div "S M T W T F S 6:00 - 9:20 pm Roux Institute [STREET_ADDRESS]" at bounding box center [638, 599] width 420 height 33
click at [684, 586] on div "6:00 - 9:20 pm" at bounding box center [631, 590] width 185 height 15
drag, startPoint x: 716, startPoint y: 593, endPoint x: 580, endPoint y: 587, distance: 135.4
click at [580, 587] on div "S M T W T F S 6:00 - 9:20 pm Roux Institute [STREET_ADDRESS]" at bounding box center [638, 599] width 420 height 33
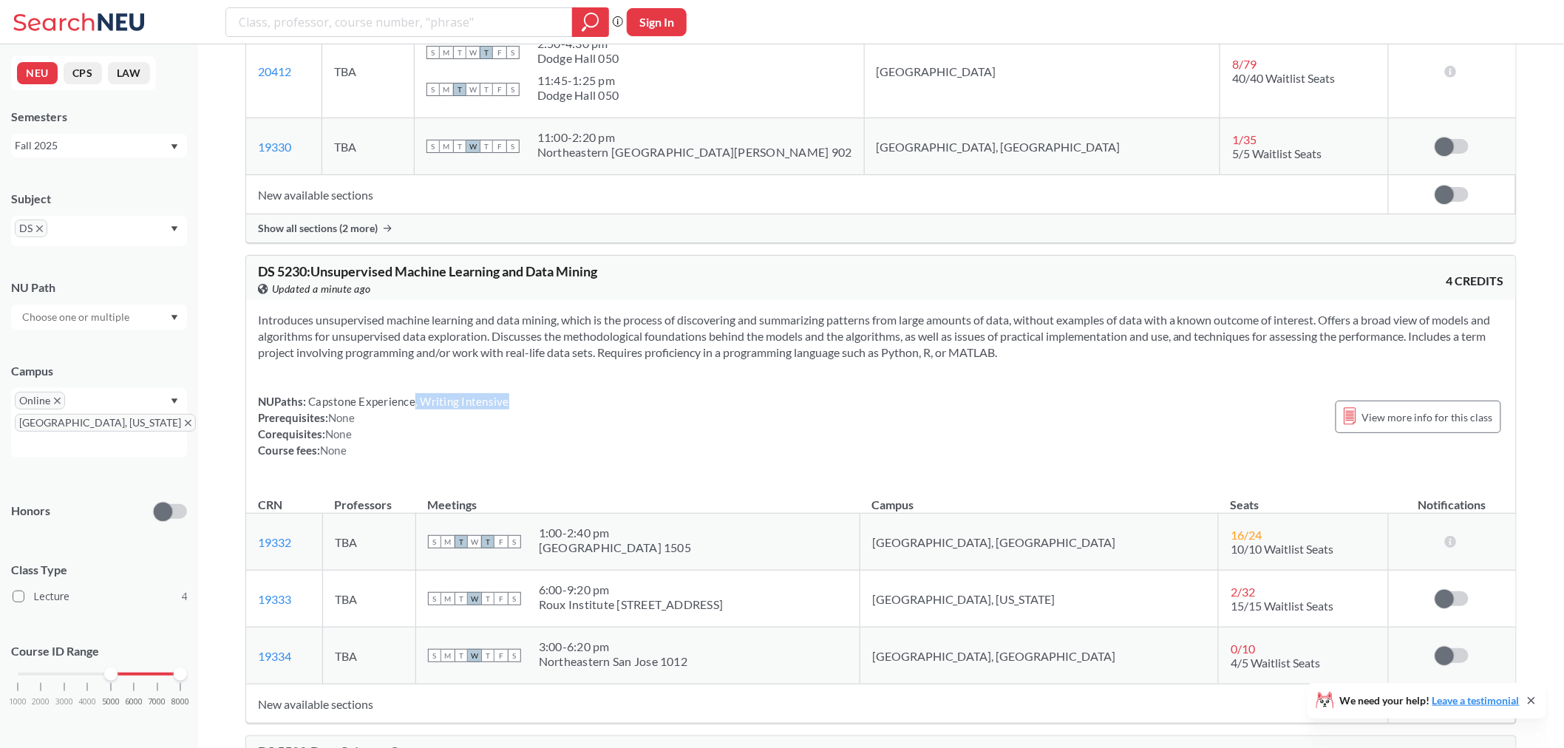
drag, startPoint x: 505, startPoint y: 402, endPoint x: 413, endPoint y: 409, distance: 92.7
click at [413, 409] on div "NUPaths: Capstone Experience, Writing Intensive Prerequisites: None Corequisite…" at bounding box center [383, 425] width 251 height 65
drag, startPoint x: 305, startPoint y: 401, endPoint x: 410, endPoint y: 399, distance: 105.0
click at [410, 399] on div "NUPaths: Capstone Experience, Writing Intensive Prerequisites: None Corequisite…" at bounding box center [383, 425] width 251 height 65
click at [420, 414] on div "NUPaths: Capstone Experience, Writing Intensive Prerequisites: None Corequisite…" at bounding box center [383, 425] width 251 height 65
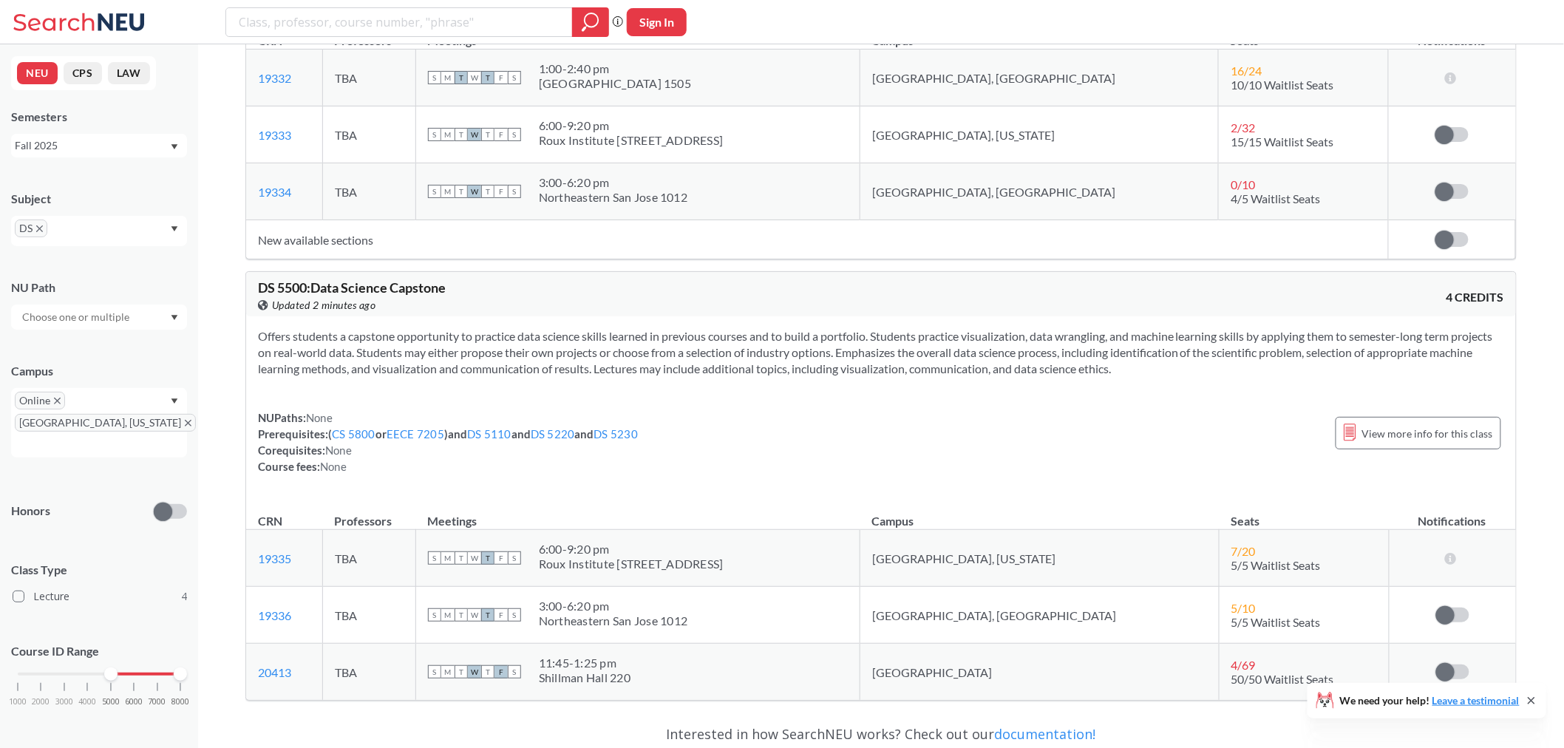
scroll to position [1102, 0]
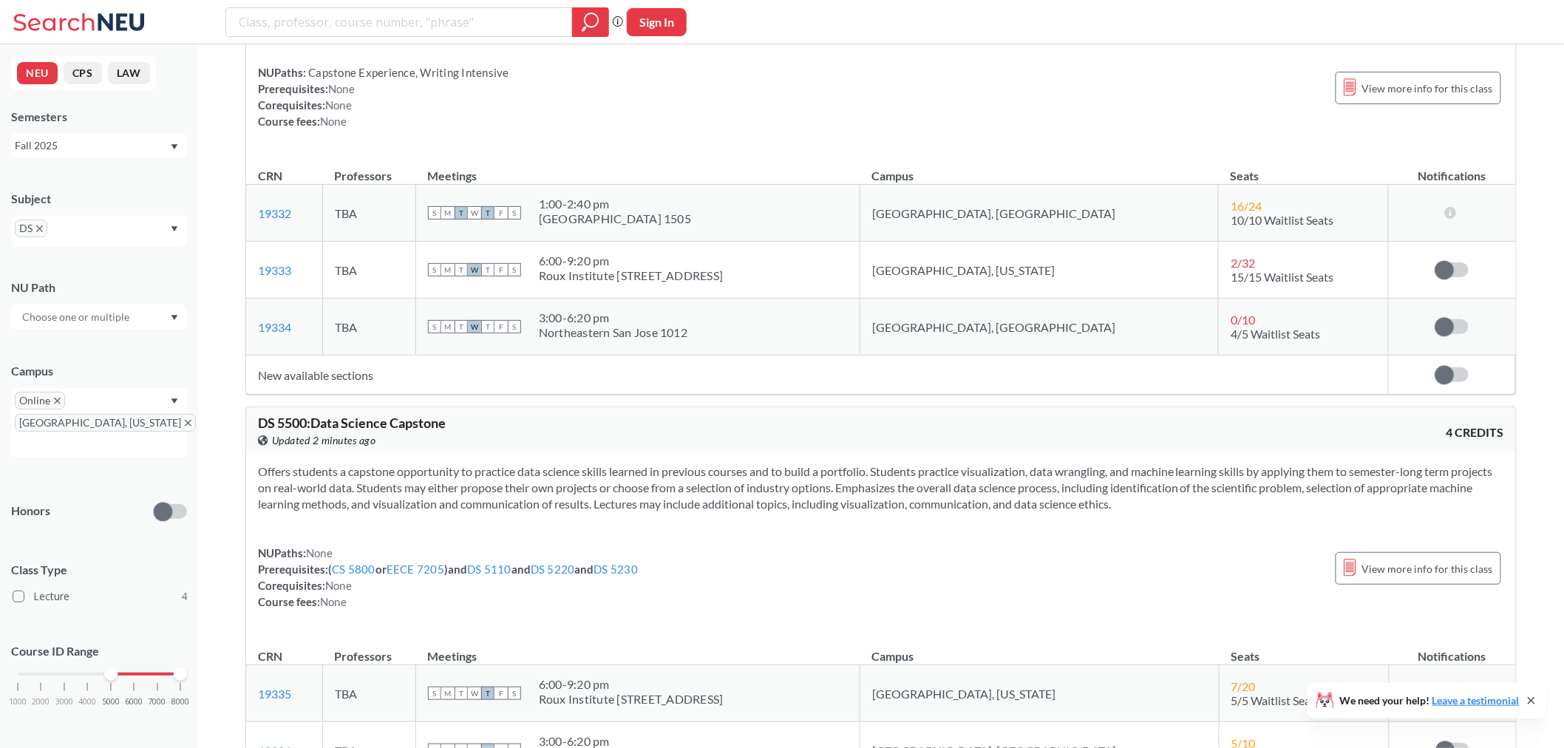
click at [39, 229] on icon "X to remove pill" at bounding box center [39, 228] width 7 height 7
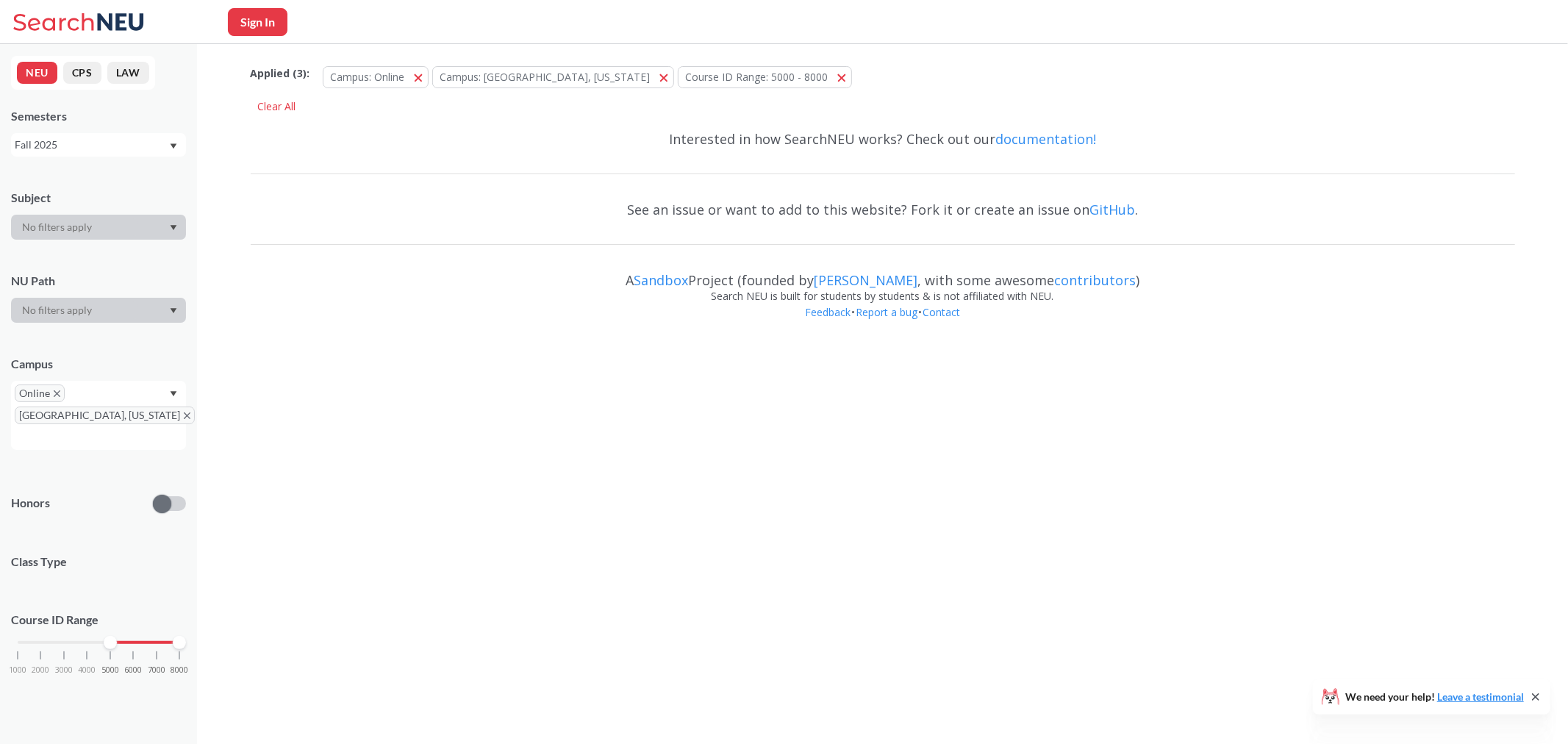
click at [69, 232] on div at bounding box center [98, 227] width 175 height 25
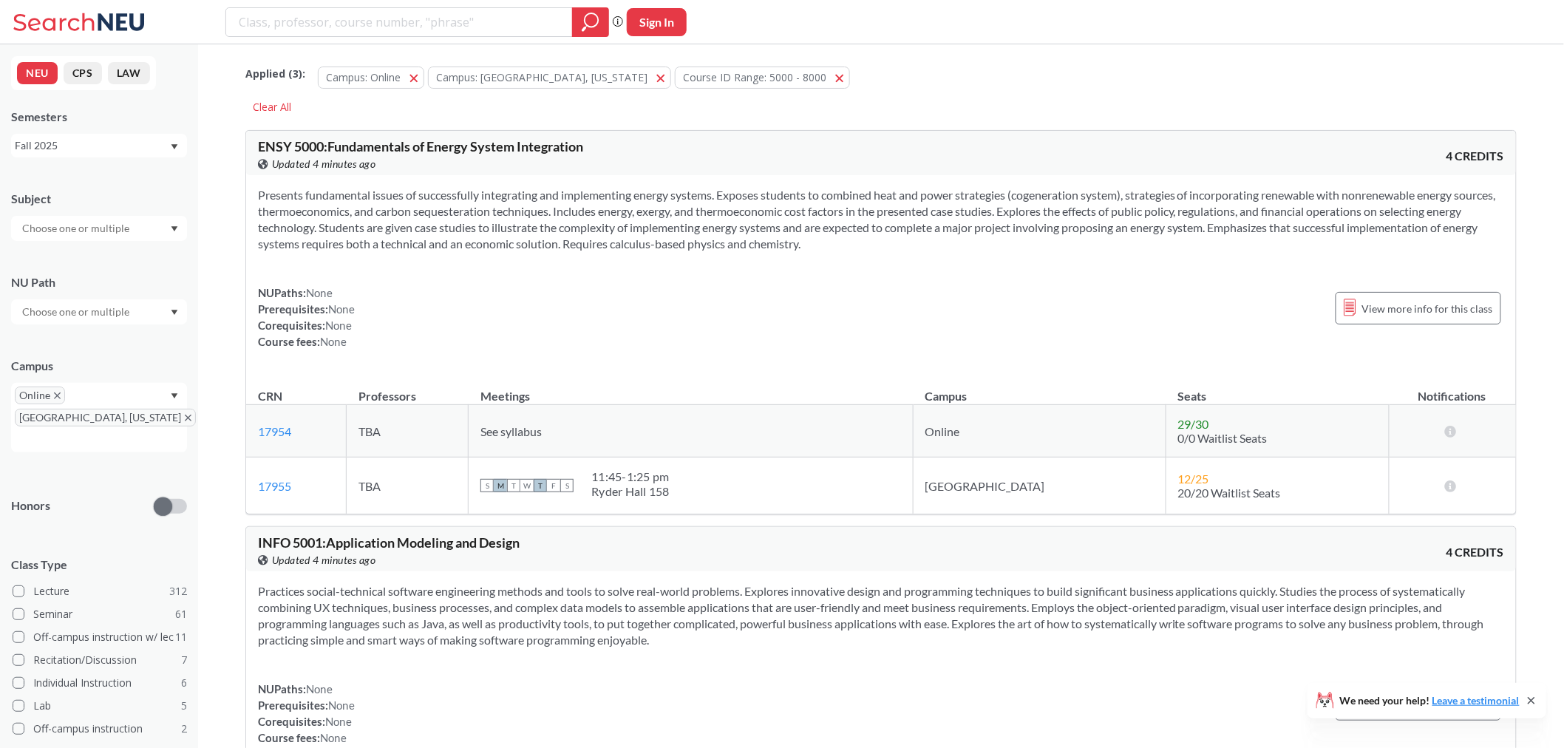
click at [98, 225] on input "text" at bounding box center [77, 229] width 124 height 18
click at [72, 305] on p "Computer Science" at bounding box center [102, 310] width 167 height 15
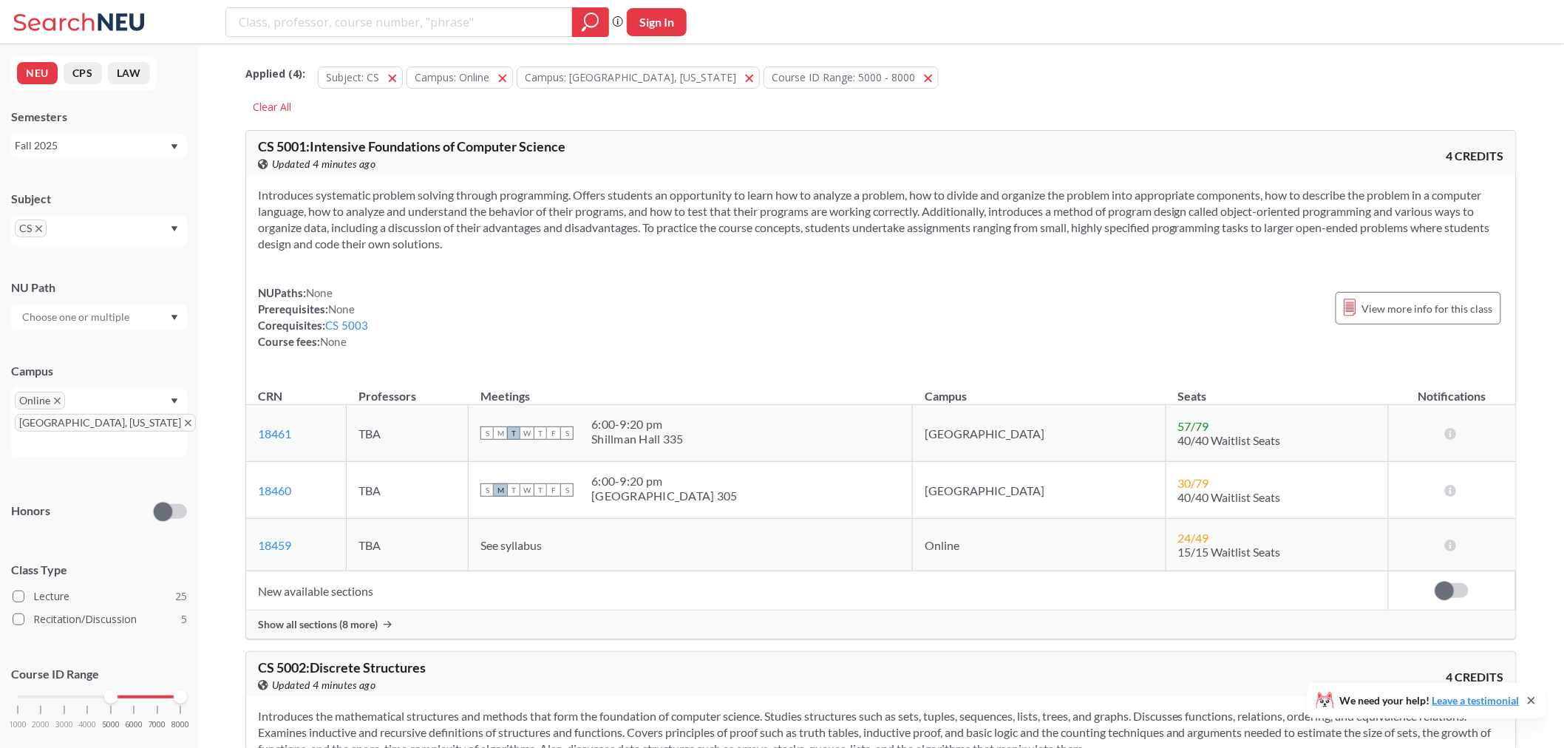
click at [861, 314] on div "NUPaths: None Prerequisites: None Corequisites: CS 5003 Course fees: None View …" at bounding box center [881, 317] width 1247 height 65
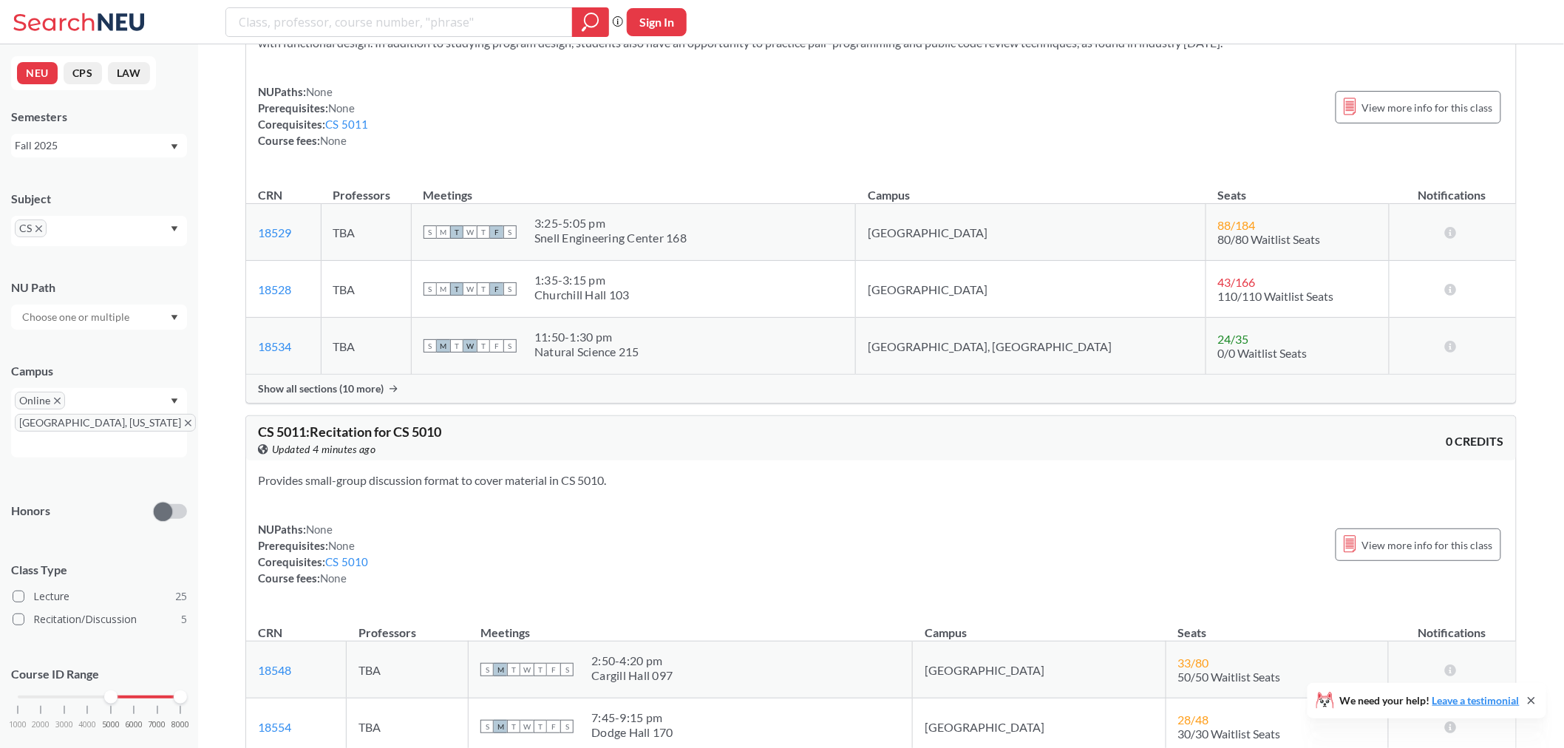
click at [185, 420] on icon "X to remove pill" at bounding box center [188, 423] width 7 height 7
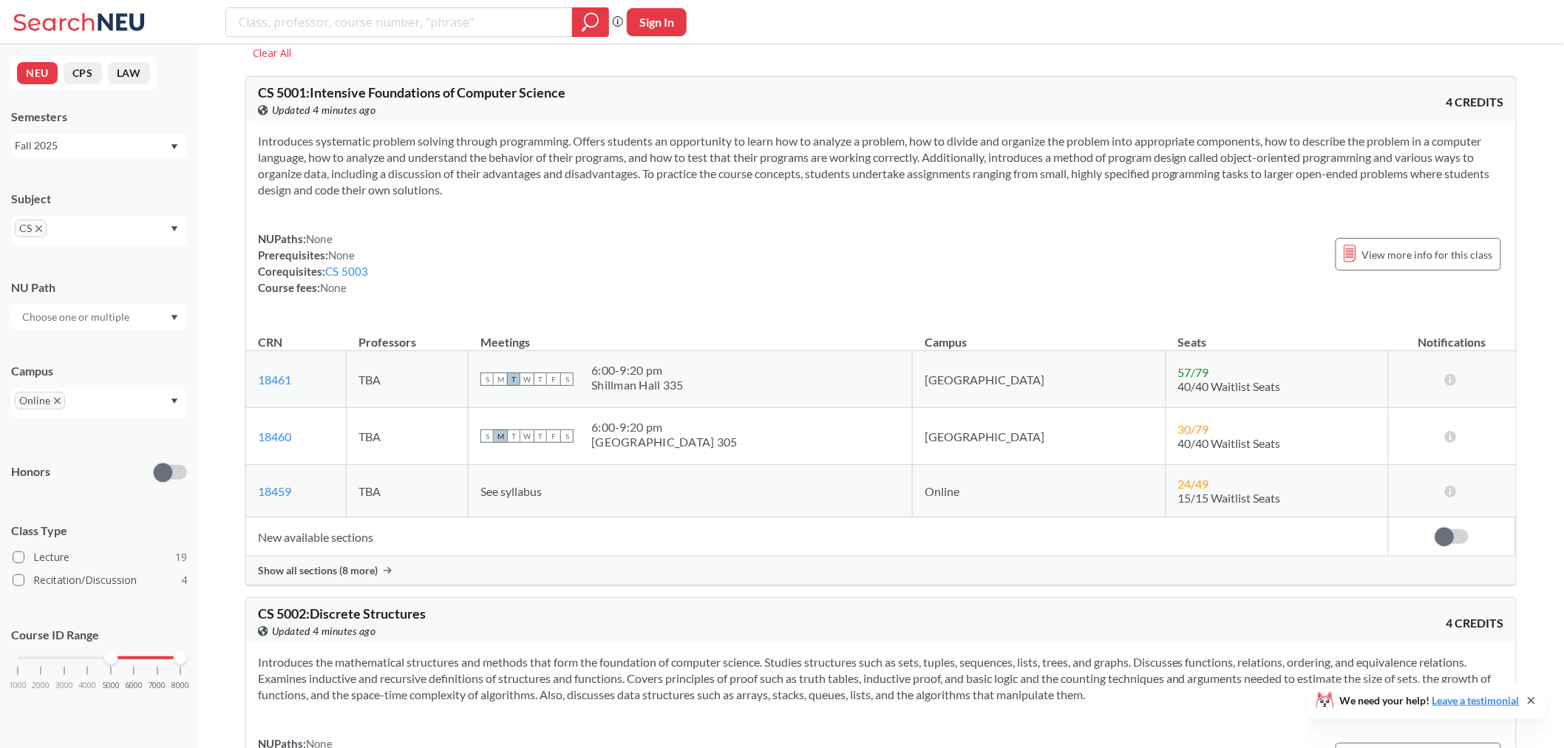
scroll to position [82, 0]
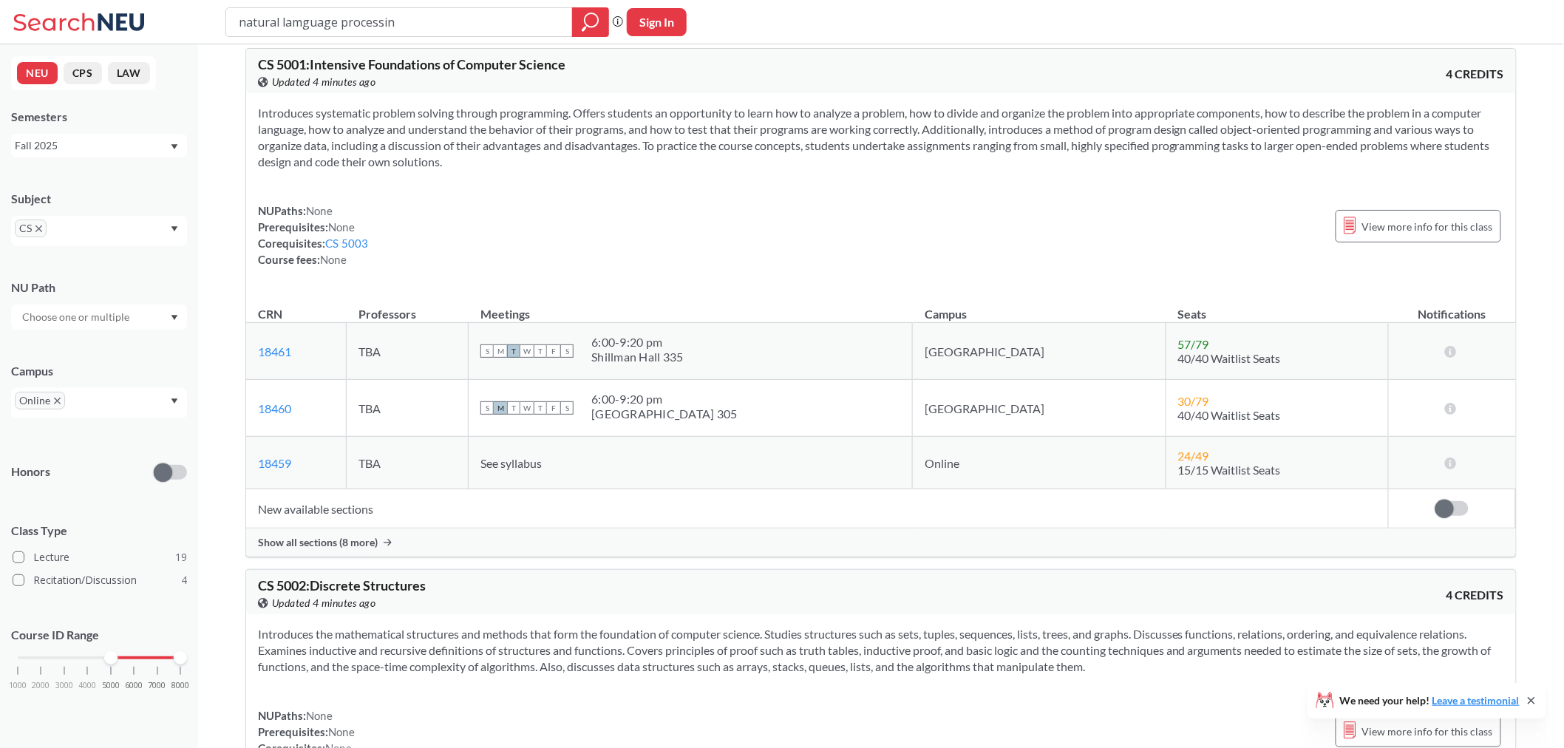
type input "natural lamguage processing"
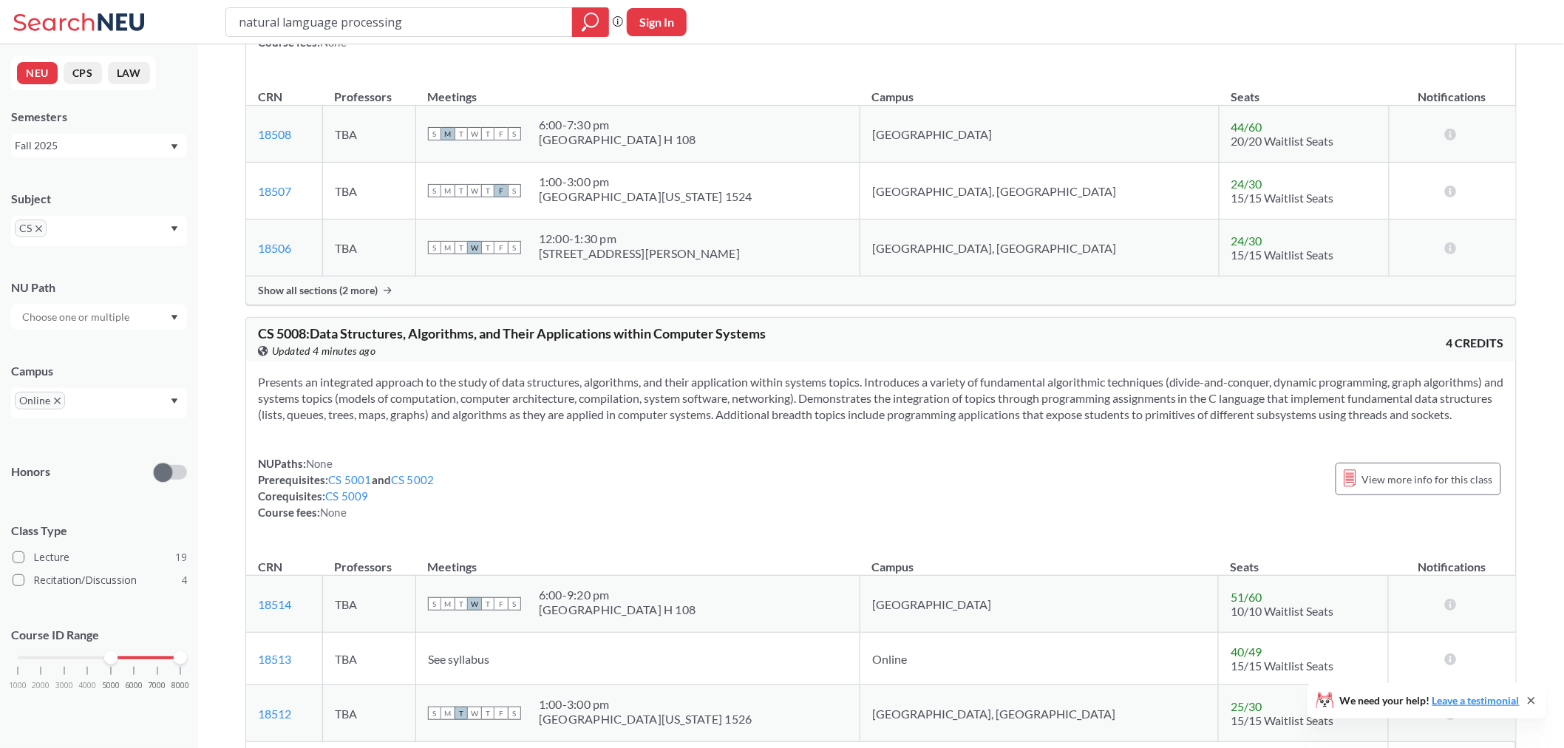
scroll to position [2875, 0]
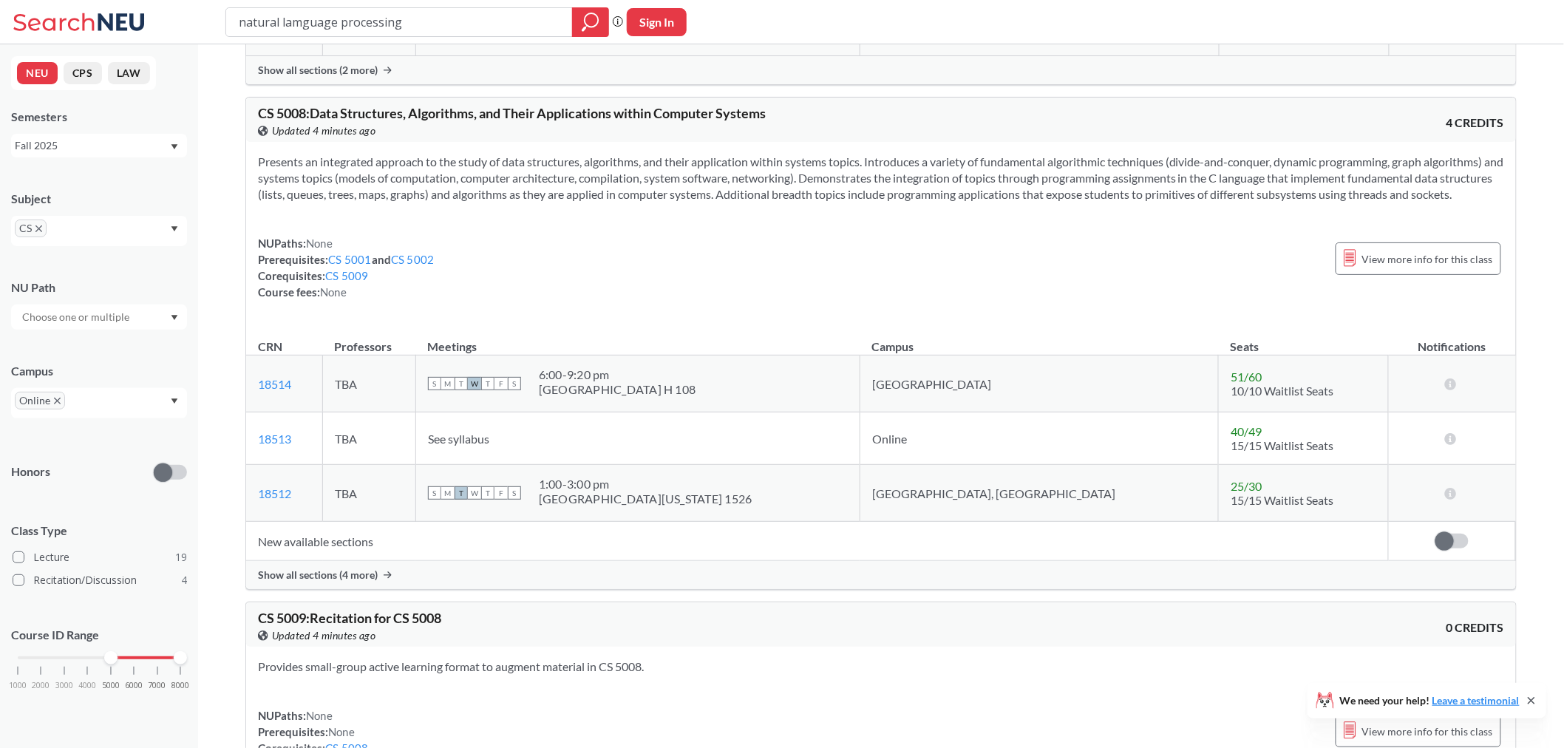
click at [107, 224] on div "CS" at bounding box center [99, 231] width 176 height 30
click at [40, 226] on icon "X to remove pill" at bounding box center [38, 228] width 7 height 7
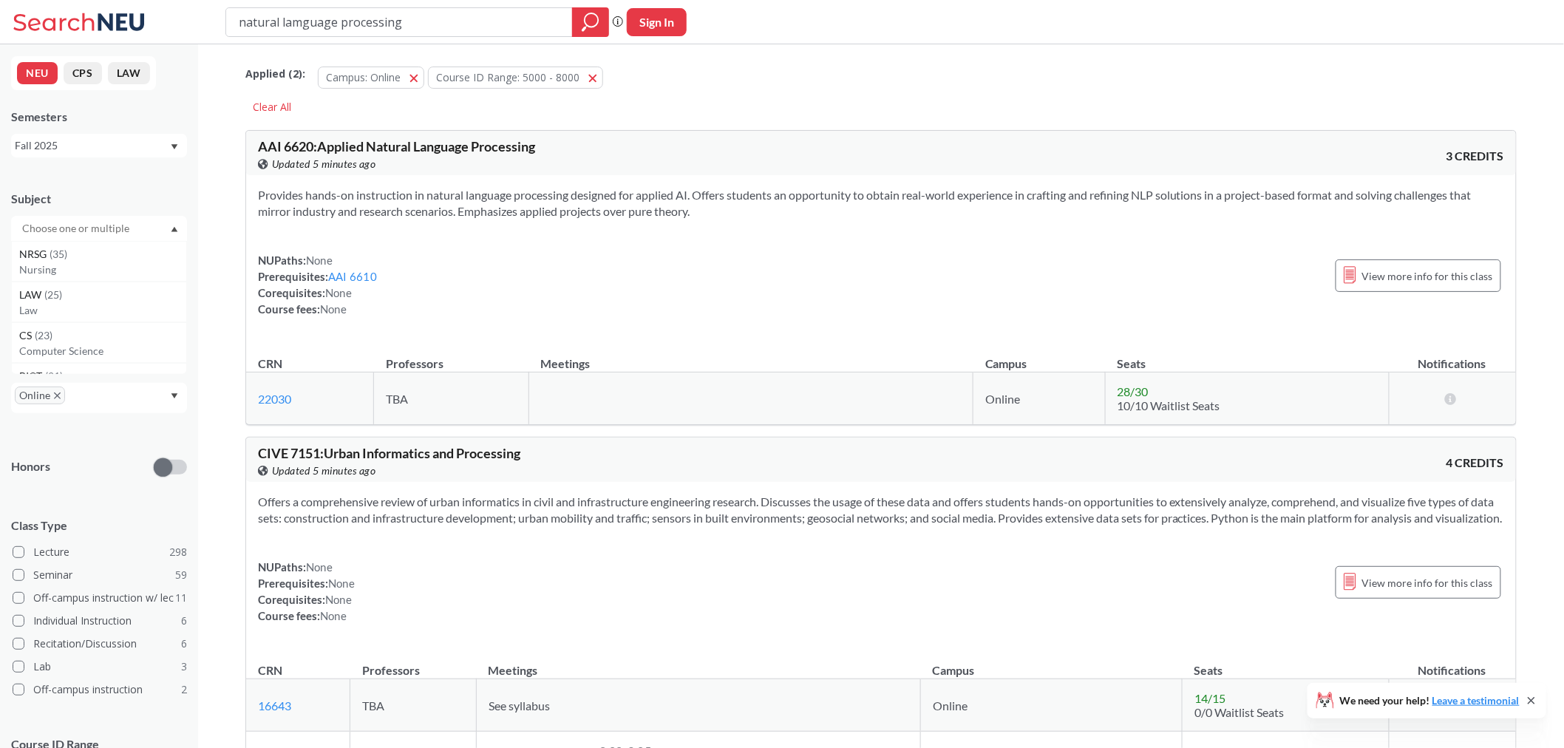
click at [121, 226] on input "text" at bounding box center [77, 229] width 124 height 18
type input "a"
type input "c"
drag, startPoint x: 118, startPoint y: 231, endPoint x: 33, endPoint y: 227, distance: 85.9
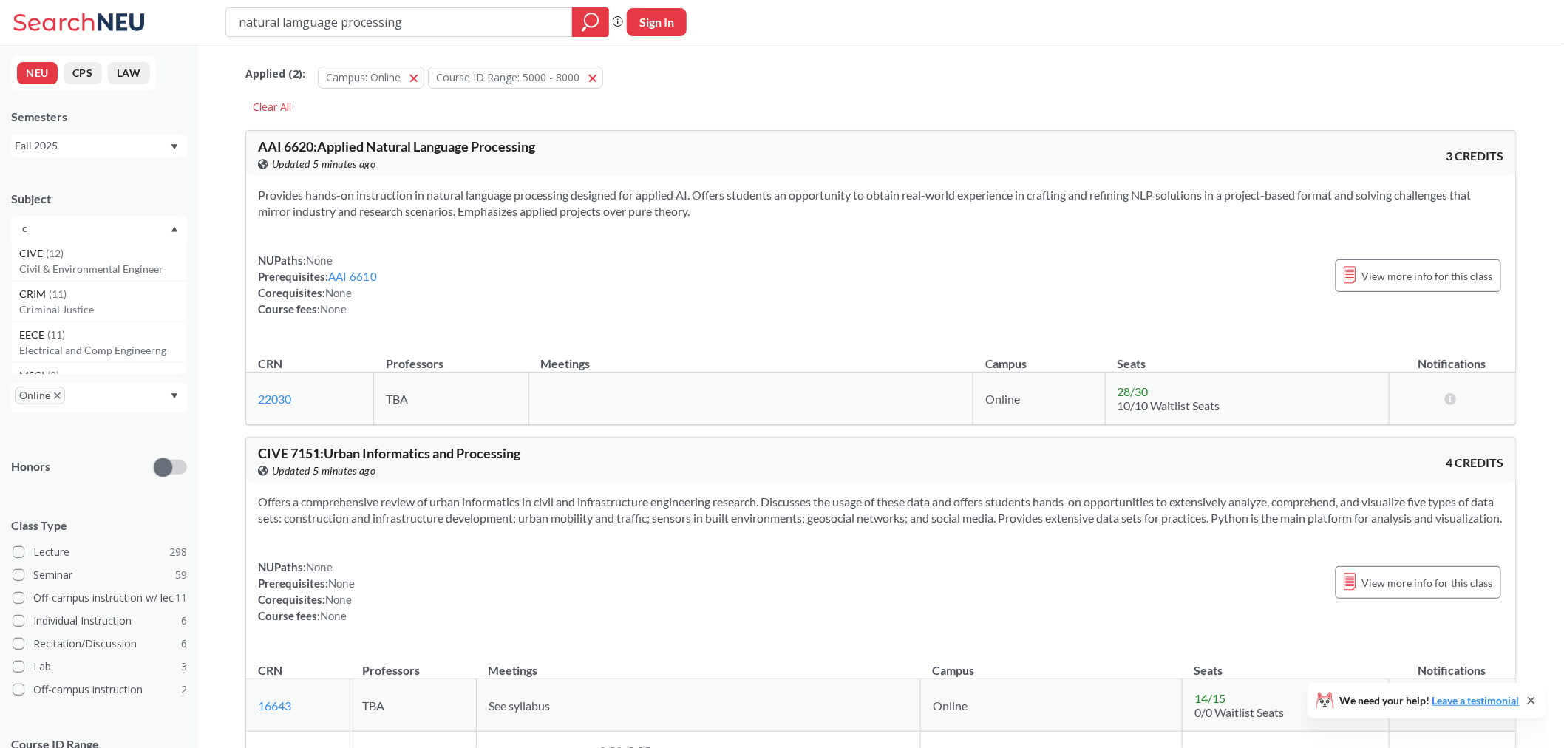
click at [33, 227] on input "c" at bounding box center [77, 229] width 124 height 18
click at [584, 12] on icon "magnifying glass" at bounding box center [591, 22] width 18 height 21
click at [579, 16] on div at bounding box center [590, 22] width 37 height 30
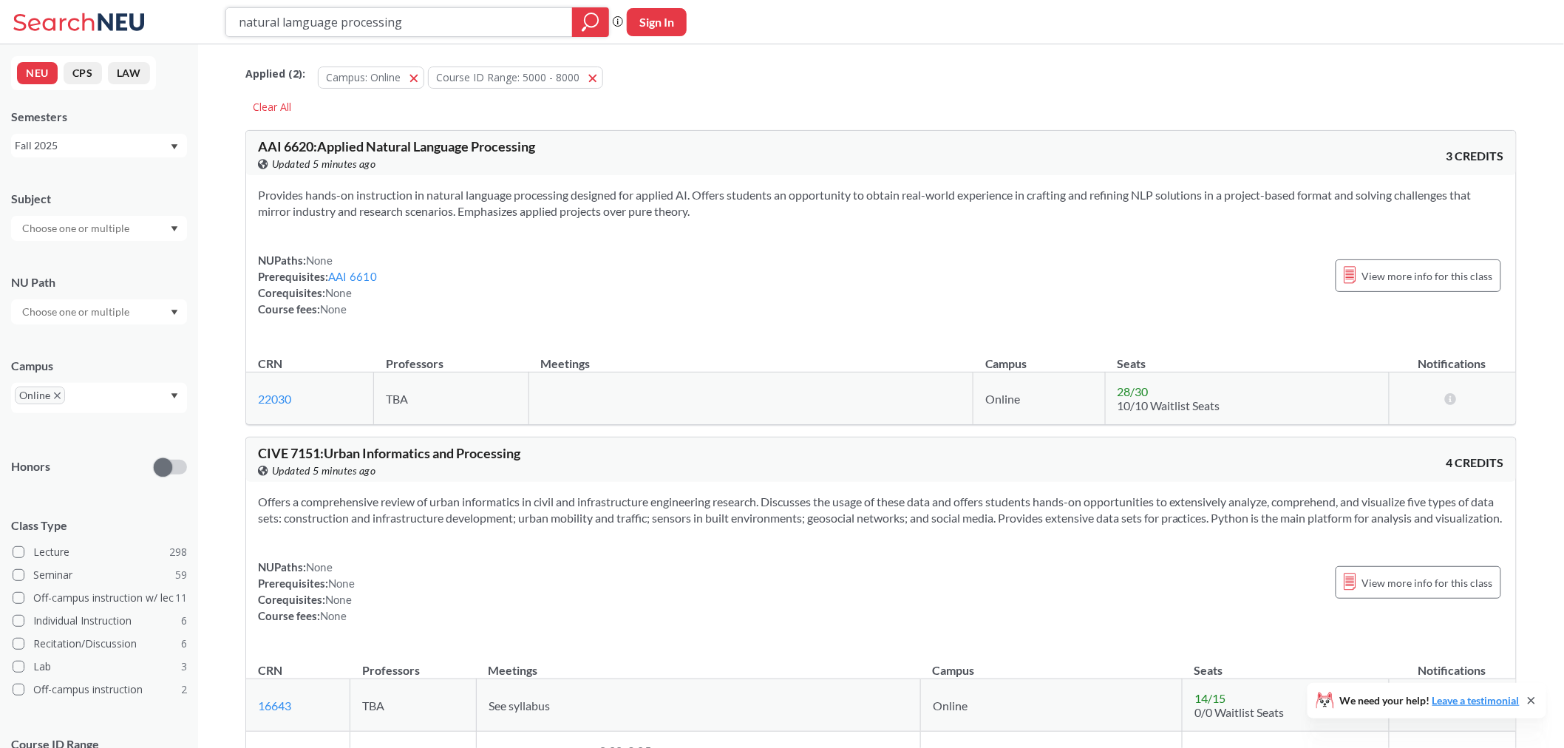
click at [593, 22] on icon "magnifying glass" at bounding box center [591, 22] width 18 height 21
click at [590, 23] on icon "magnifying glass" at bounding box center [591, 22] width 18 height 21
click at [588, 22] on icon "magnifying glass" at bounding box center [591, 22] width 18 height 21
click at [585, 19] on icon "magnifying glass" at bounding box center [591, 19] width 13 height 13
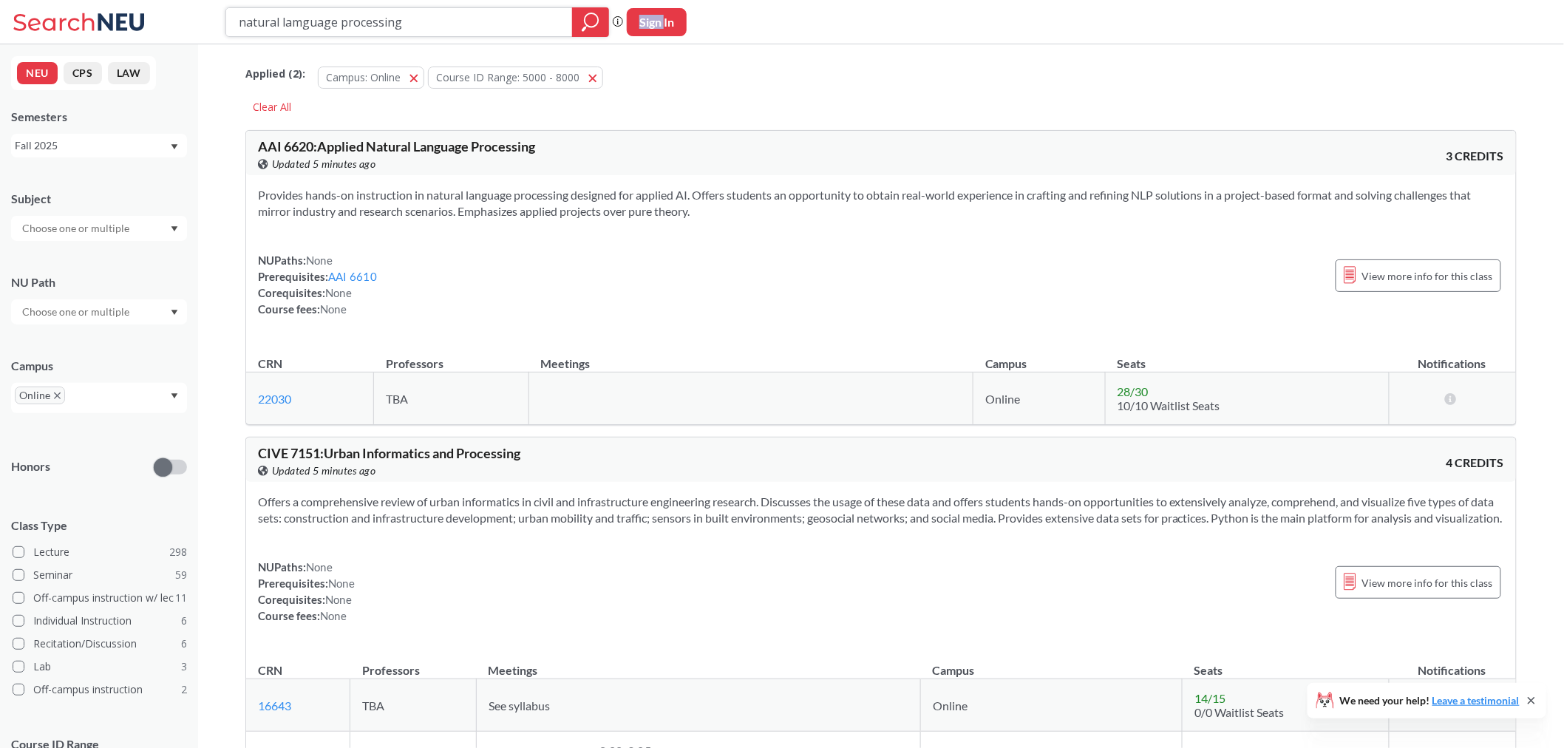
click at [585, 19] on icon "magnifying glass" at bounding box center [591, 19] width 13 height 13
click at [661, 93] on div "Applied ( 2 ): Campus: Online Online Course ID Range: 5000 - 8000 5000 - 8000" at bounding box center [881, 74] width 1272 height 44
click at [593, 24] on icon "magnifying glass" at bounding box center [591, 22] width 18 height 21
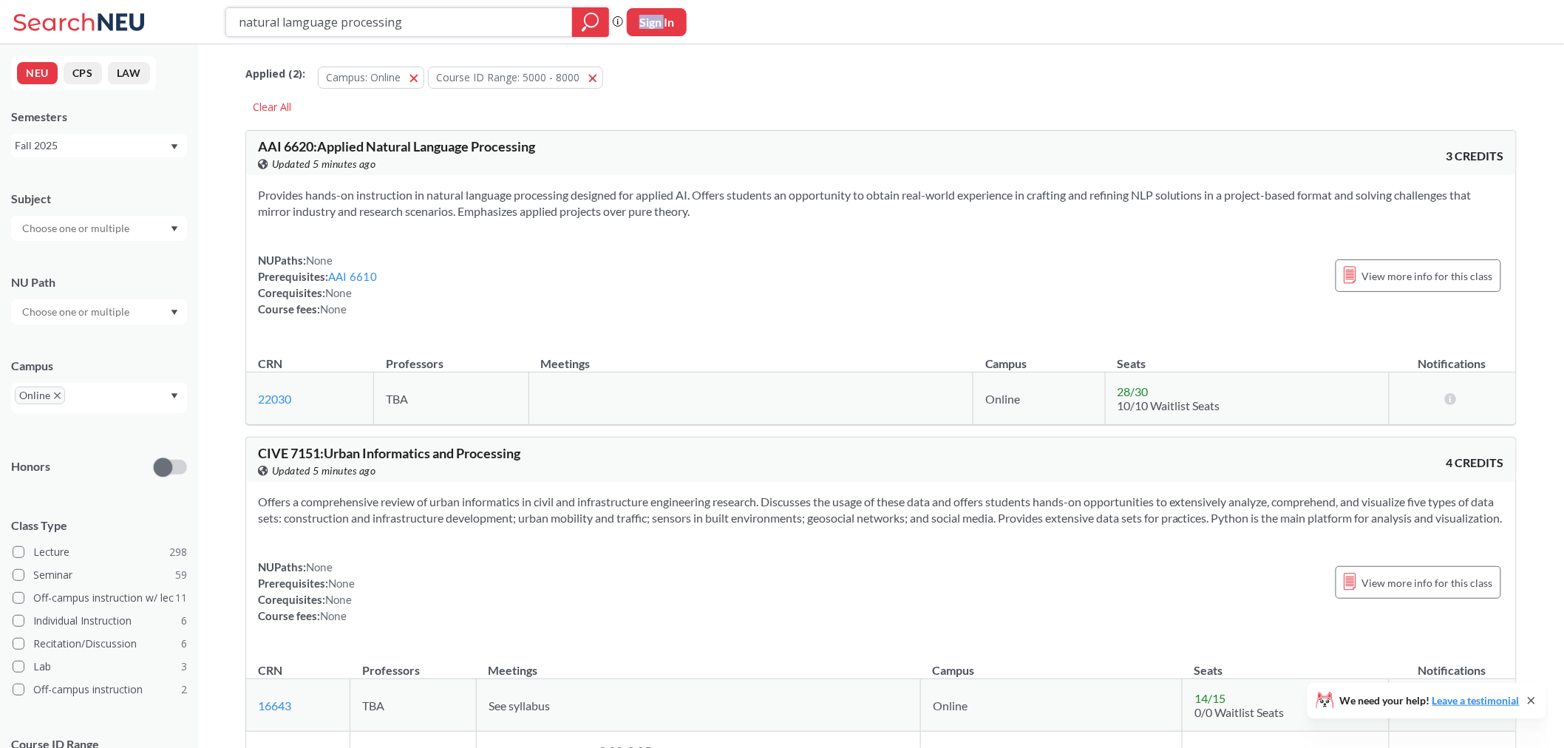
click at [593, 24] on icon "magnifying glass" at bounding box center [591, 22] width 18 height 21
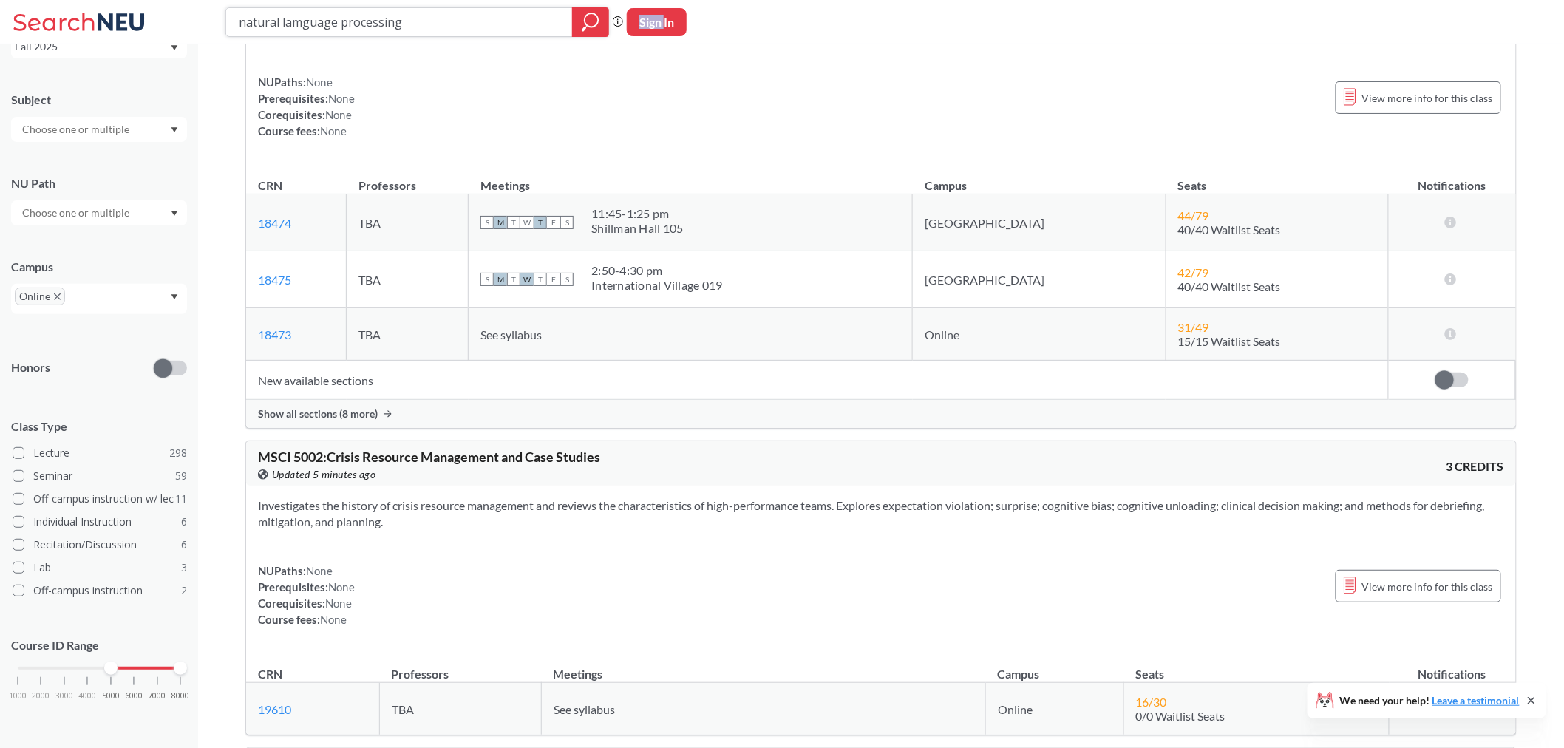
scroll to position [3779, 0]
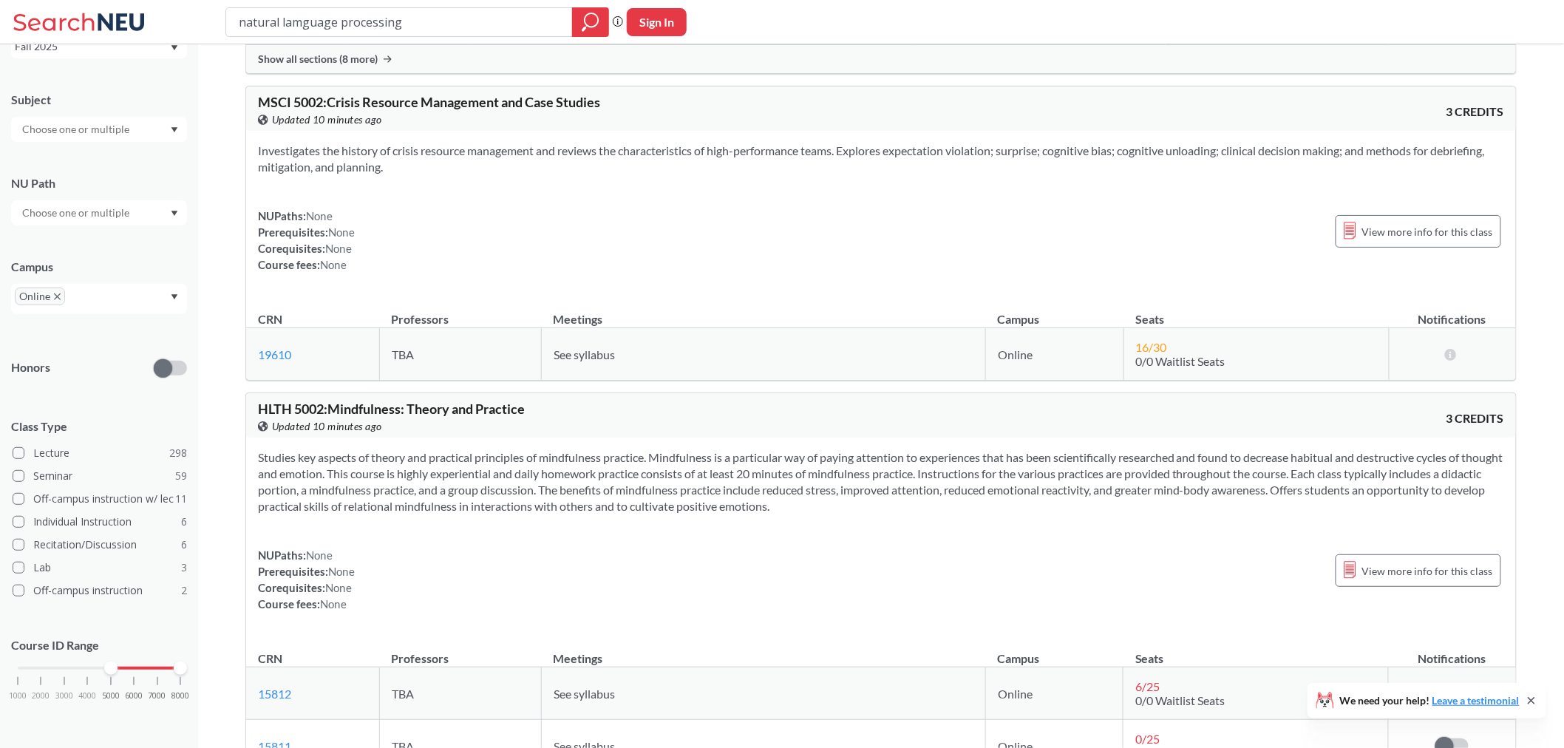
click at [54, 299] on span "Online" at bounding box center [40, 297] width 50 height 18
click at [50, 291] on span "Online" at bounding box center [40, 297] width 50 height 18
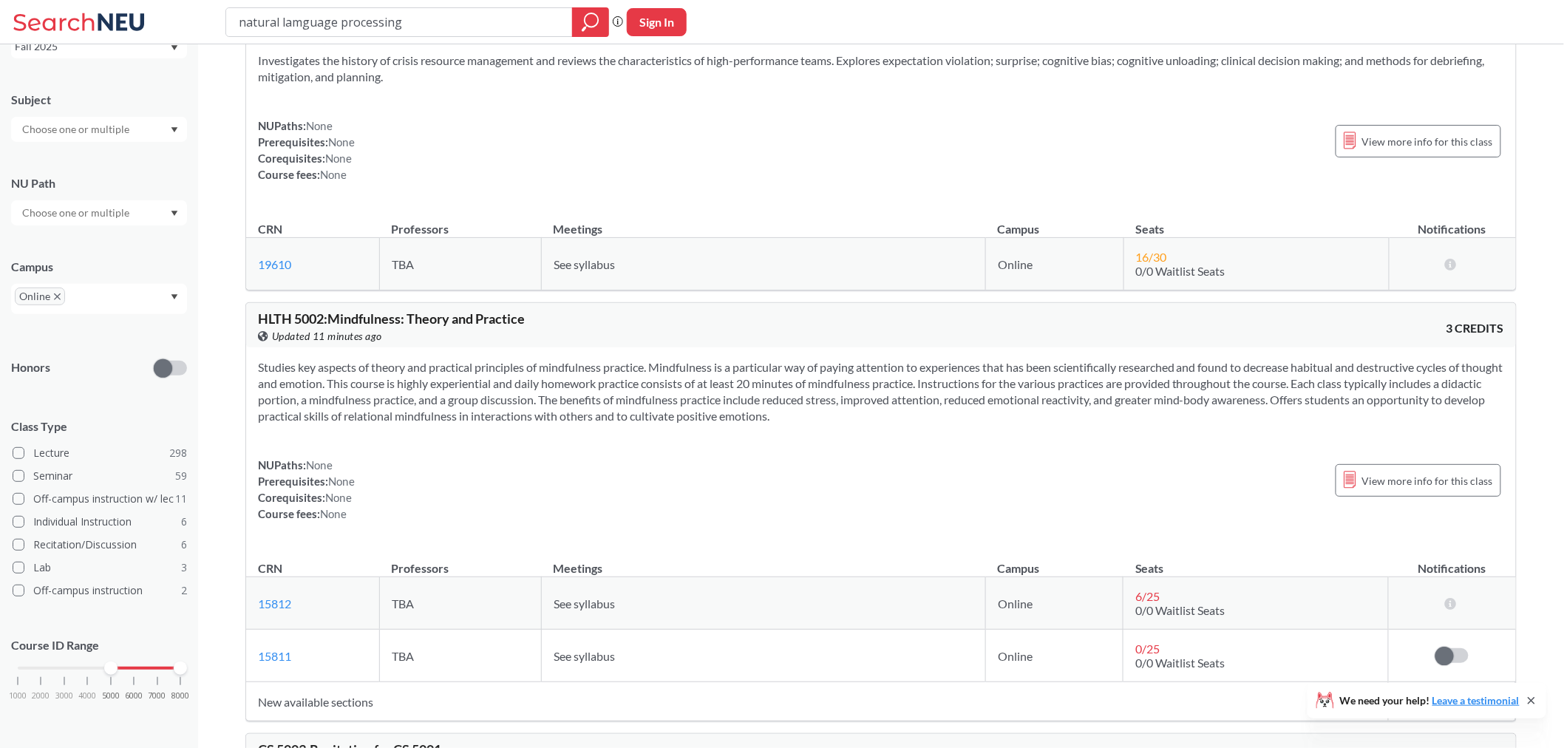
scroll to position [3697, 0]
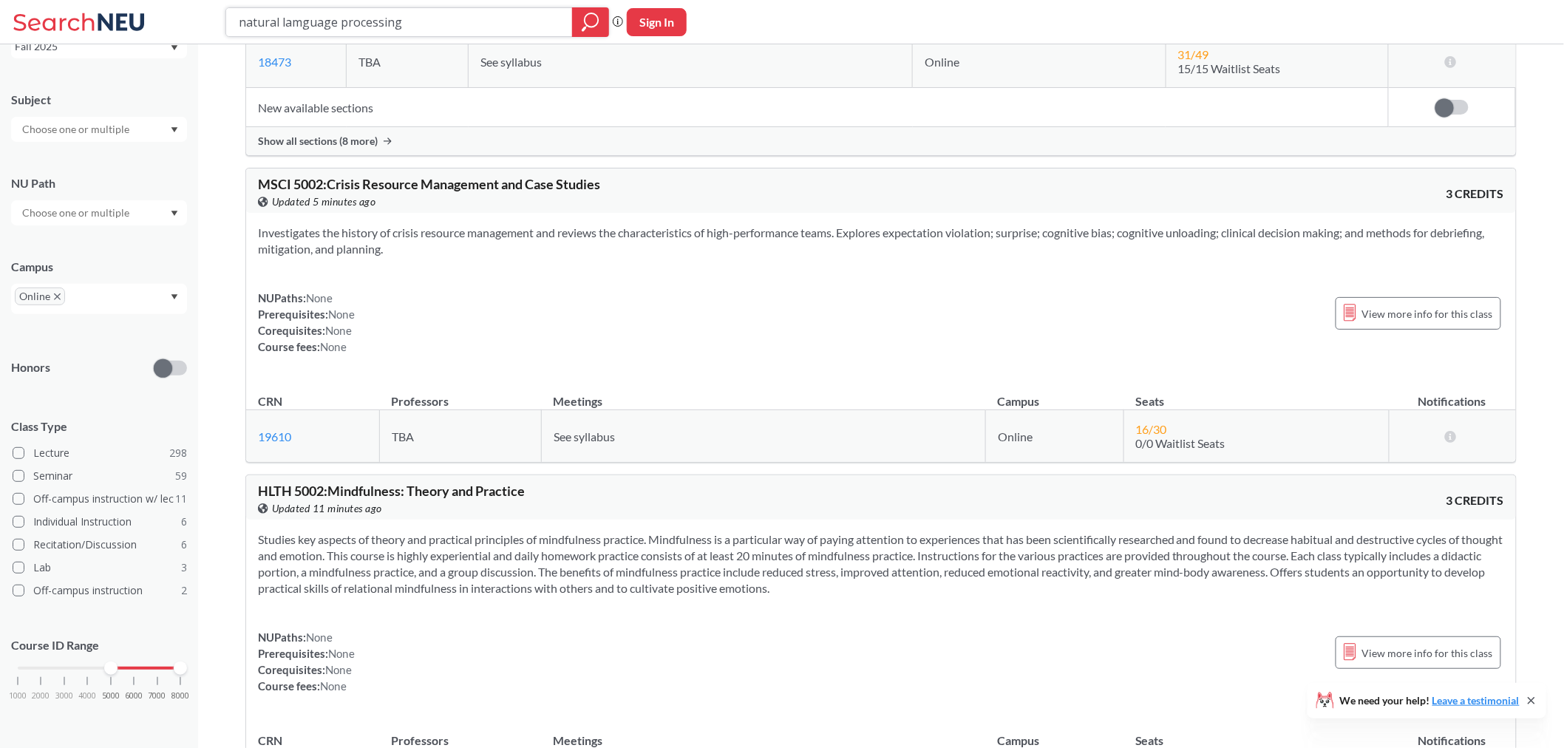
drag, startPoint x: 416, startPoint y: 30, endPoint x: 131, endPoint y: 4, distance: 286.6
click at [131, 4] on div "natural lamguage processing Phrase search guarantees the exact search appears i…" at bounding box center [782, 22] width 1564 height 44
type input "computer system"
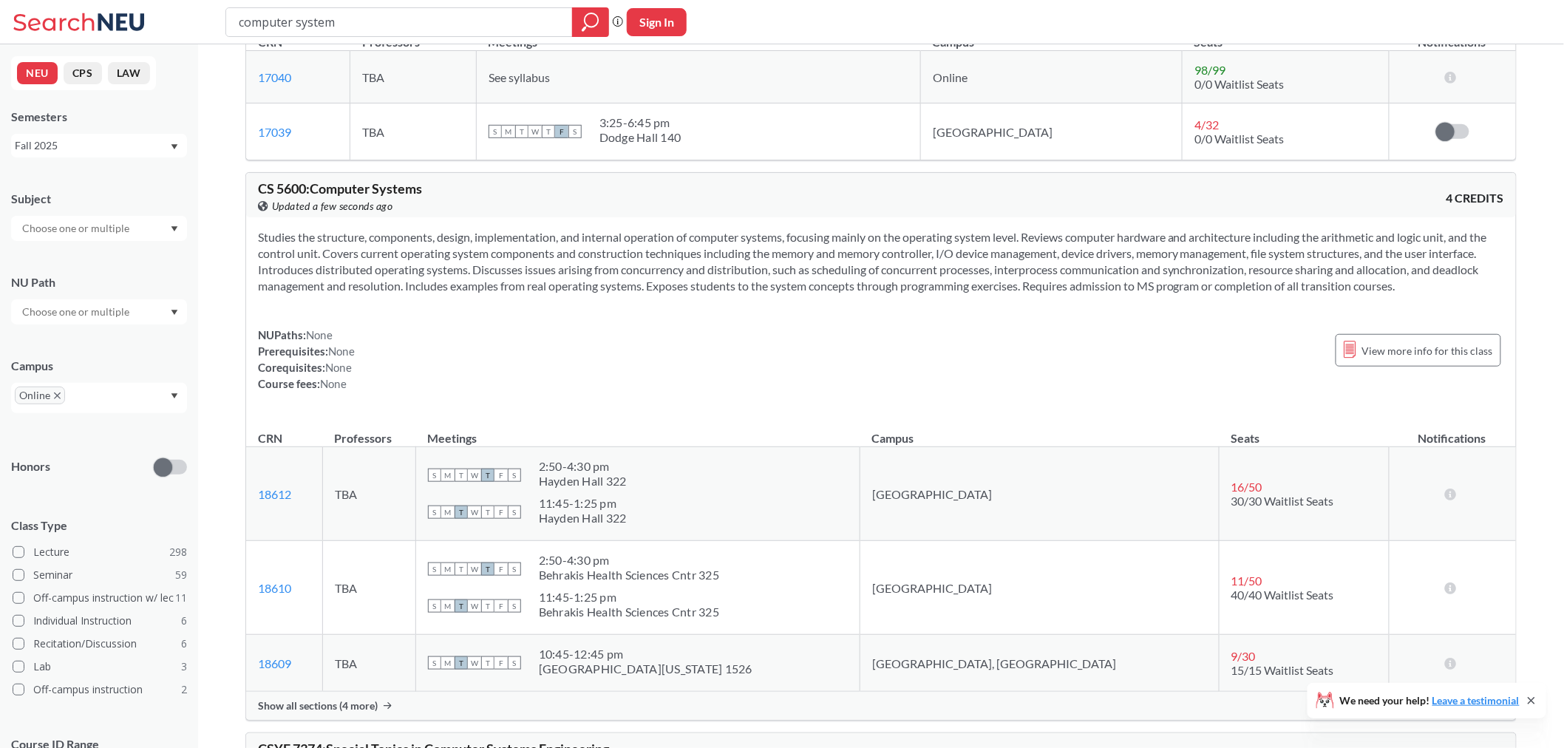
scroll to position [328, 0]
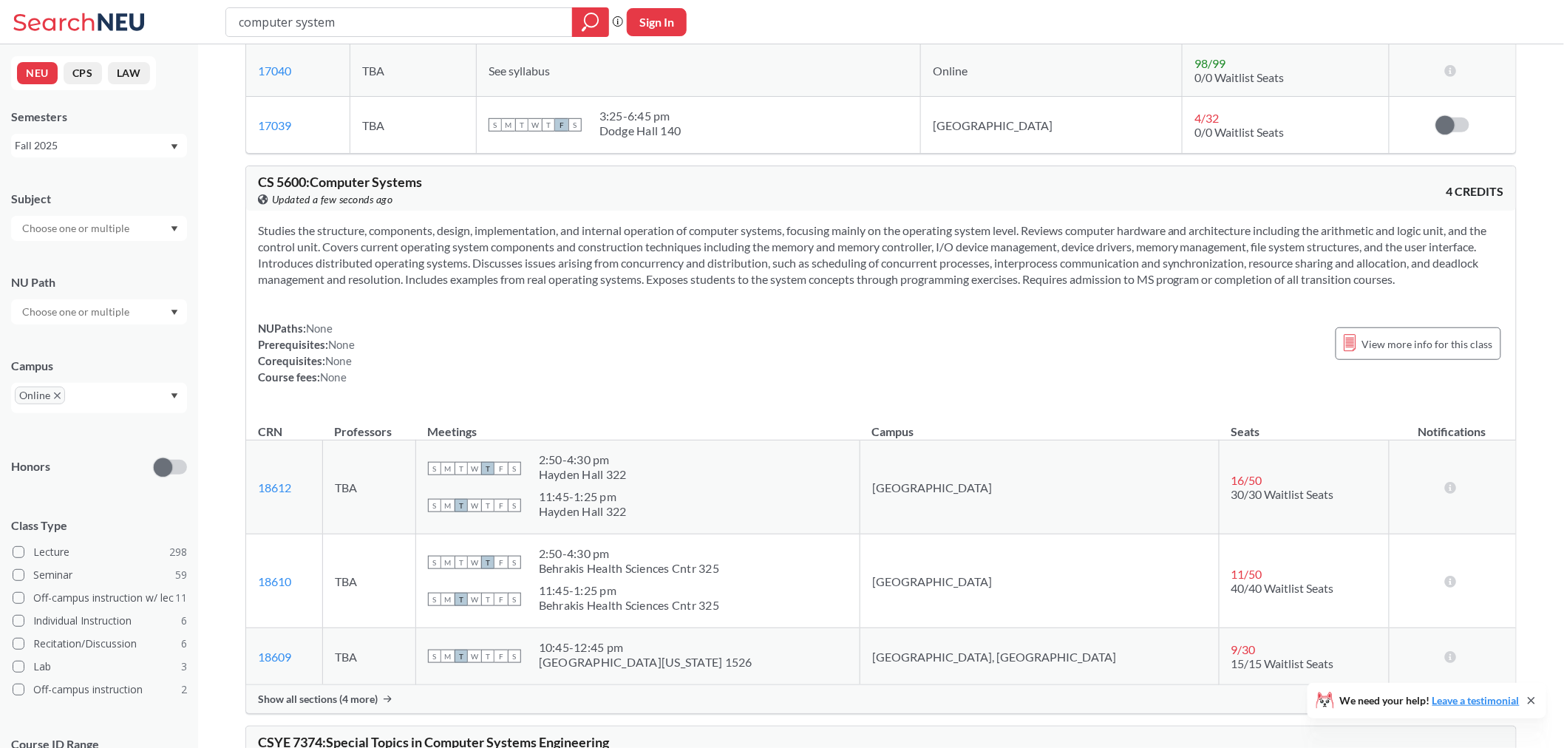
click at [300, 673] on span "Show all sections (4 more)" at bounding box center [318, 699] width 120 height 13
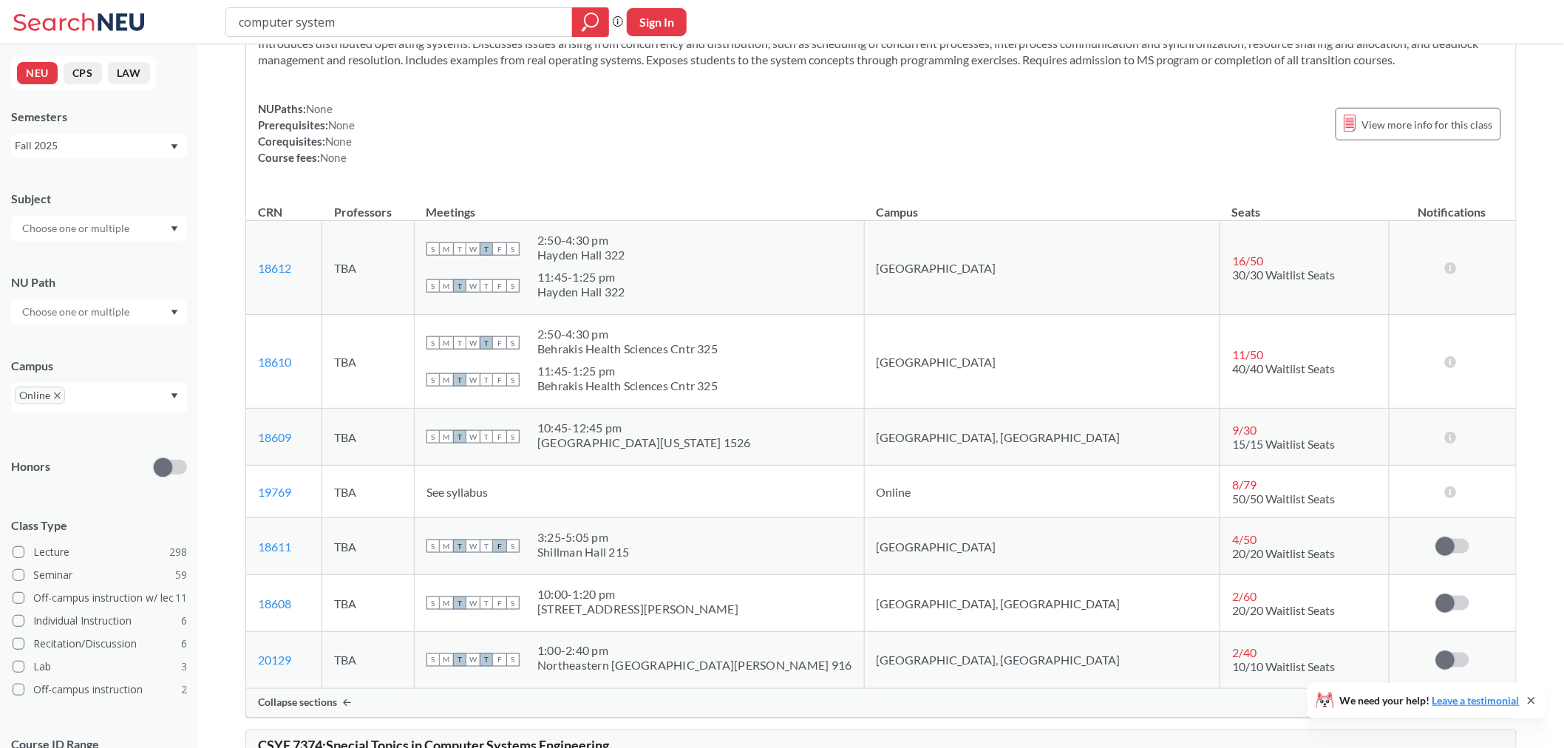
scroll to position [574, 0]
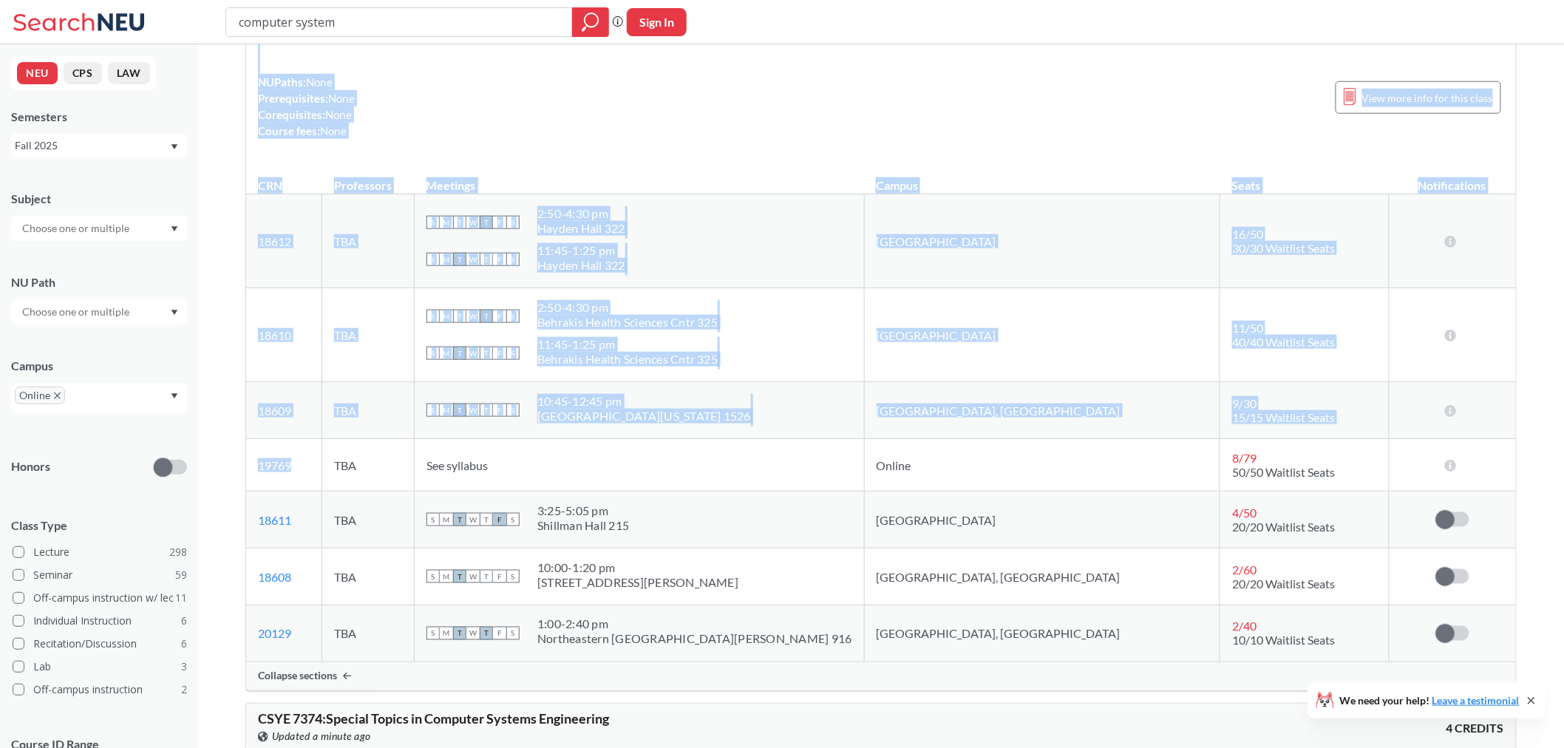
drag, startPoint x: 305, startPoint y: 468, endPoint x: 230, endPoint y: 464, distance: 74.8
drag, startPoint x: 305, startPoint y: 489, endPoint x: 307, endPoint y: 478, distance: 11.9
click at [306, 489] on td "19769 View this section on Banner." at bounding box center [284, 465] width 76 height 52
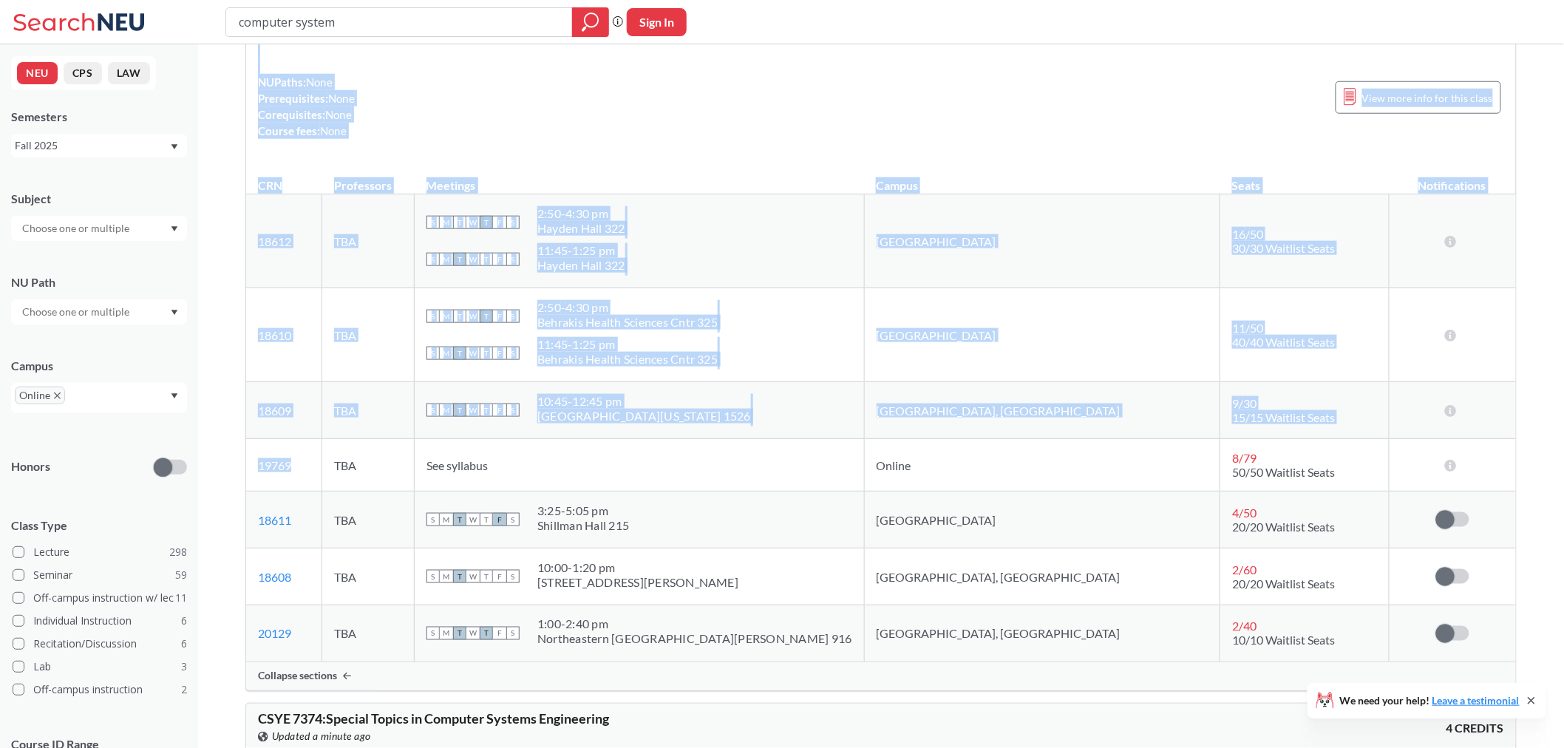
click at [305, 466] on td "19769 View this section on Banner." at bounding box center [284, 465] width 76 height 52
click at [322, 485] on td "19769 View this section on Banner." at bounding box center [284, 465] width 76 height 52
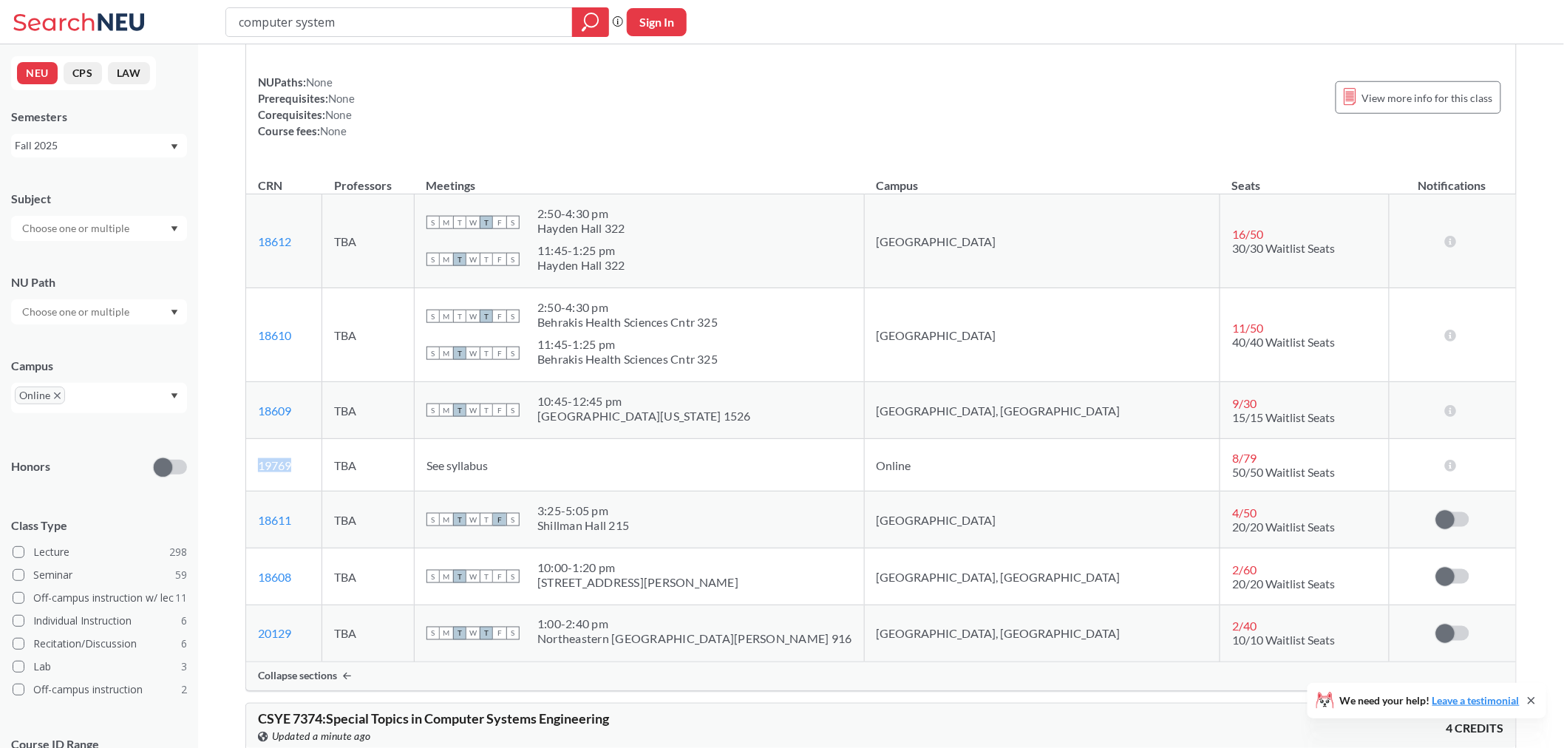
drag, startPoint x: 314, startPoint y: 470, endPoint x: 255, endPoint y: 469, distance: 59.2
click at [255, 469] on td "19769 View this section on Banner." at bounding box center [284, 465] width 76 height 52
copy link "19769"
